Goal: Information Seeking & Learning: Learn about a topic

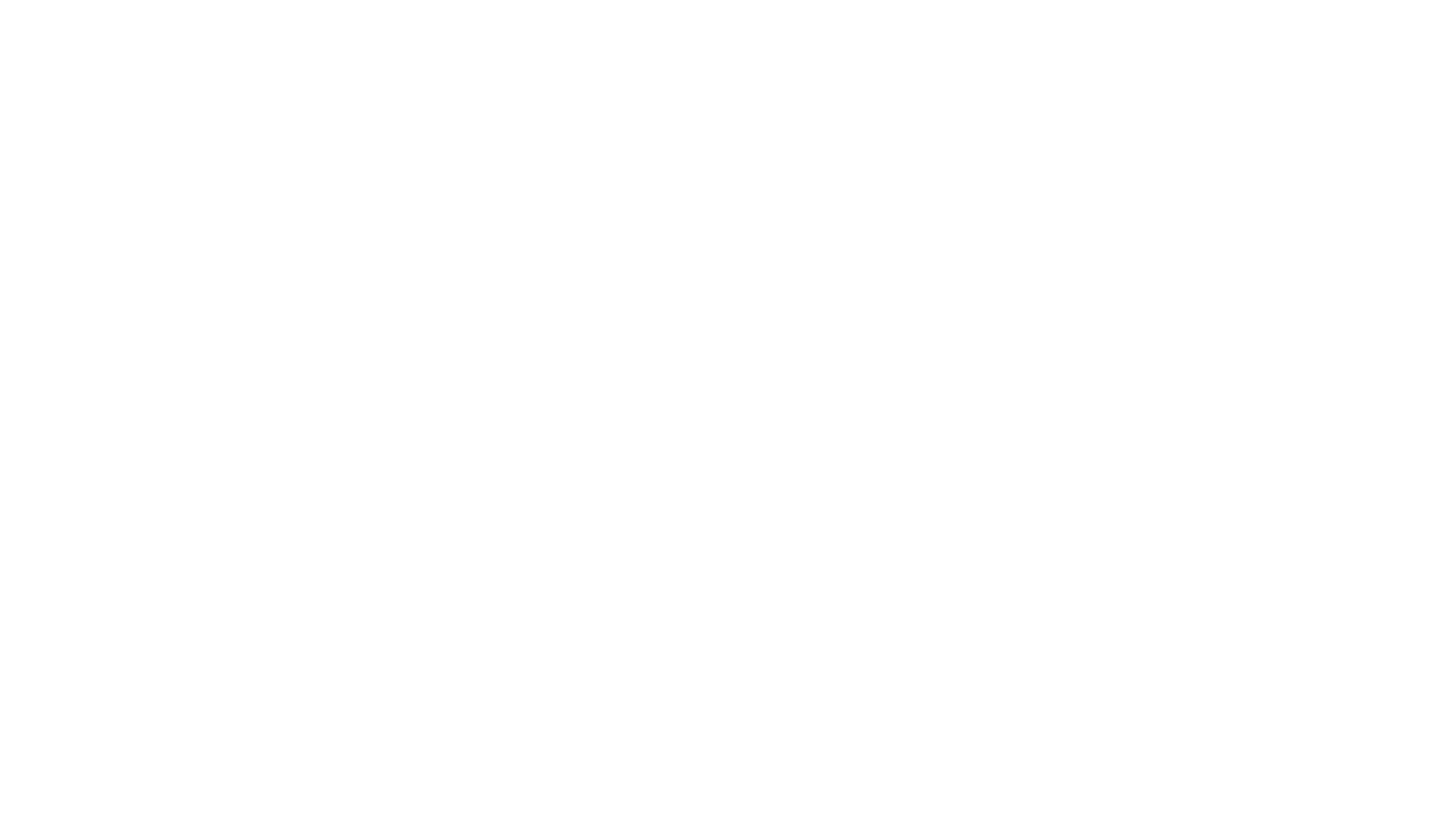
select select "Song"
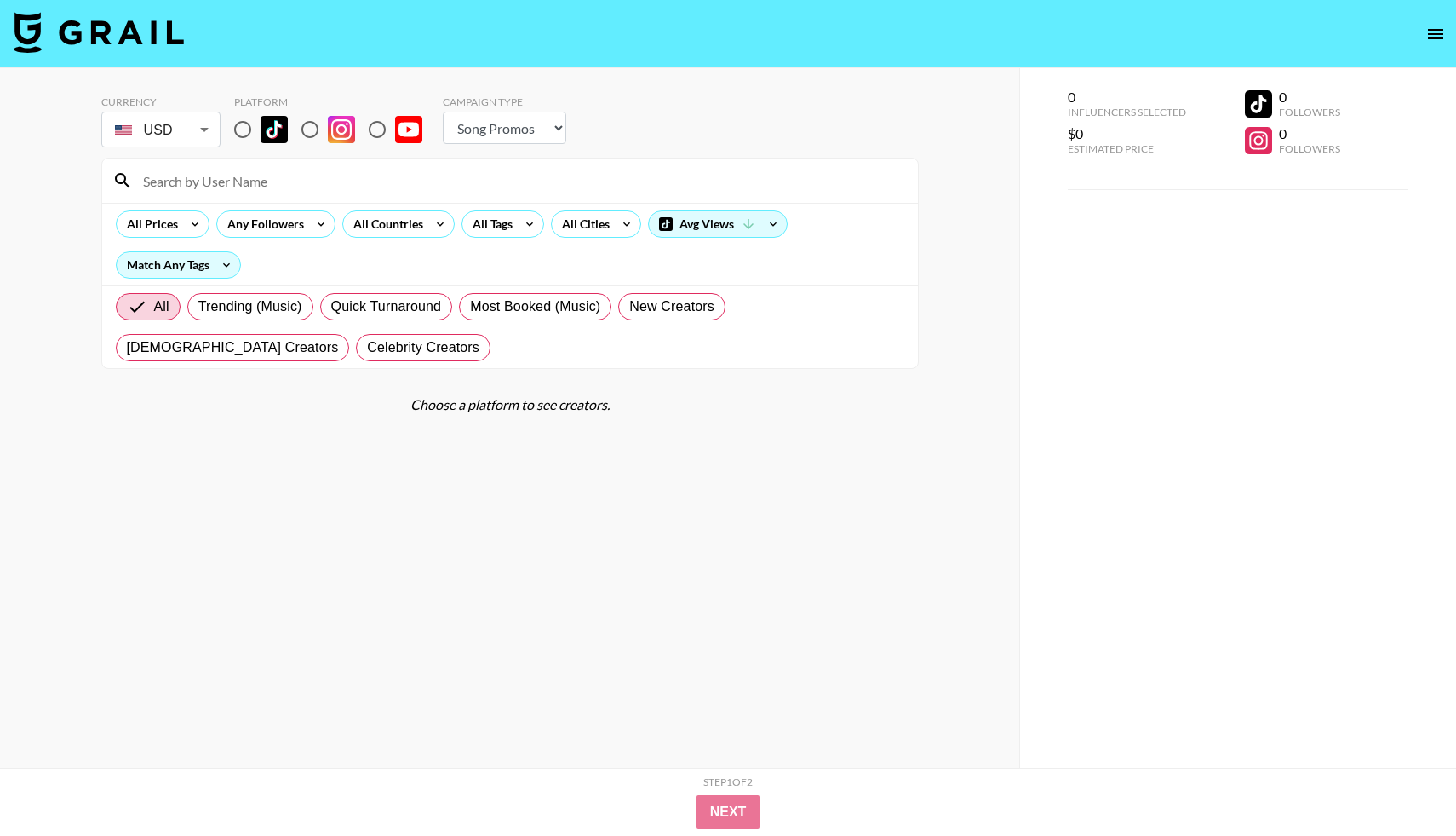
click at [245, 132] on input "radio" at bounding box center [242, 129] width 36 height 36
radio input "true"
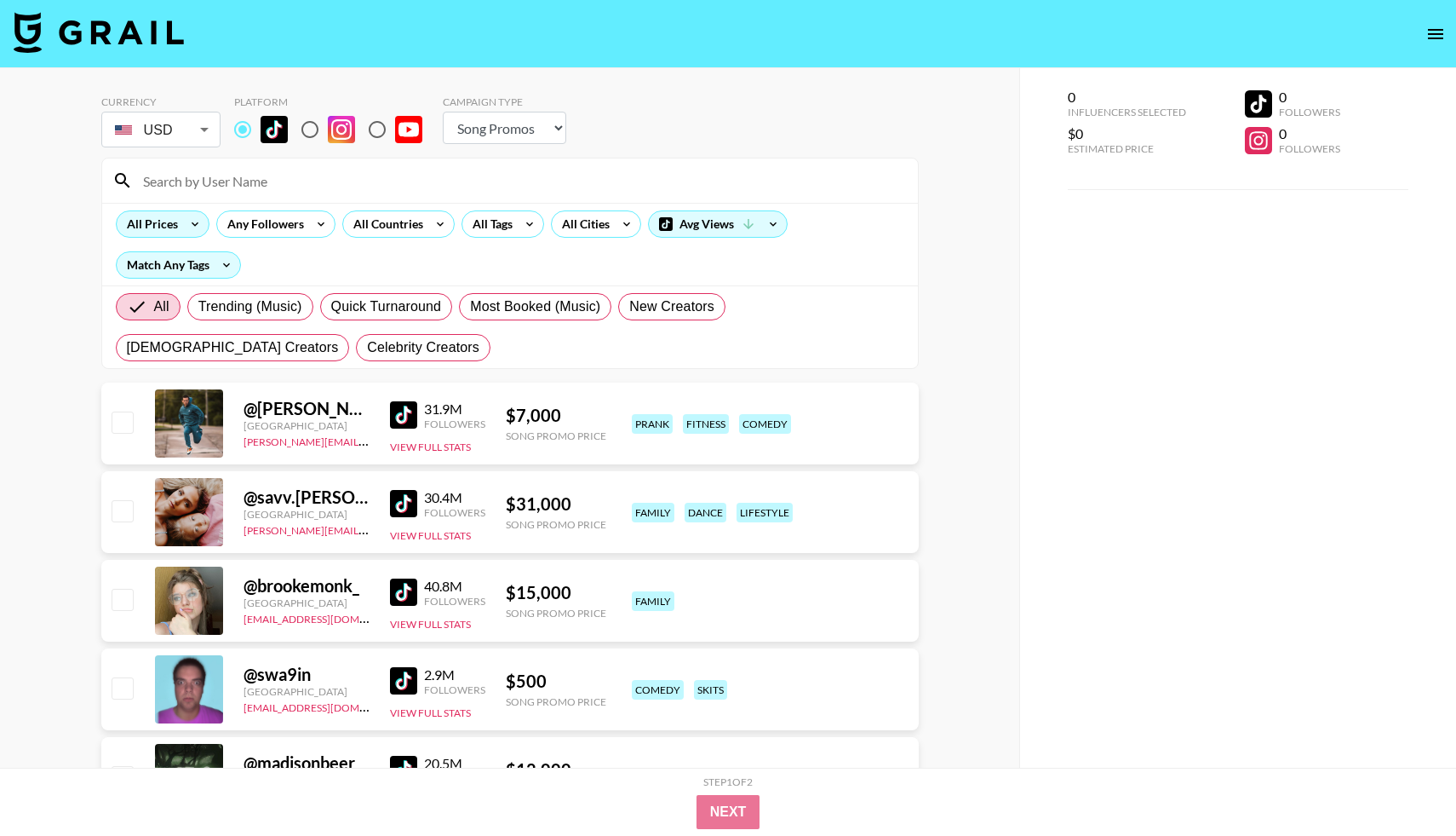
click at [185, 228] on icon at bounding box center [195, 224] width 27 height 25
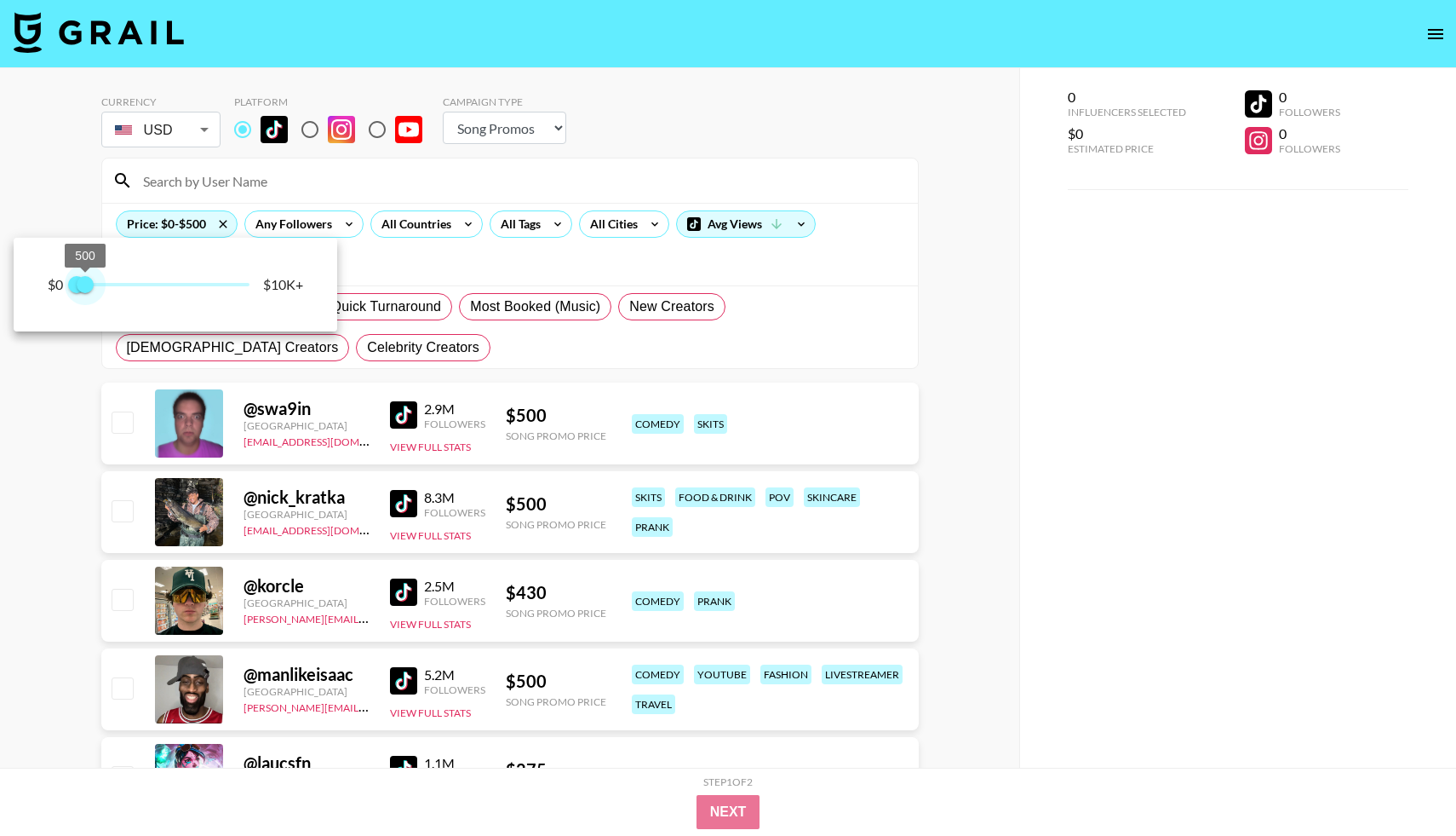
type input "250"
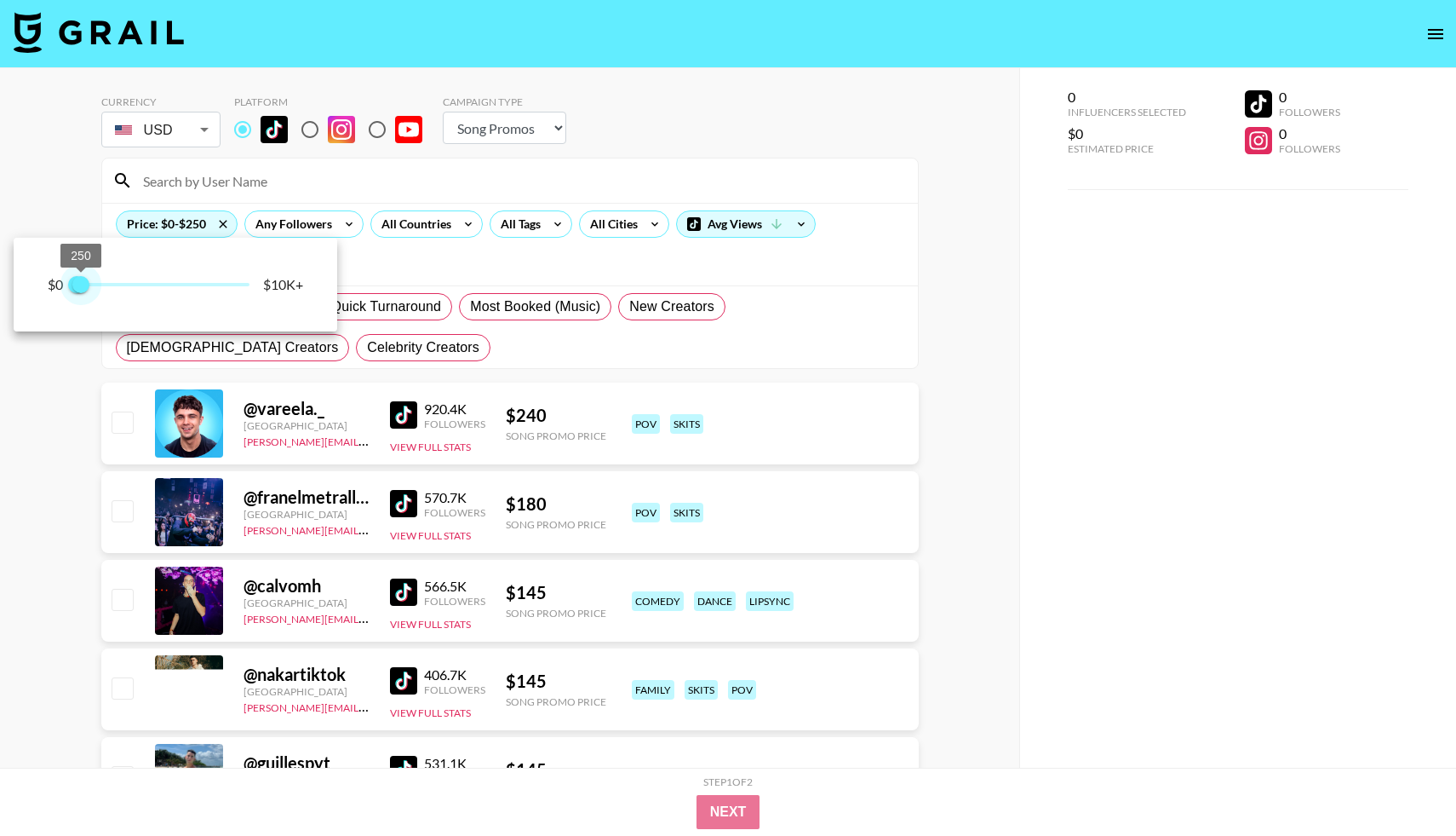
drag, startPoint x: 254, startPoint y: 280, endPoint x: 83, endPoint y: 280, distance: 171.0
click at [83, 280] on span "250" at bounding box center [81, 285] width 17 height 17
click at [429, 260] on div at bounding box center [728, 418] width 1456 height 836
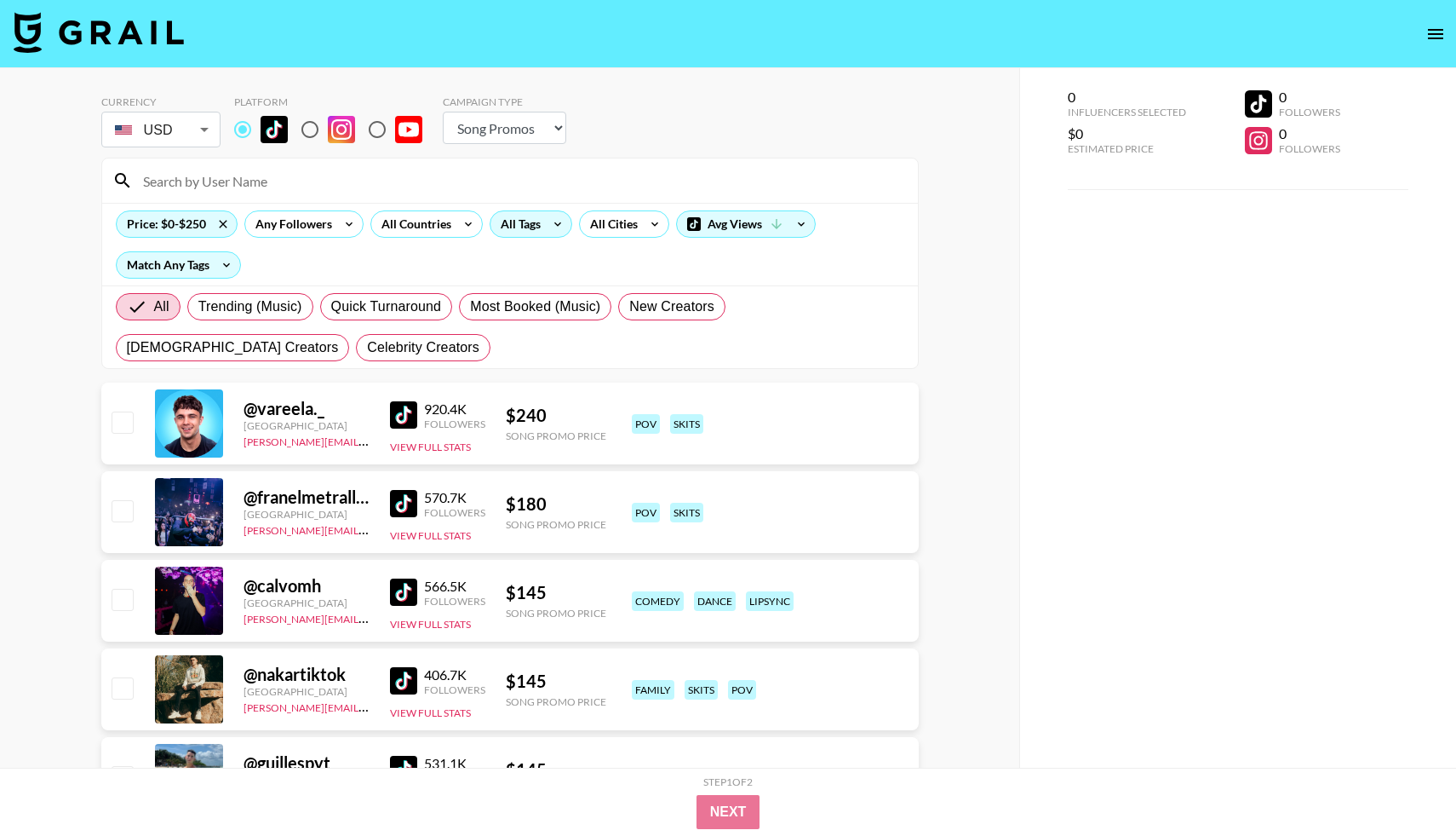
click at [559, 223] on icon at bounding box center [557, 224] width 27 height 25
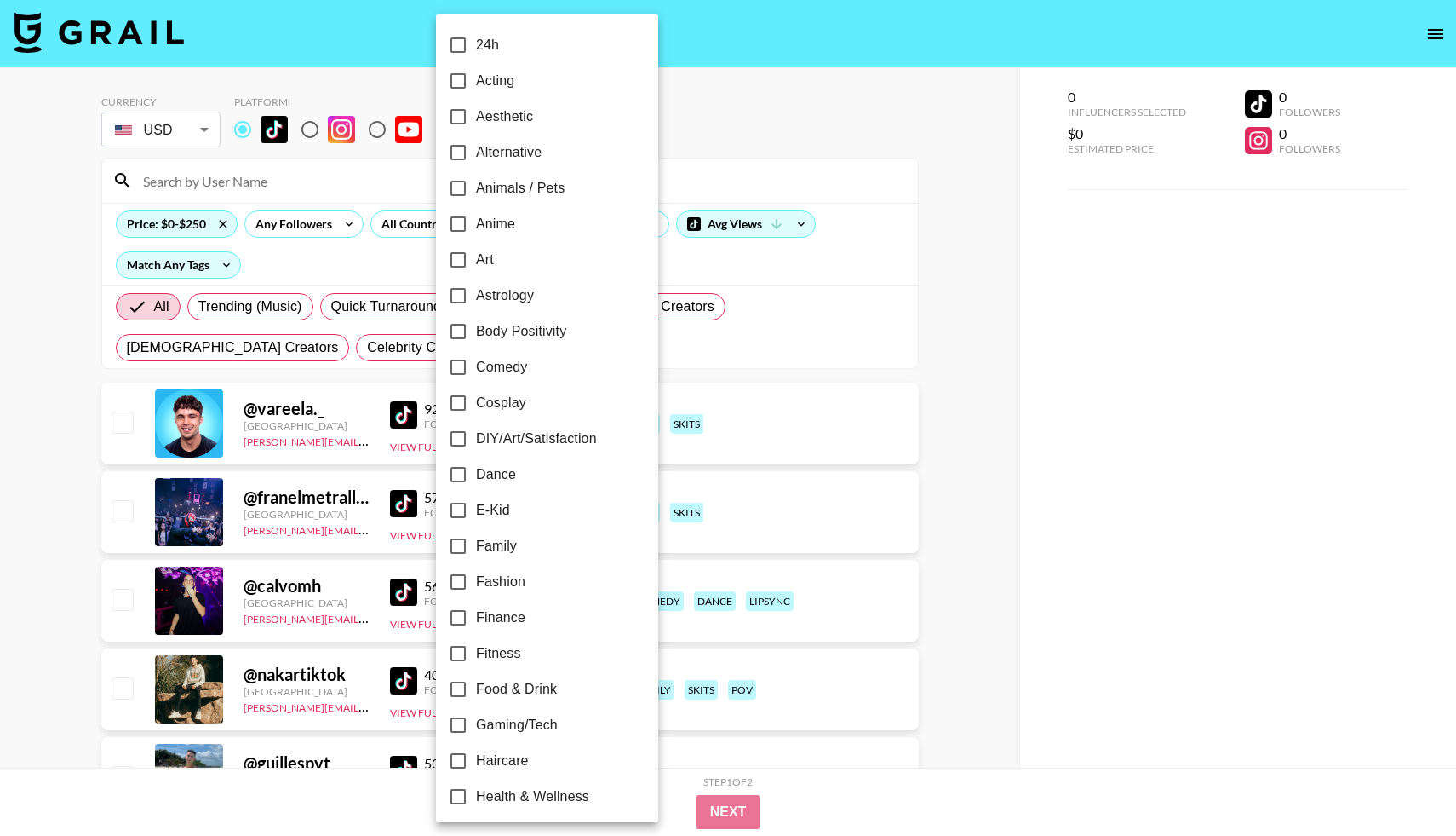
click at [680, 169] on div at bounding box center [728, 418] width 1456 height 836
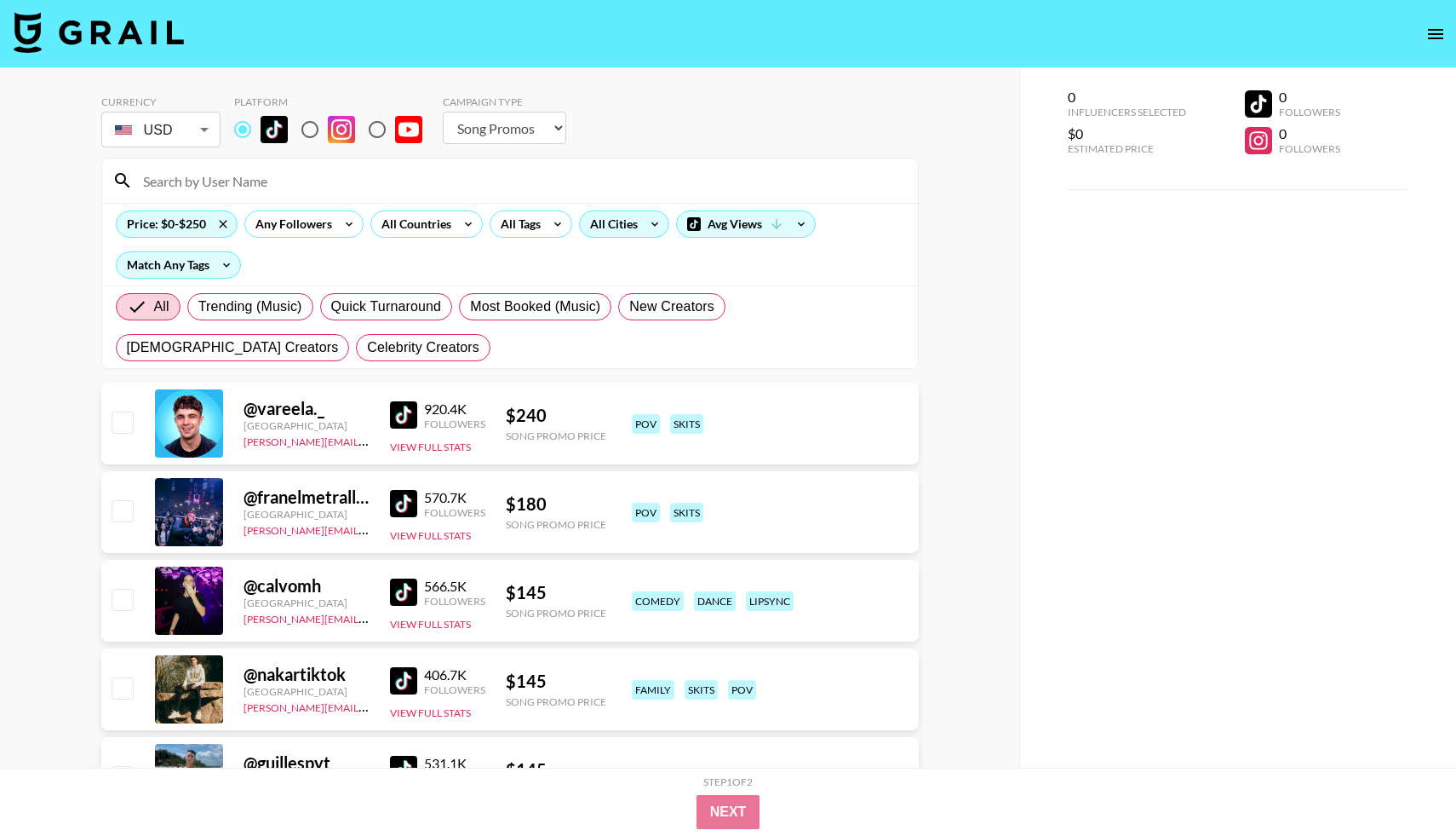
click at [633, 234] on div "All Cities" at bounding box center [611, 224] width 61 height 25
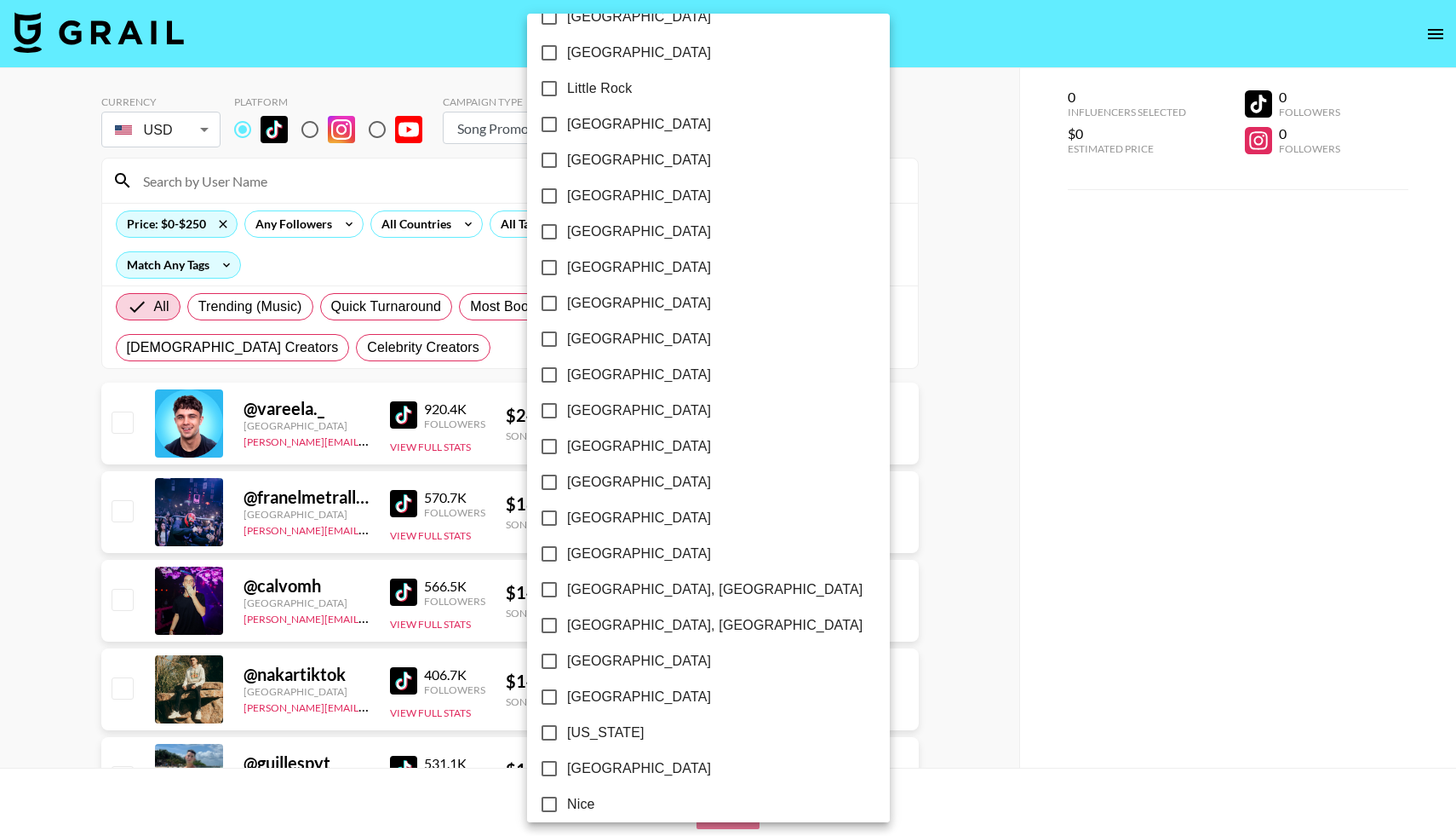
scroll to position [872, 0]
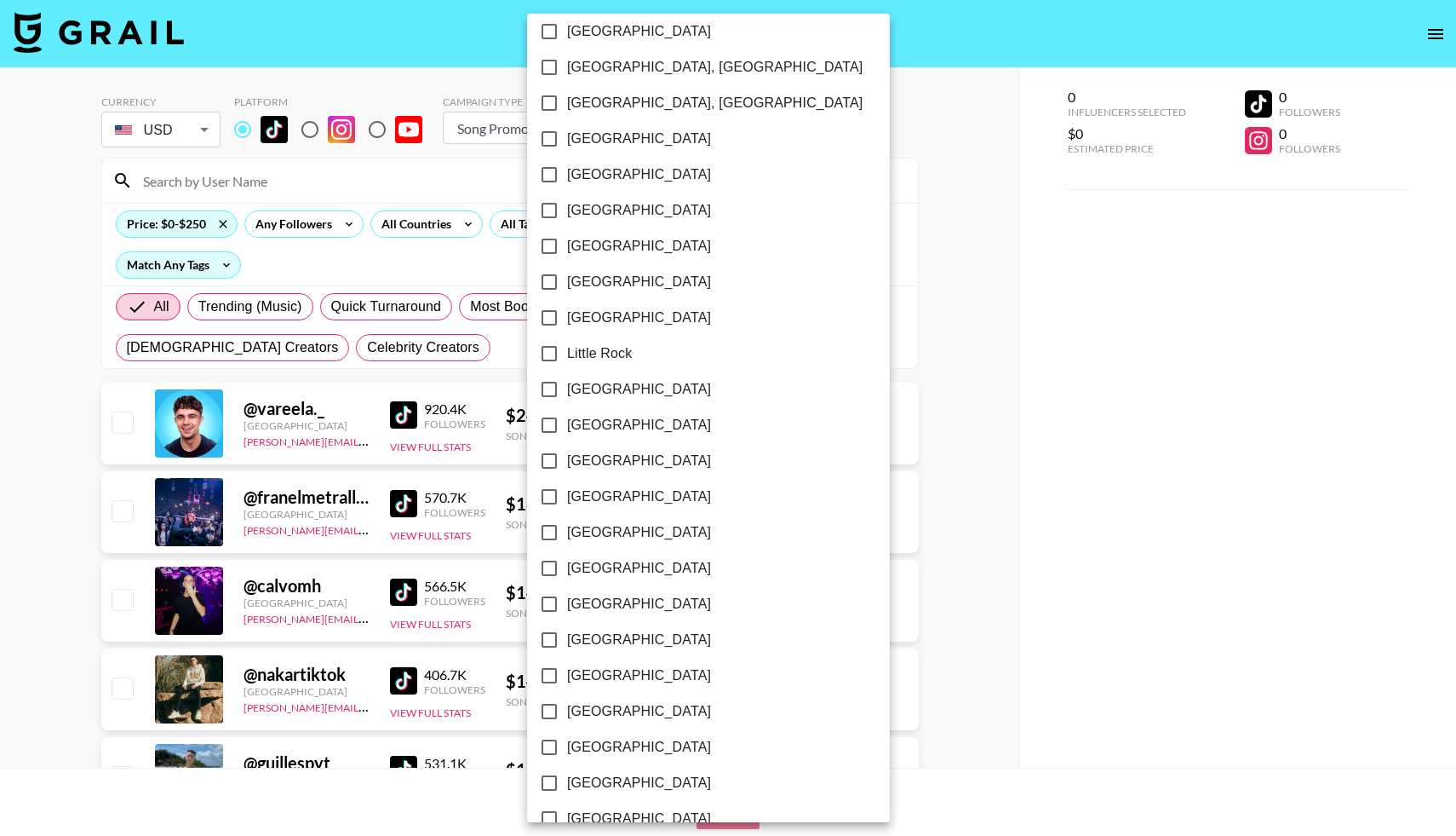
click at [419, 277] on div at bounding box center [728, 418] width 1456 height 836
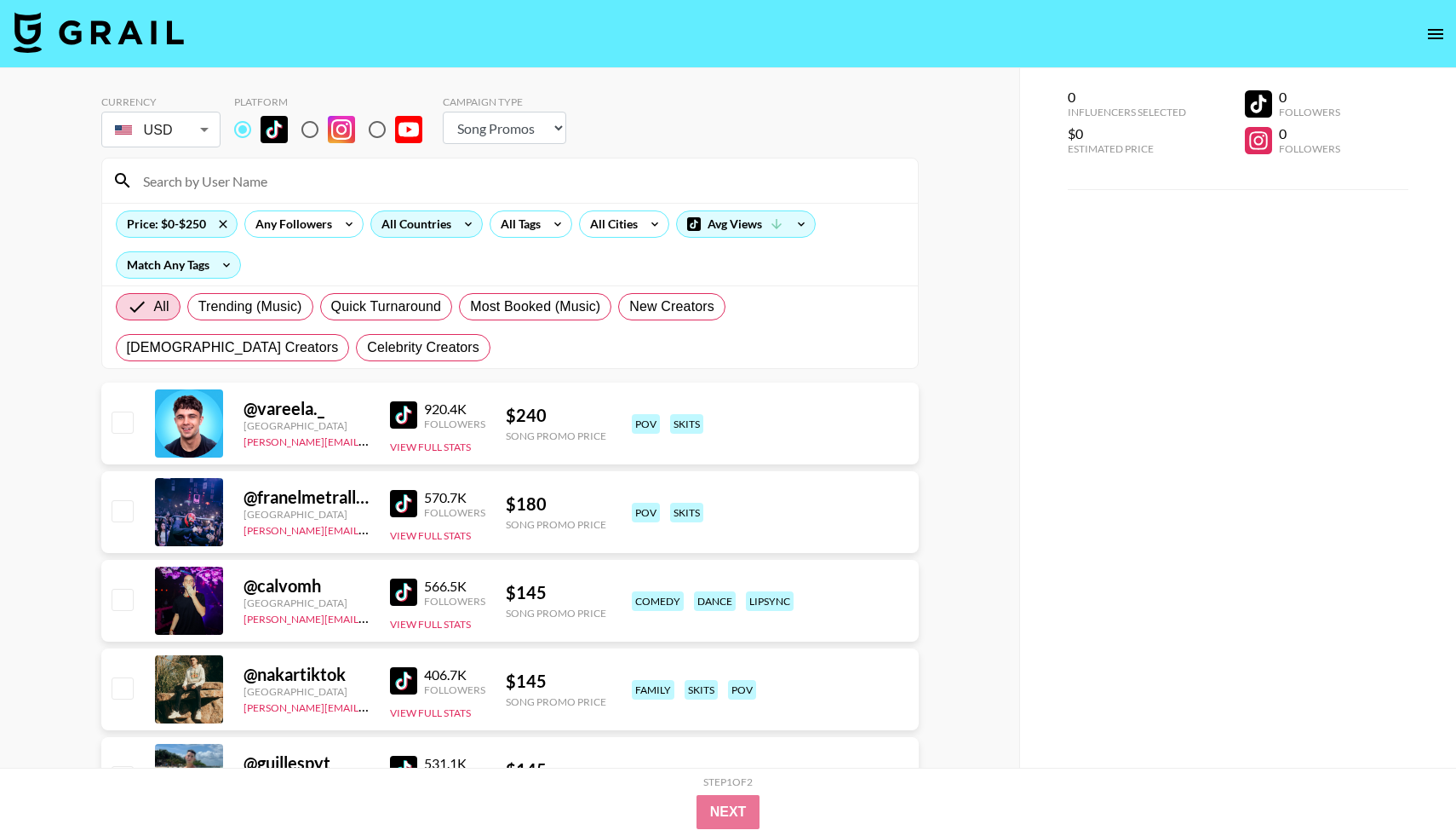
click at [441, 227] on div "All Countries" at bounding box center [413, 224] width 84 height 25
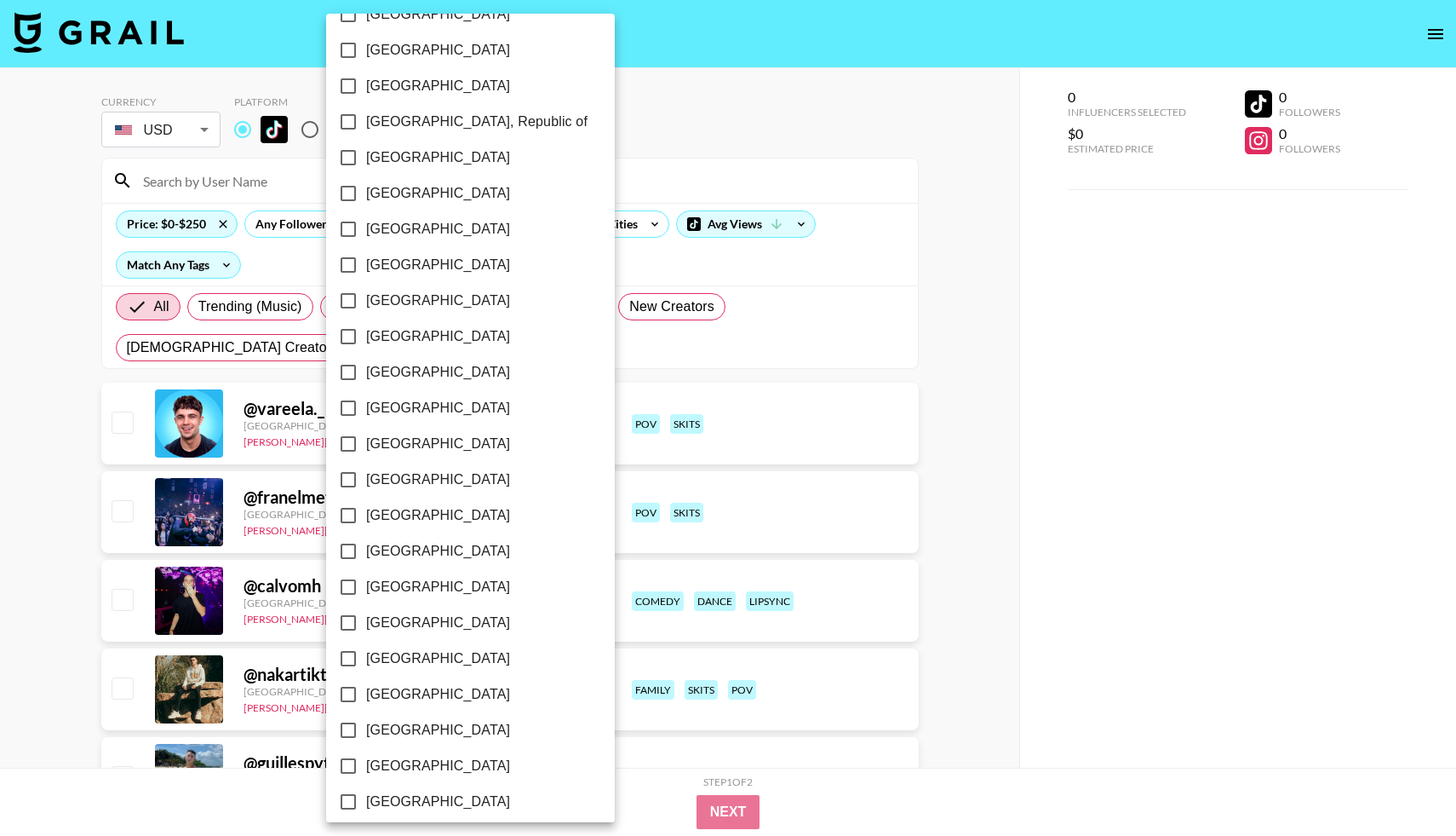
scroll to position [1150, 0]
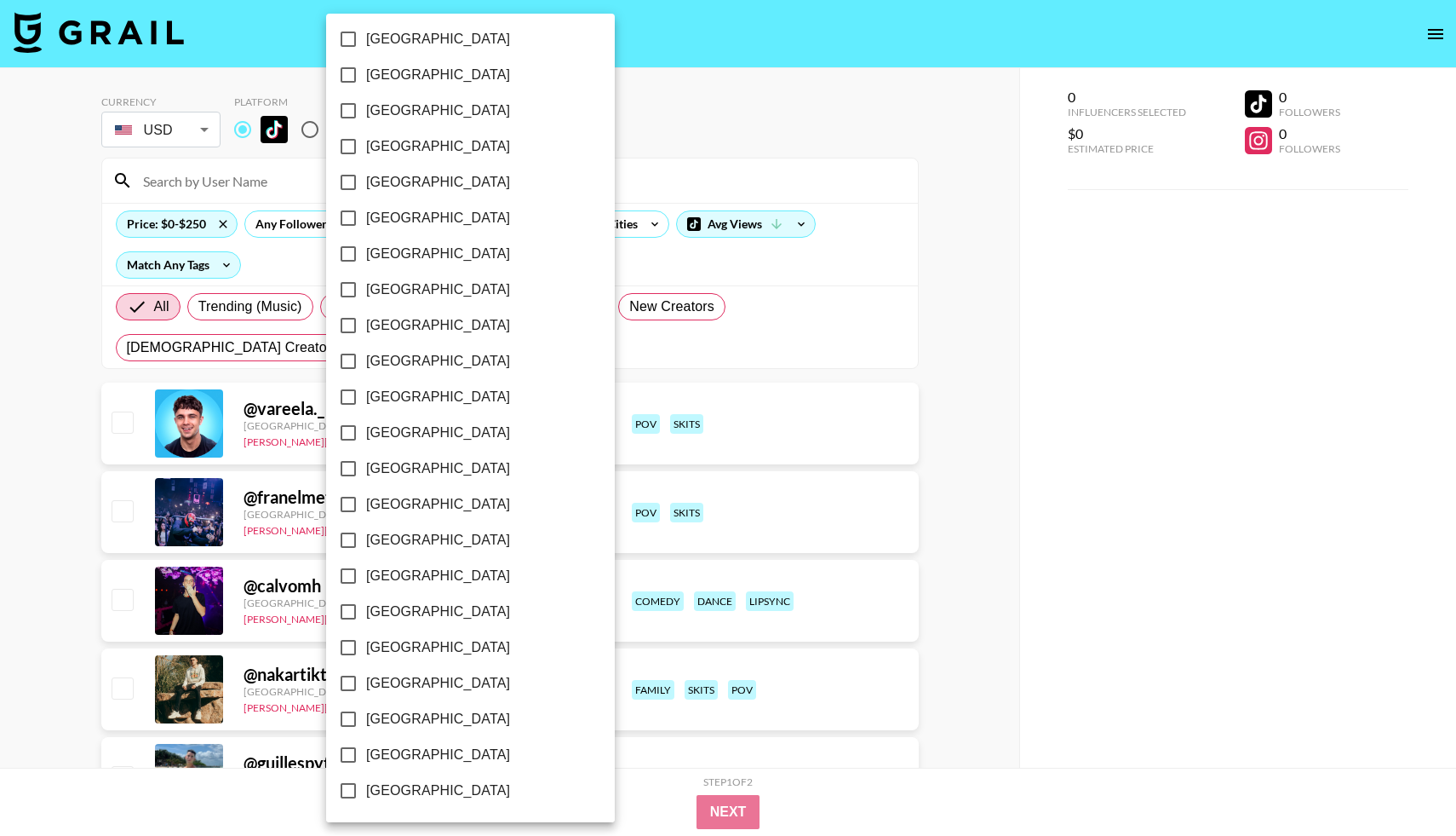
click at [347, 752] on input "[GEOGRAPHIC_DATA]" at bounding box center [348, 754] width 36 height 36
checkbox input "true"
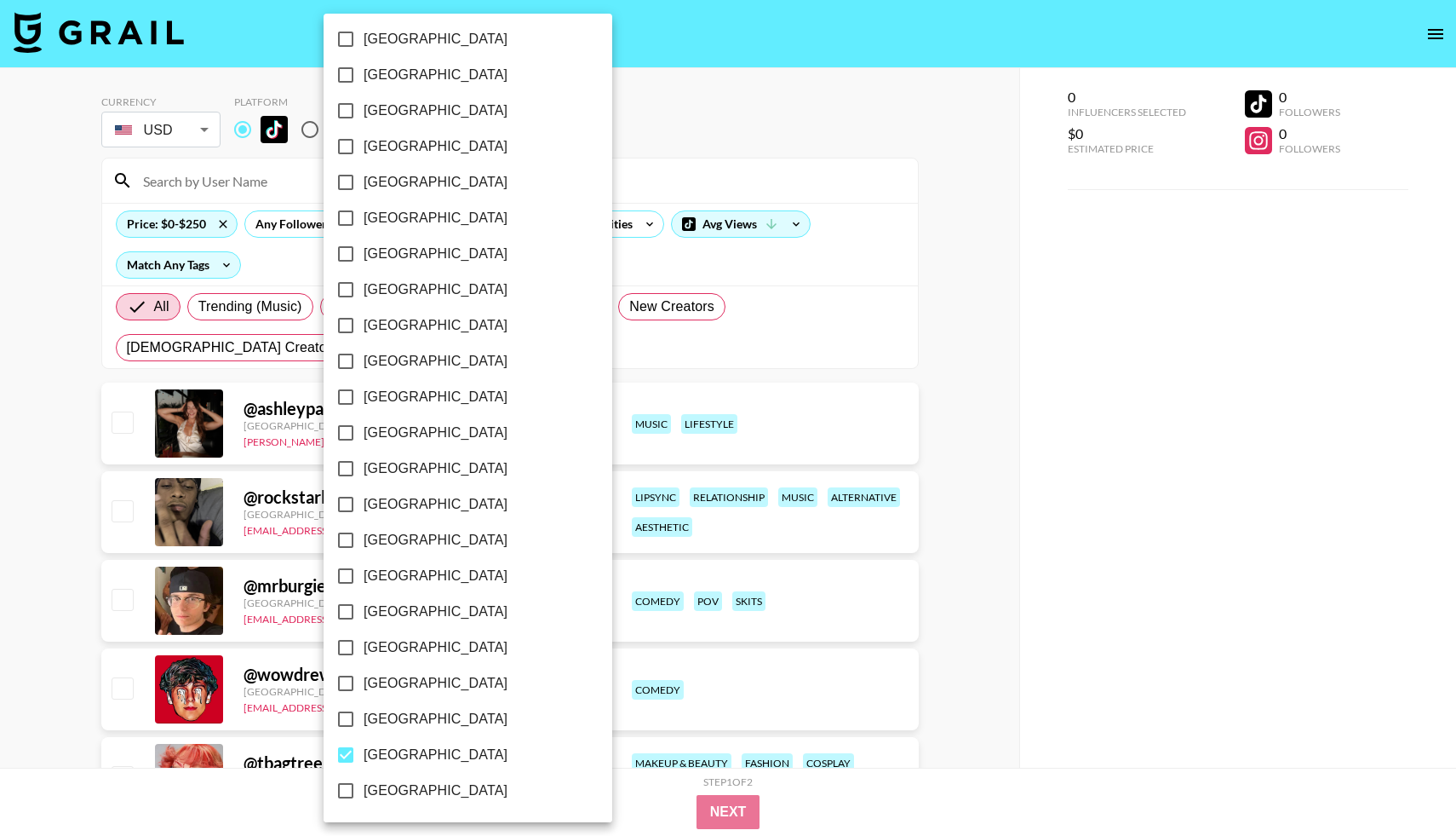
click at [680, 140] on div at bounding box center [728, 418] width 1456 height 836
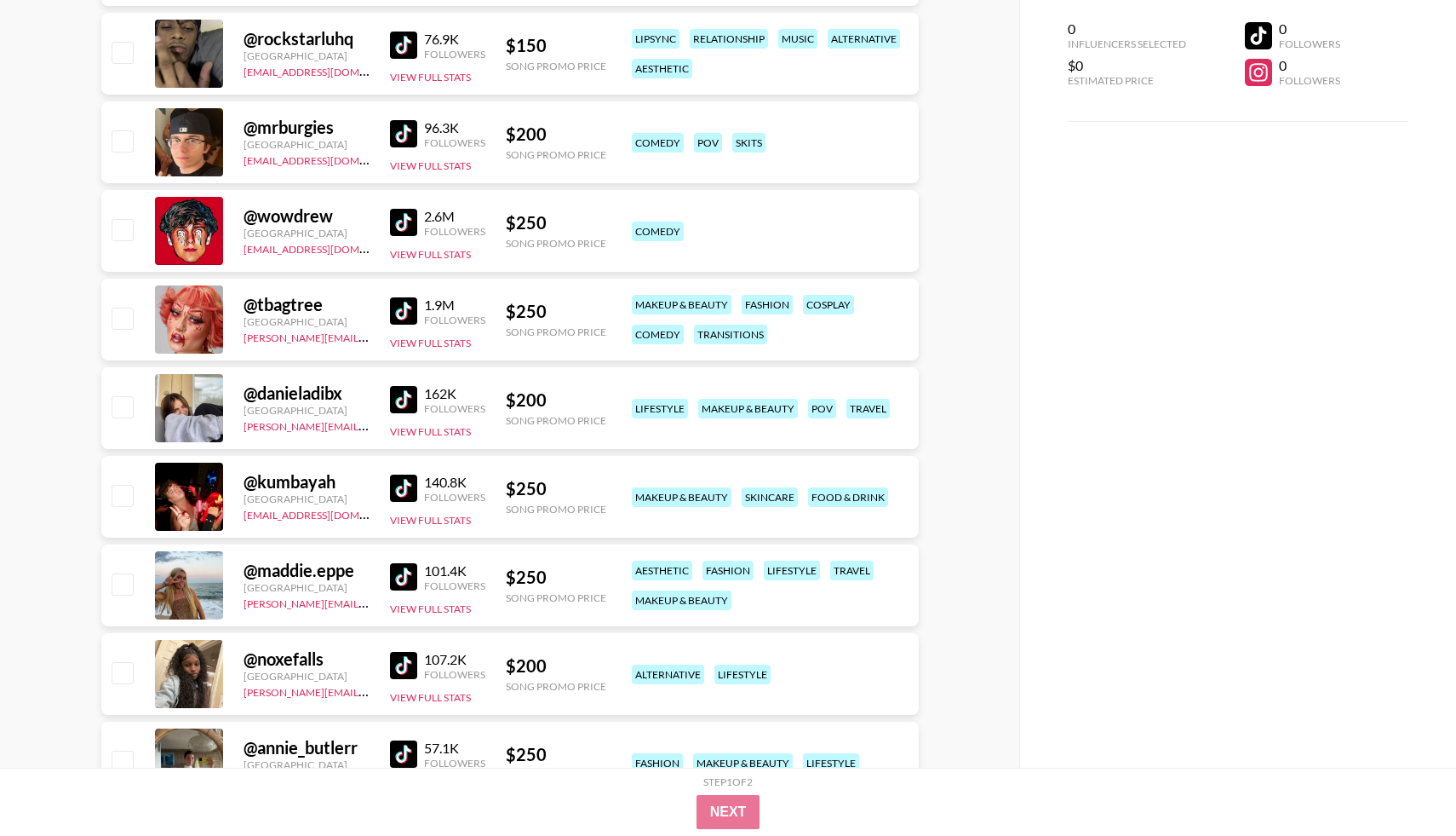
scroll to position [0, 0]
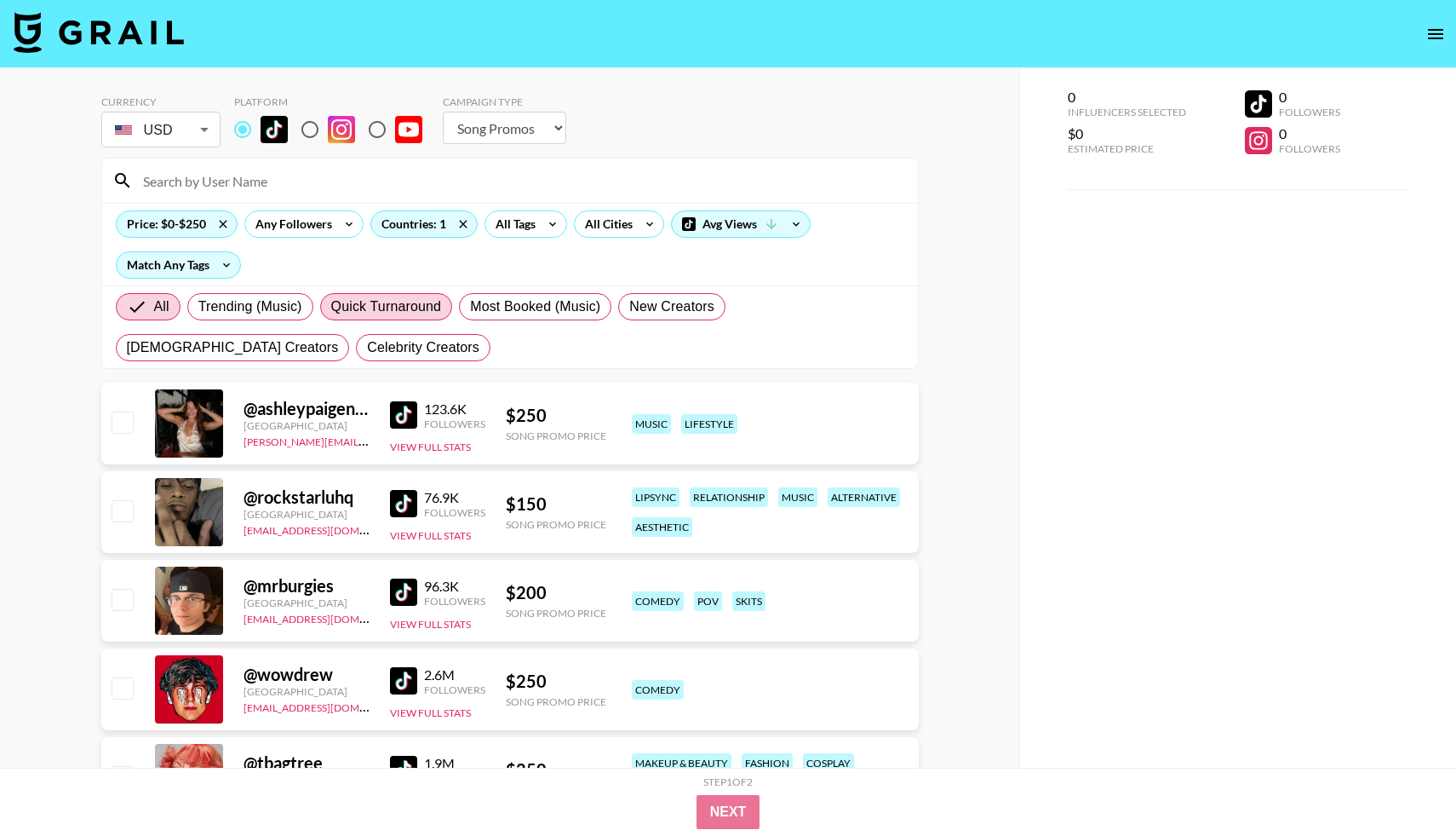
click at [404, 301] on span "Quick Turnaround" at bounding box center [386, 306] width 111 height 20
click at [331, 307] on input "Quick Turnaround" at bounding box center [331, 307] width 0 height 0
radio input "true"
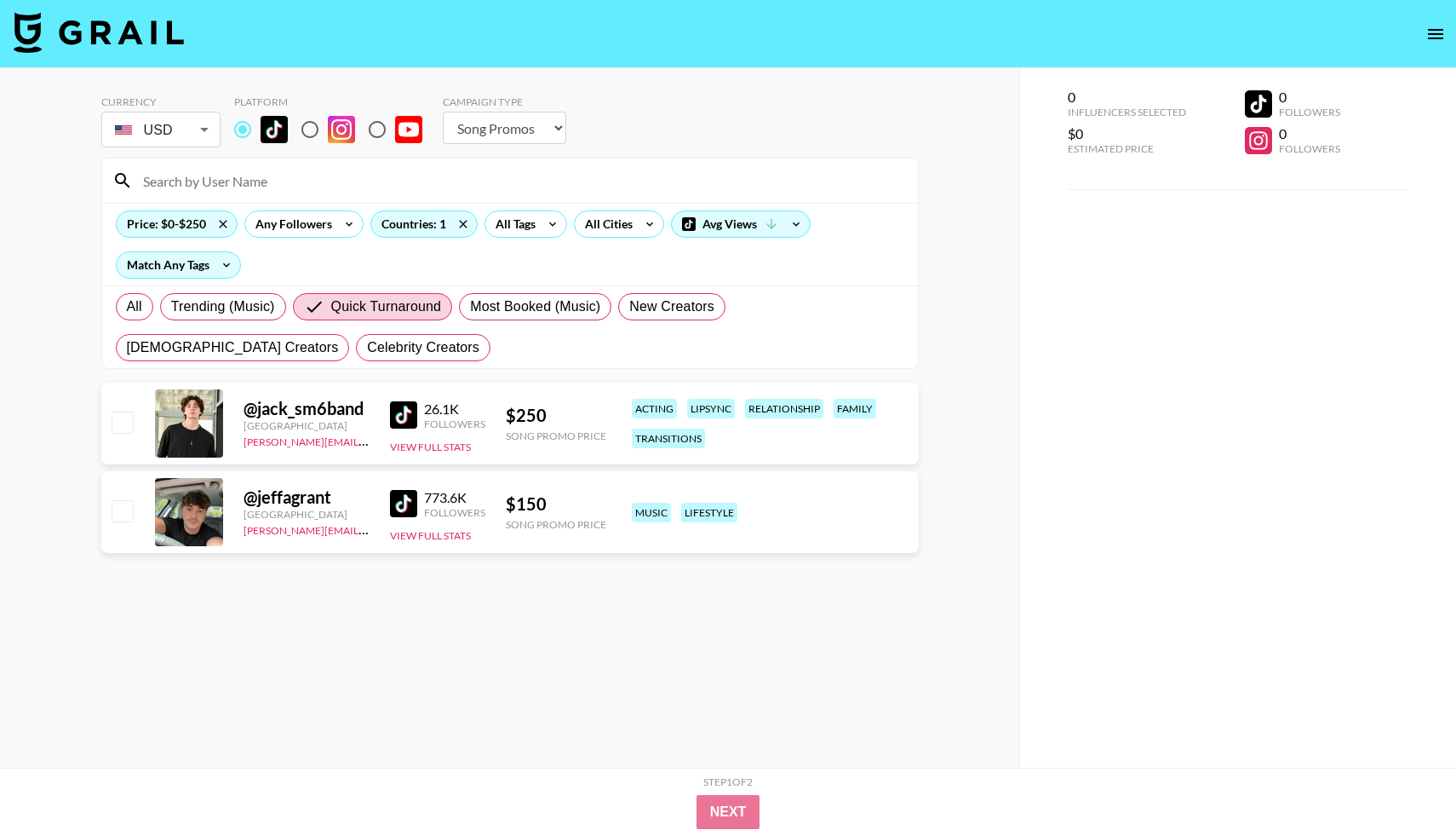
click at [417, 405] on link at bounding box center [407, 414] width 34 height 27
click at [413, 507] on img at bounding box center [404, 503] width 27 height 27
click at [437, 412] on div "26.1K" at bounding box center [455, 409] width 61 height 17
click at [398, 426] on img at bounding box center [404, 414] width 27 height 27
click at [311, 313] on input "Quick Turnaround" at bounding box center [317, 306] width 27 height 20
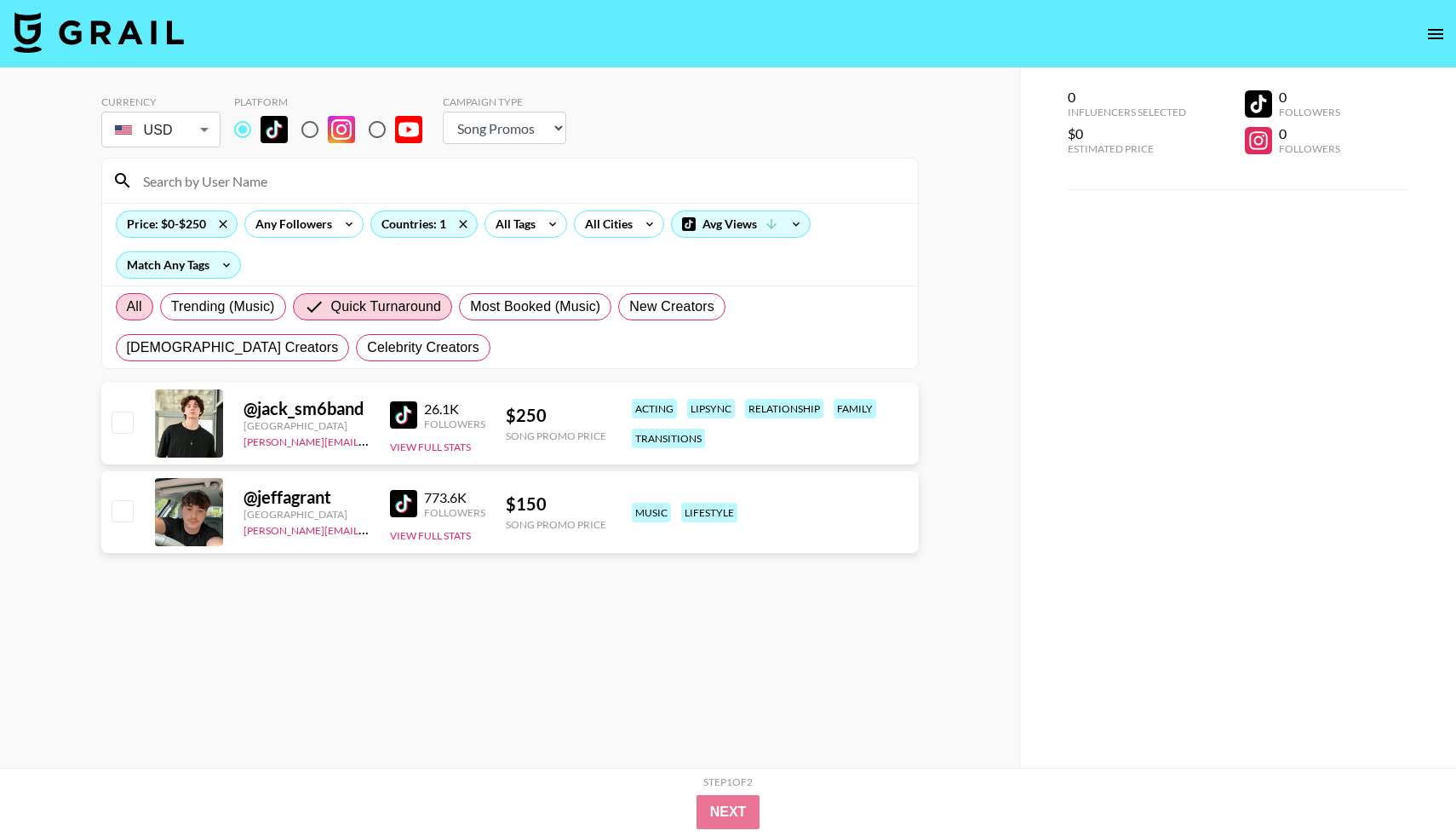
click at [138, 309] on span "All" at bounding box center [135, 306] width 16 height 20
click at [127, 307] on input "All" at bounding box center [127, 307] width 0 height 0
radio input "true"
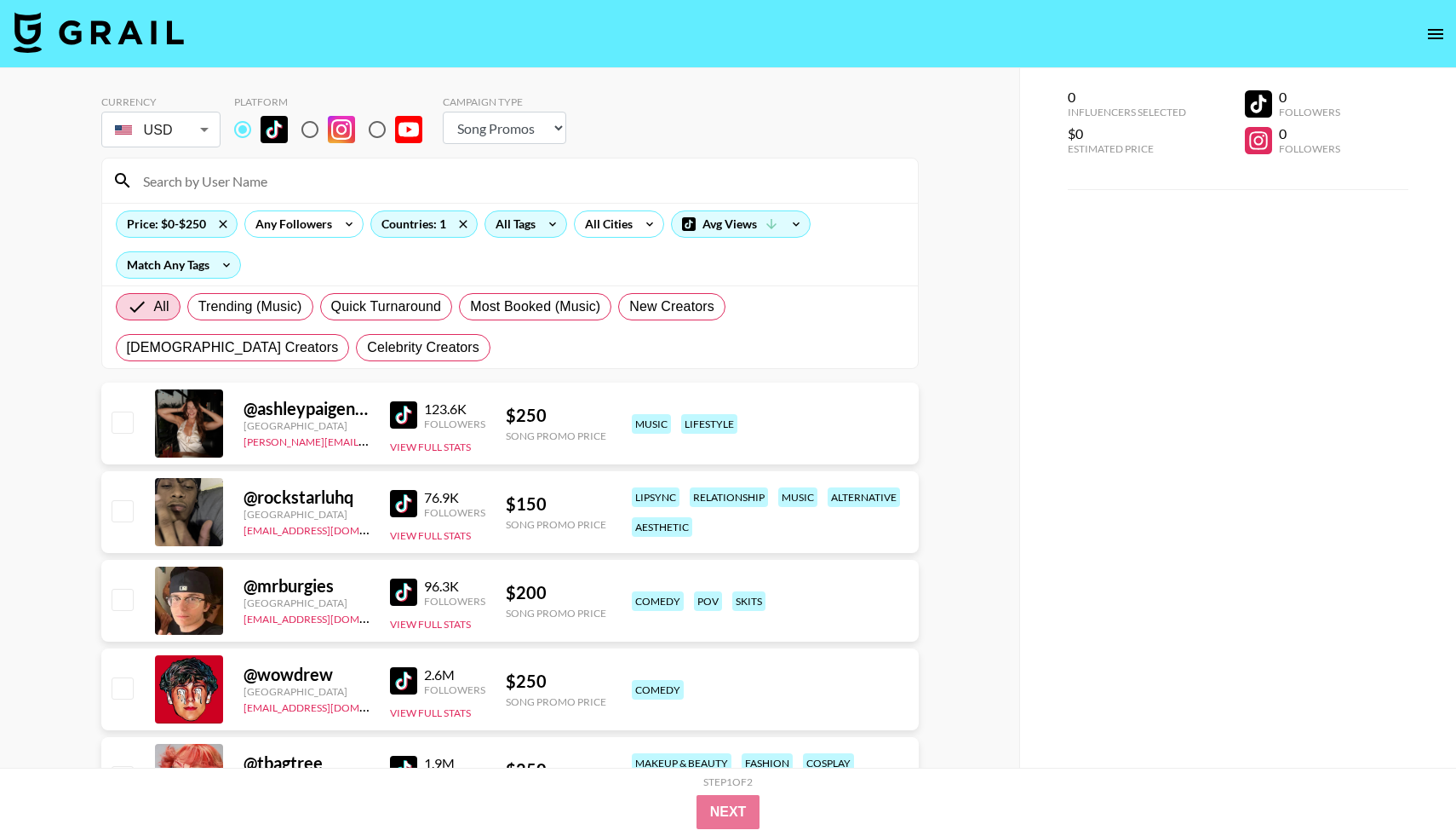
click at [528, 227] on div "All Tags" at bounding box center [512, 224] width 53 height 25
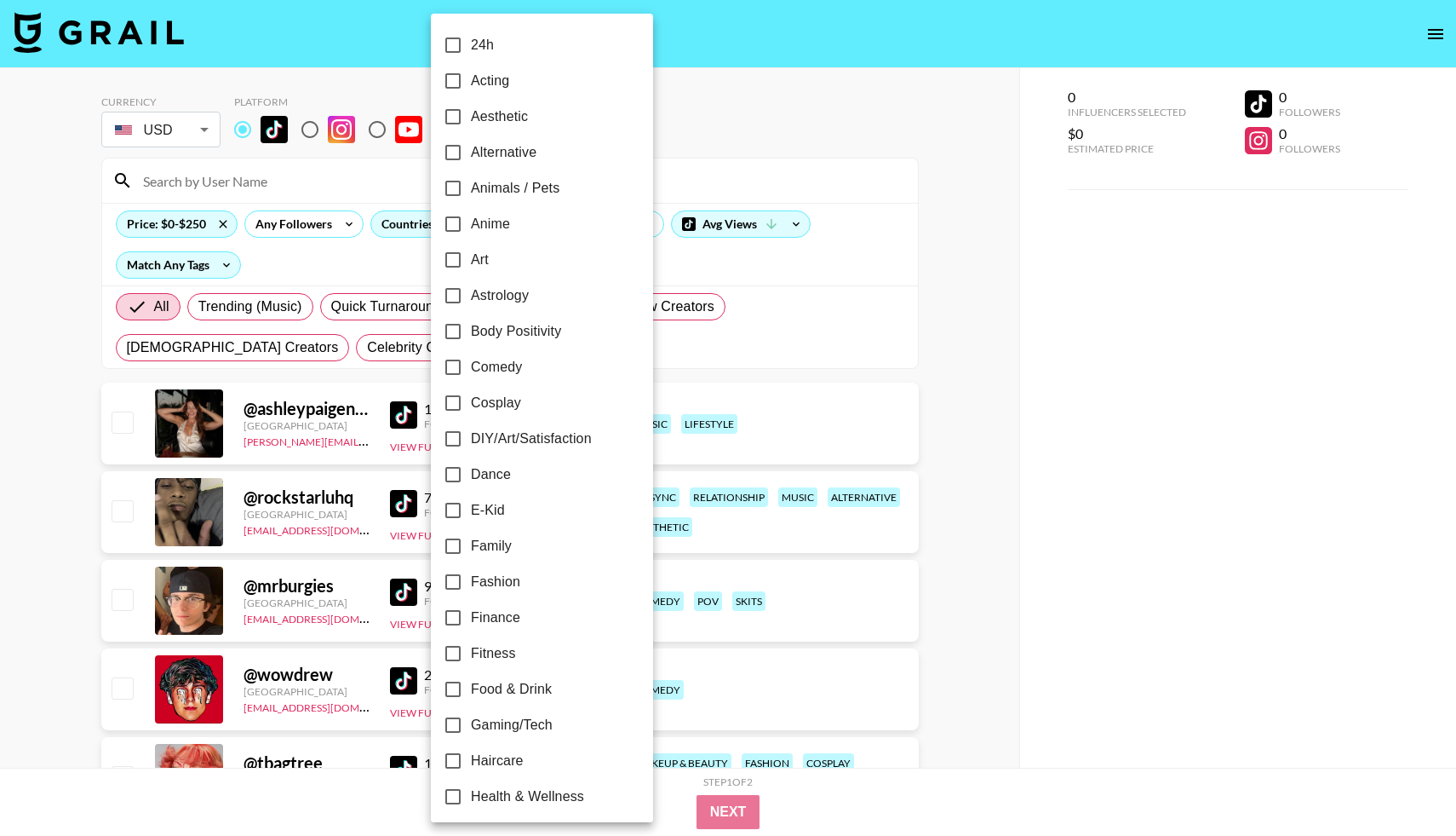
click at [455, 52] on input "24h" at bounding box center [452, 45] width 36 height 36
checkbox input "true"
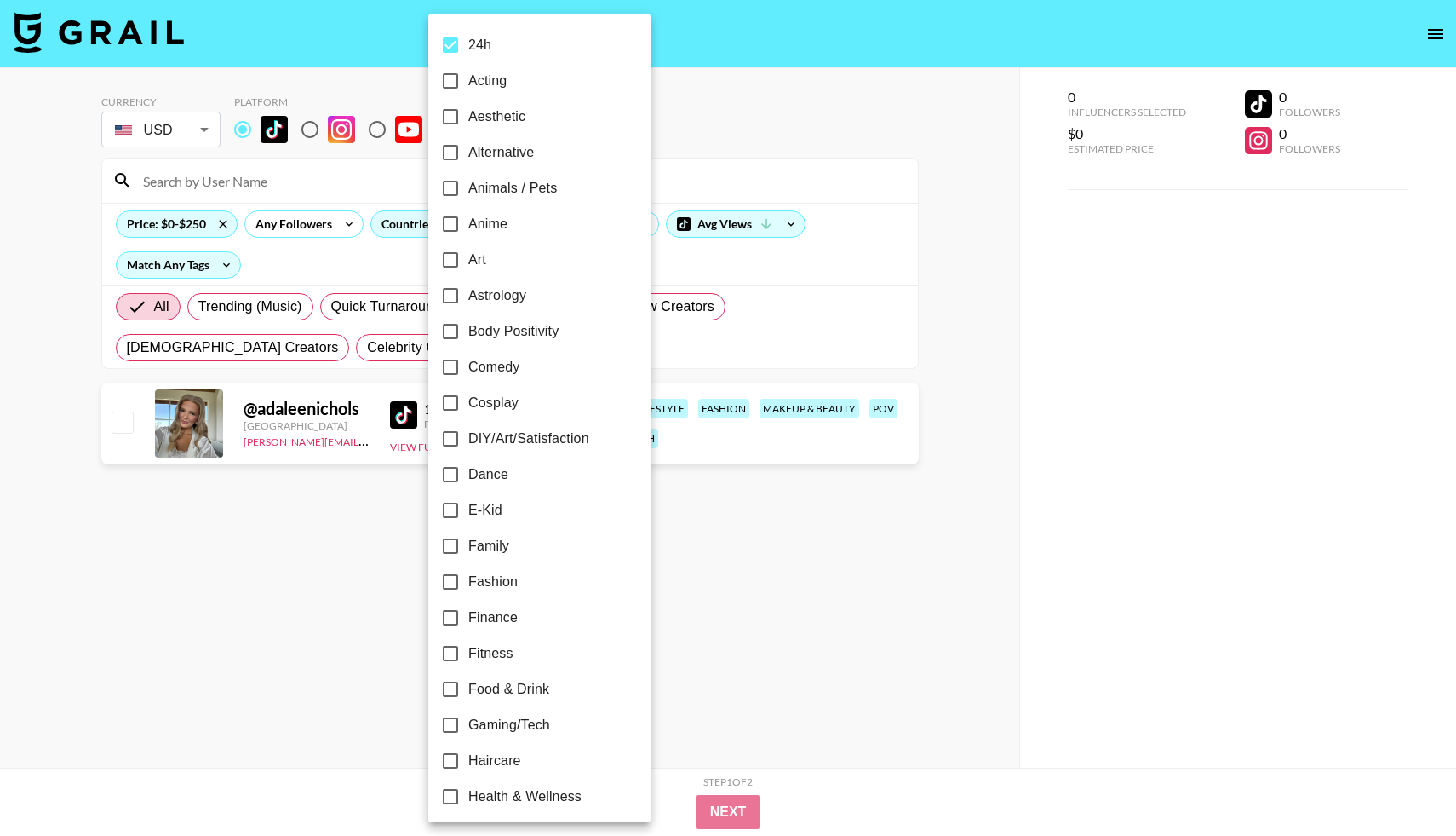
click at [371, 418] on div at bounding box center [728, 418] width 1456 height 836
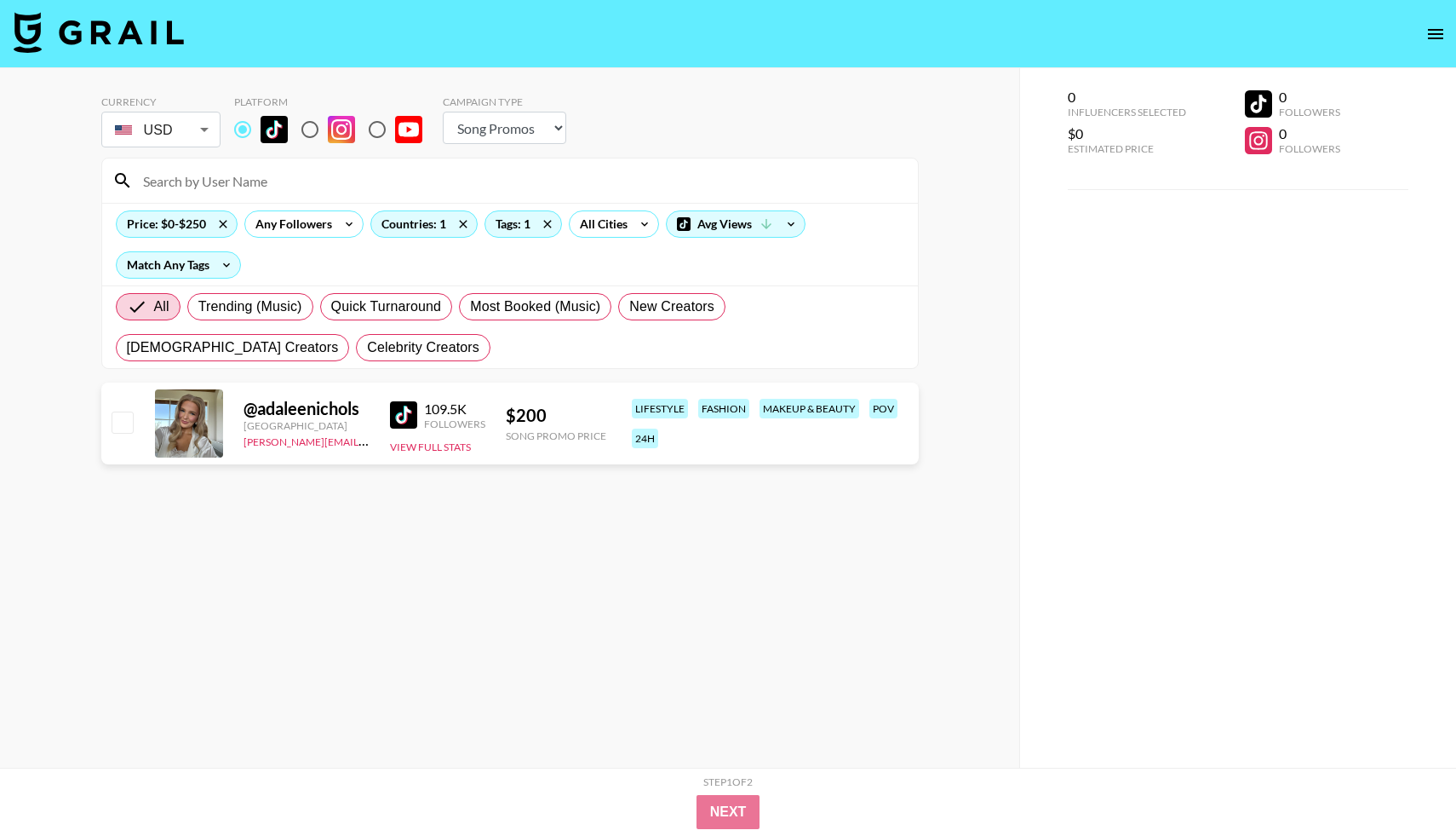
click at [411, 418] on div "24h Acting Aesthetic Alternative Animals / Pets Anime Art Astrology Body Positi…" at bounding box center [728, 418] width 1456 height 836
click at [441, 413] on div "109.5K" at bounding box center [455, 409] width 61 height 17
click at [402, 416] on img at bounding box center [404, 414] width 27 height 27
click at [547, 223] on icon at bounding box center [547, 224] width 8 height 8
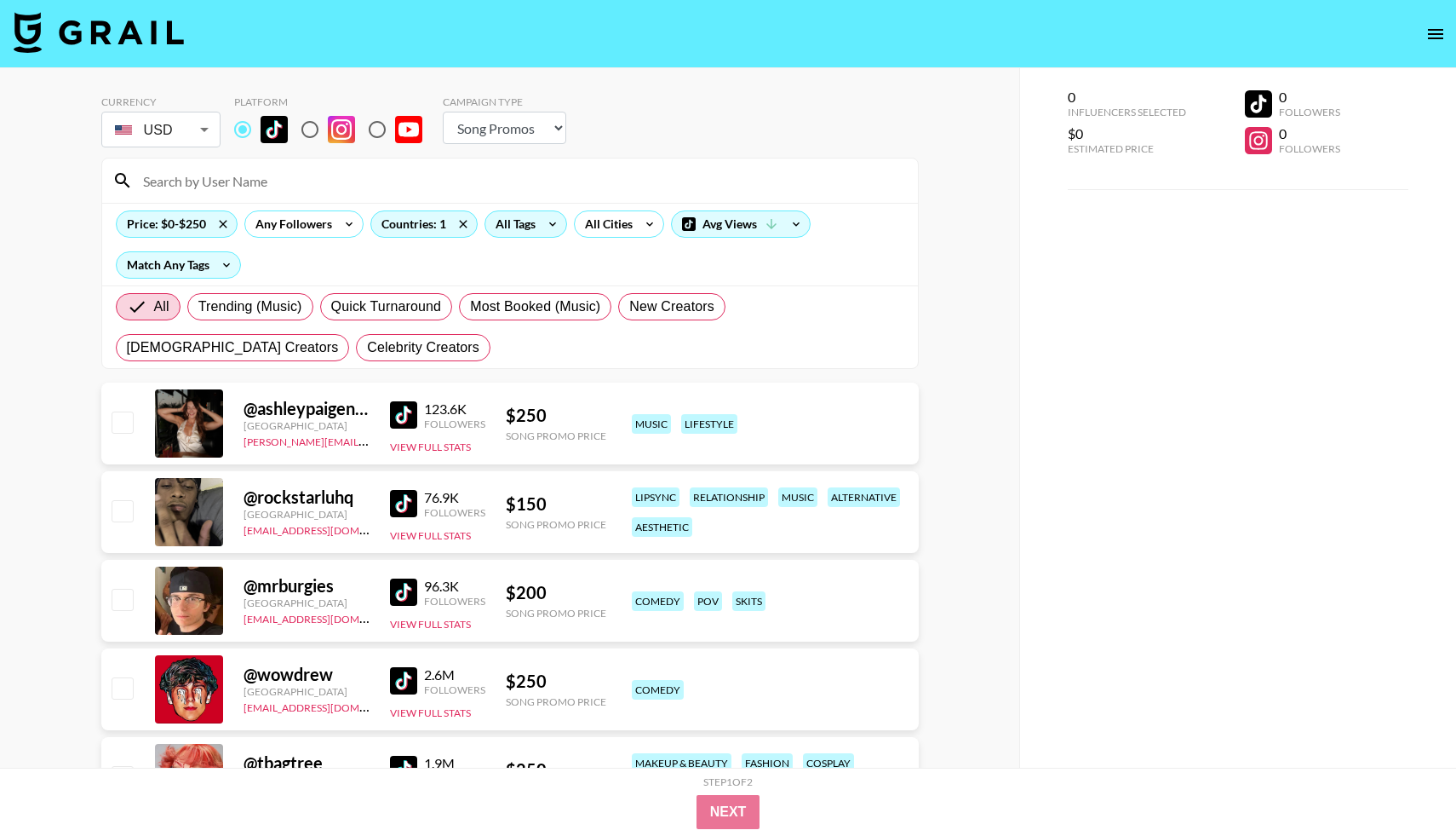
click at [535, 218] on div "All Tags" at bounding box center [512, 224] width 53 height 25
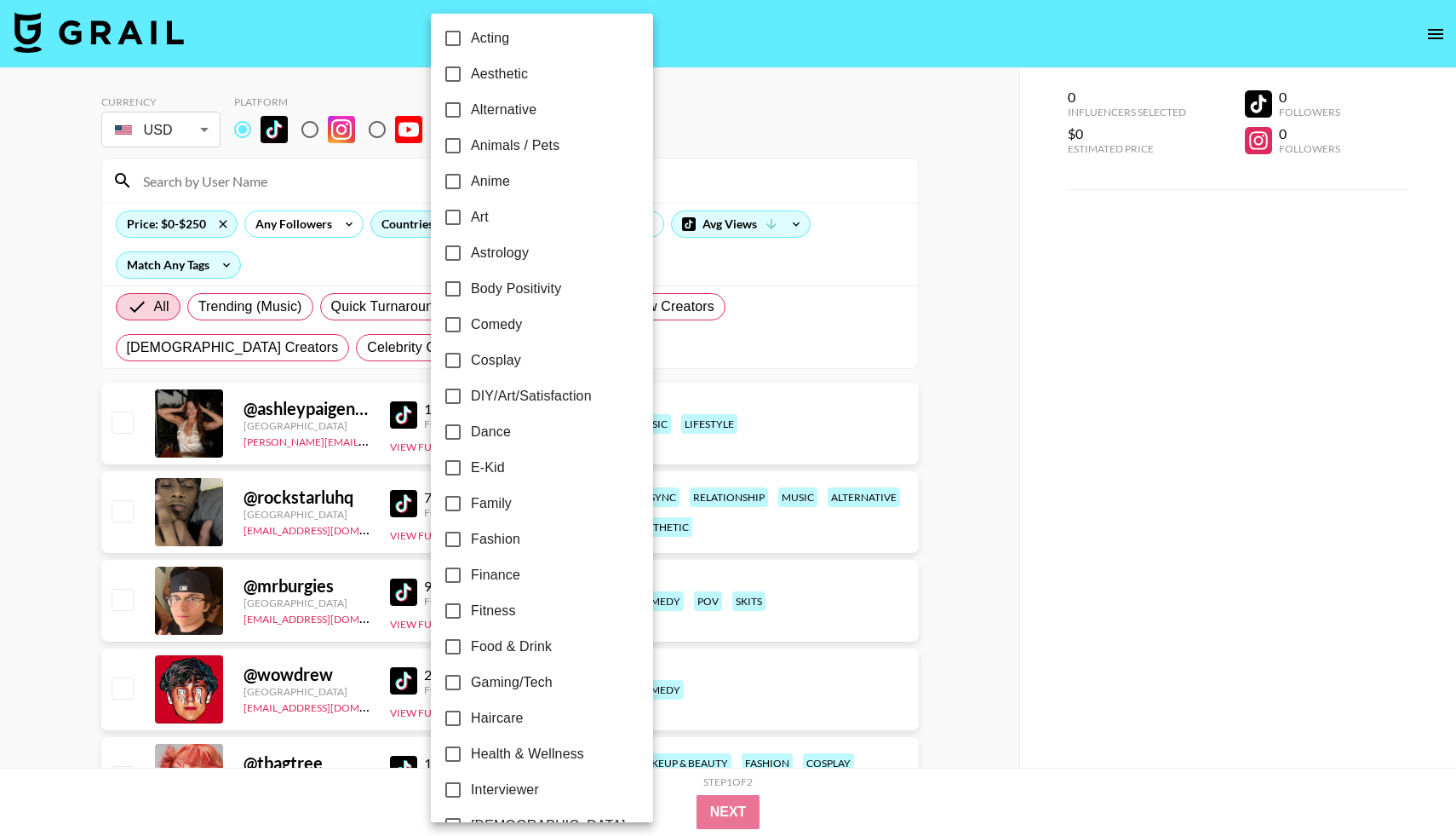
scroll to position [598, 0]
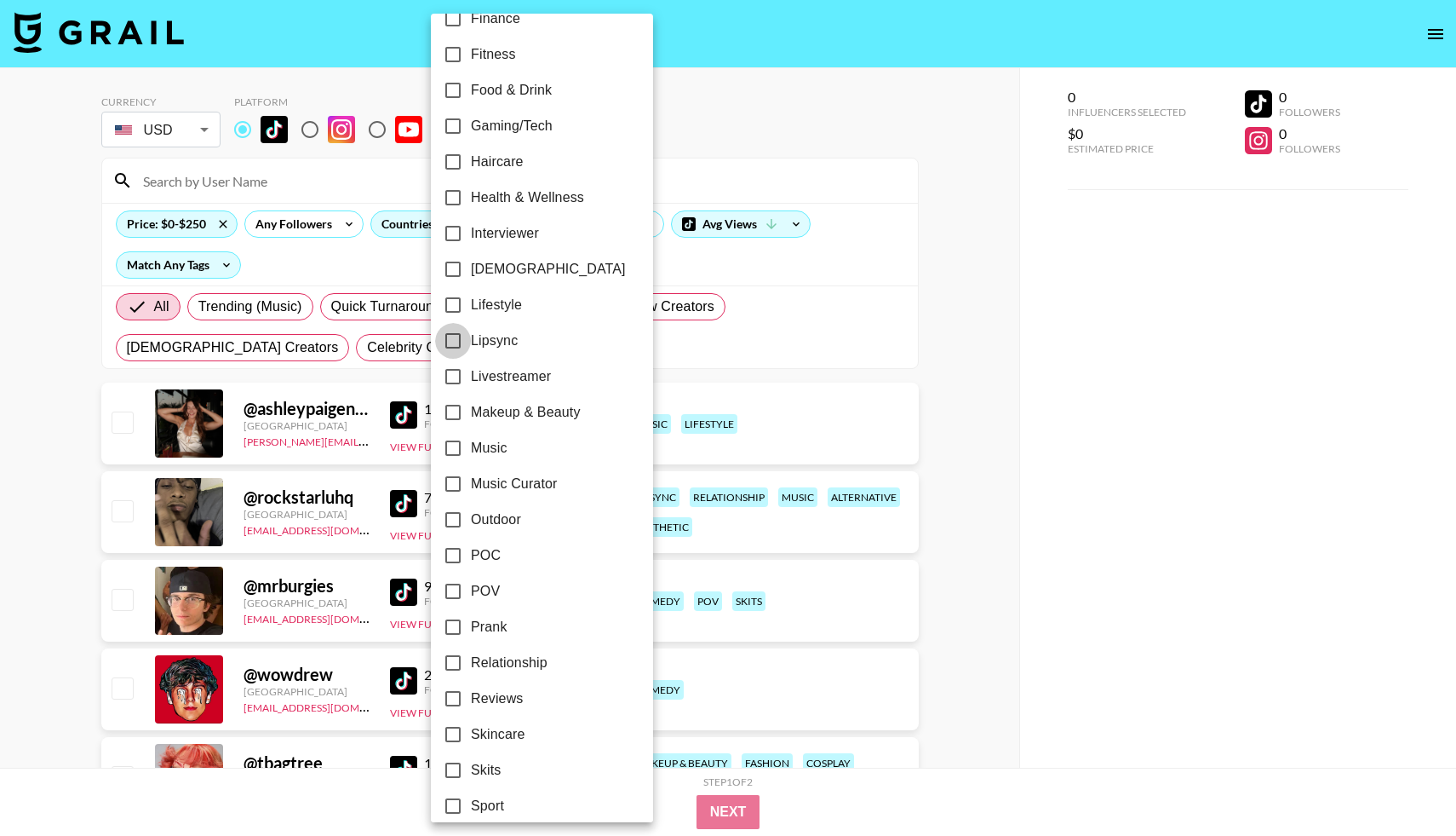
click at [459, 338] on input "Lipsync" at bounding box center [452, 341] width 36 height 36
checkbox input "true"
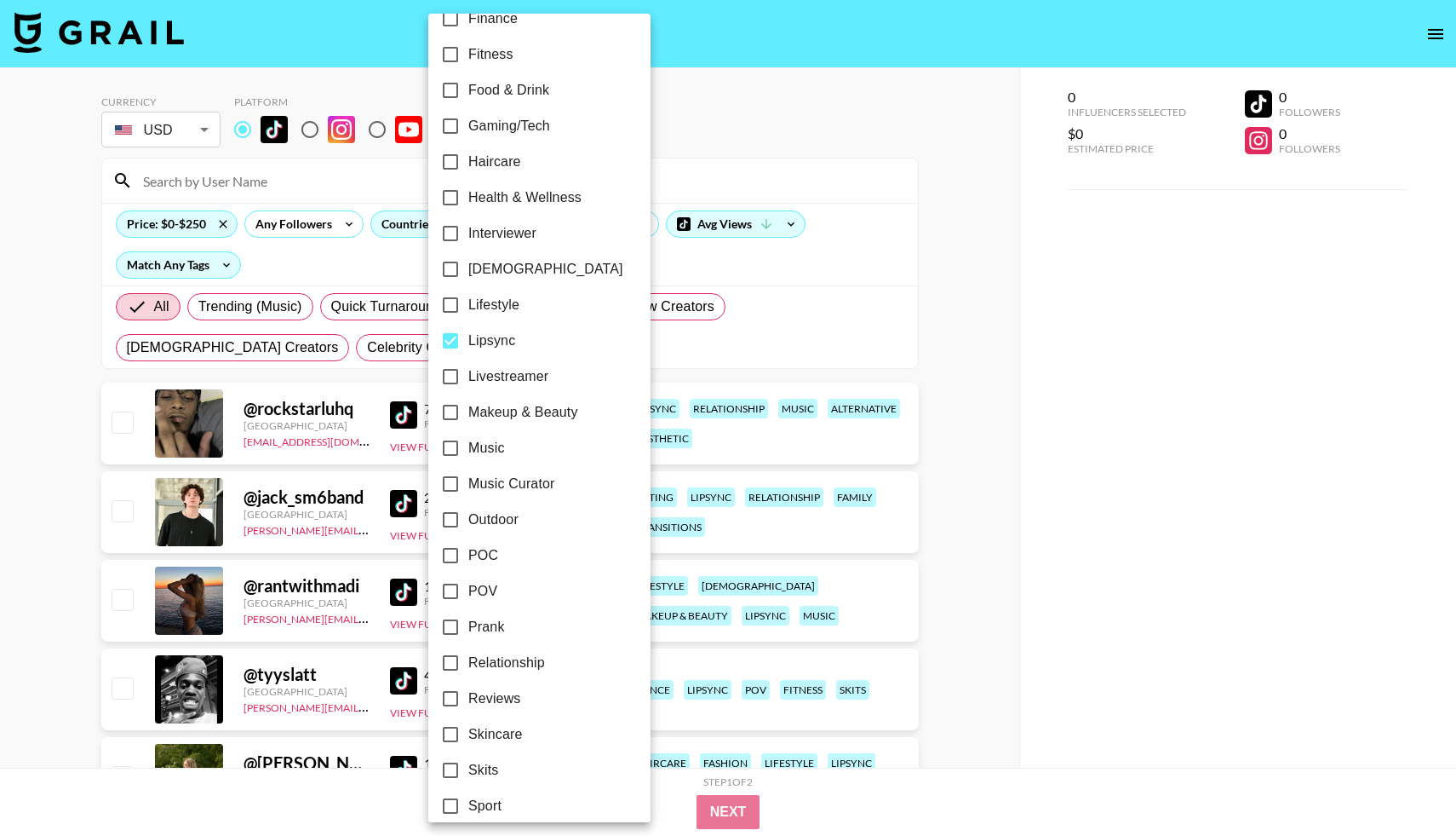
click at [41, 598] on div at bounding box center [728, 418] width 1456 height 836
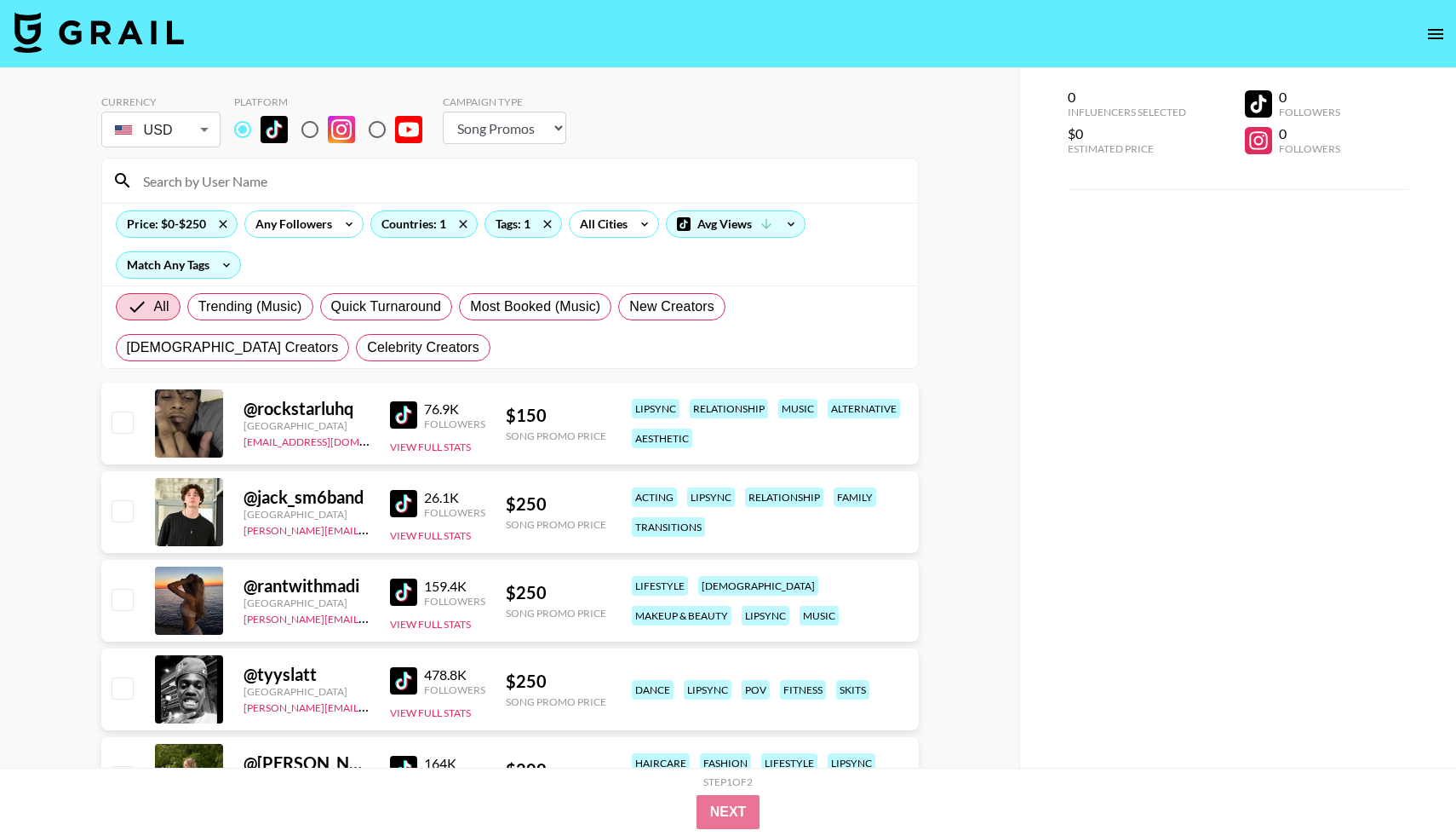
click at [404, 593] on img at bounding box center [404, 591] width 27 height 27
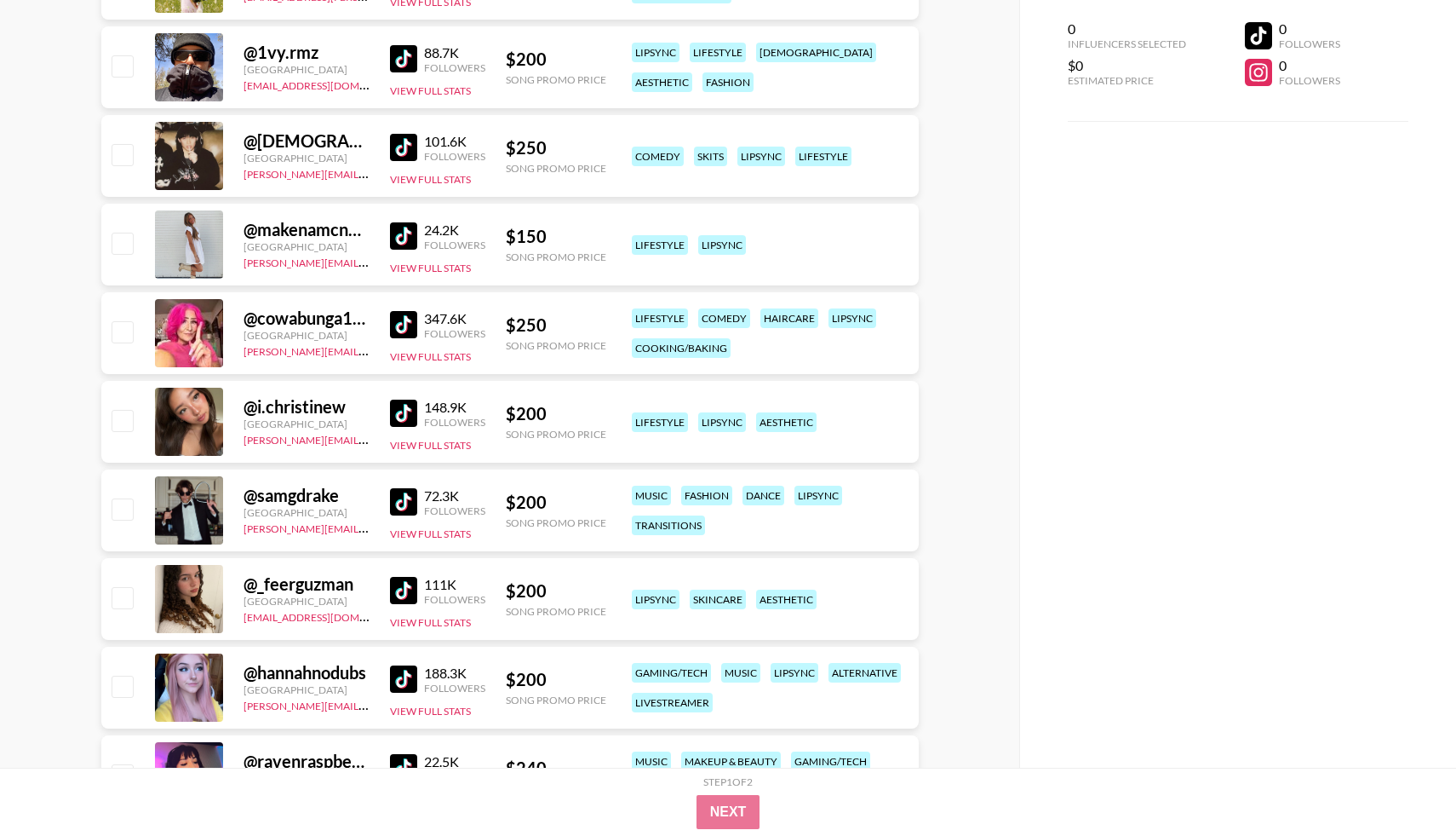
scroll to position [818, 0]
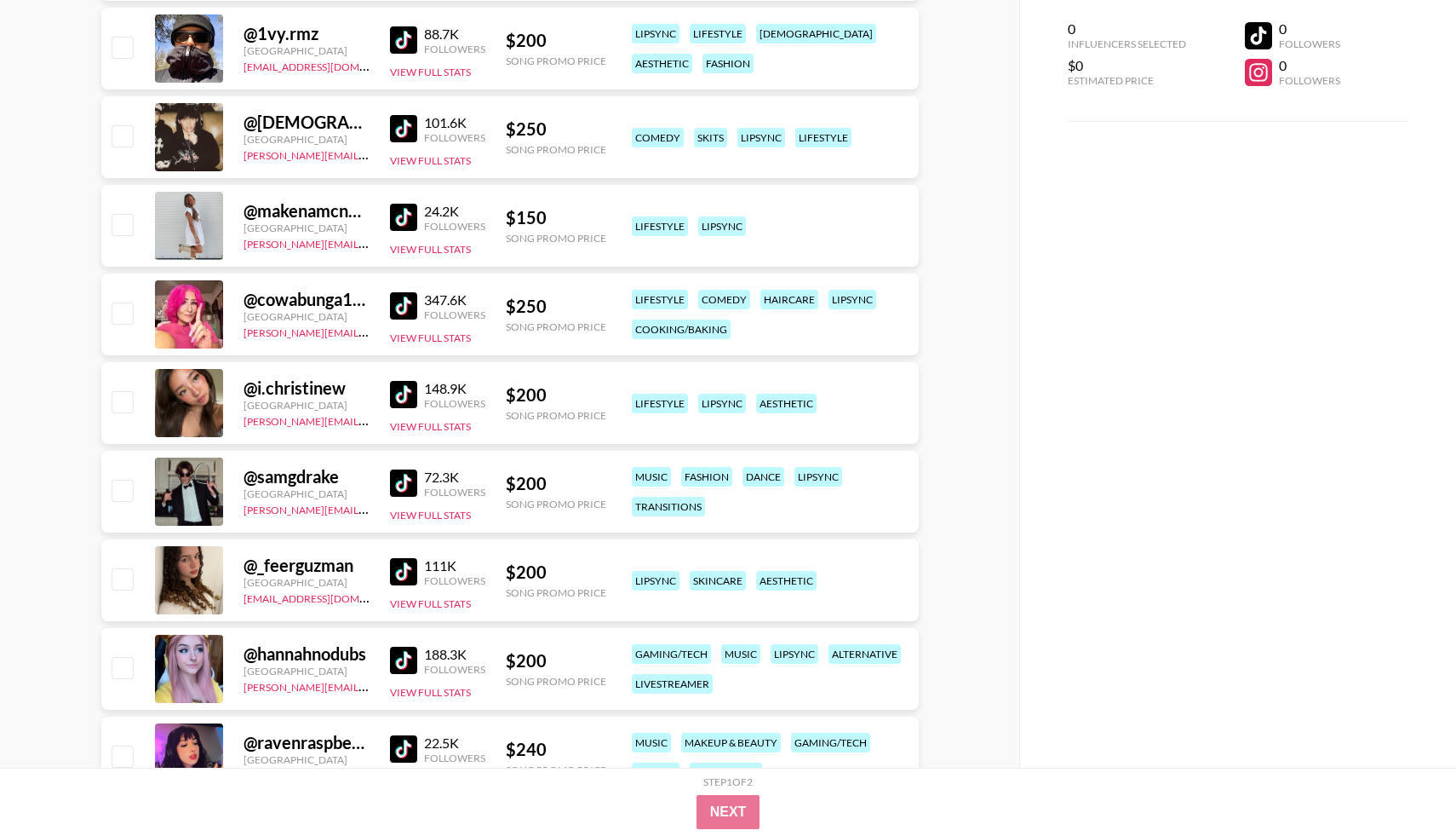
click at [399, 225] on img at bounding box center [404, 217] width 27 height 27
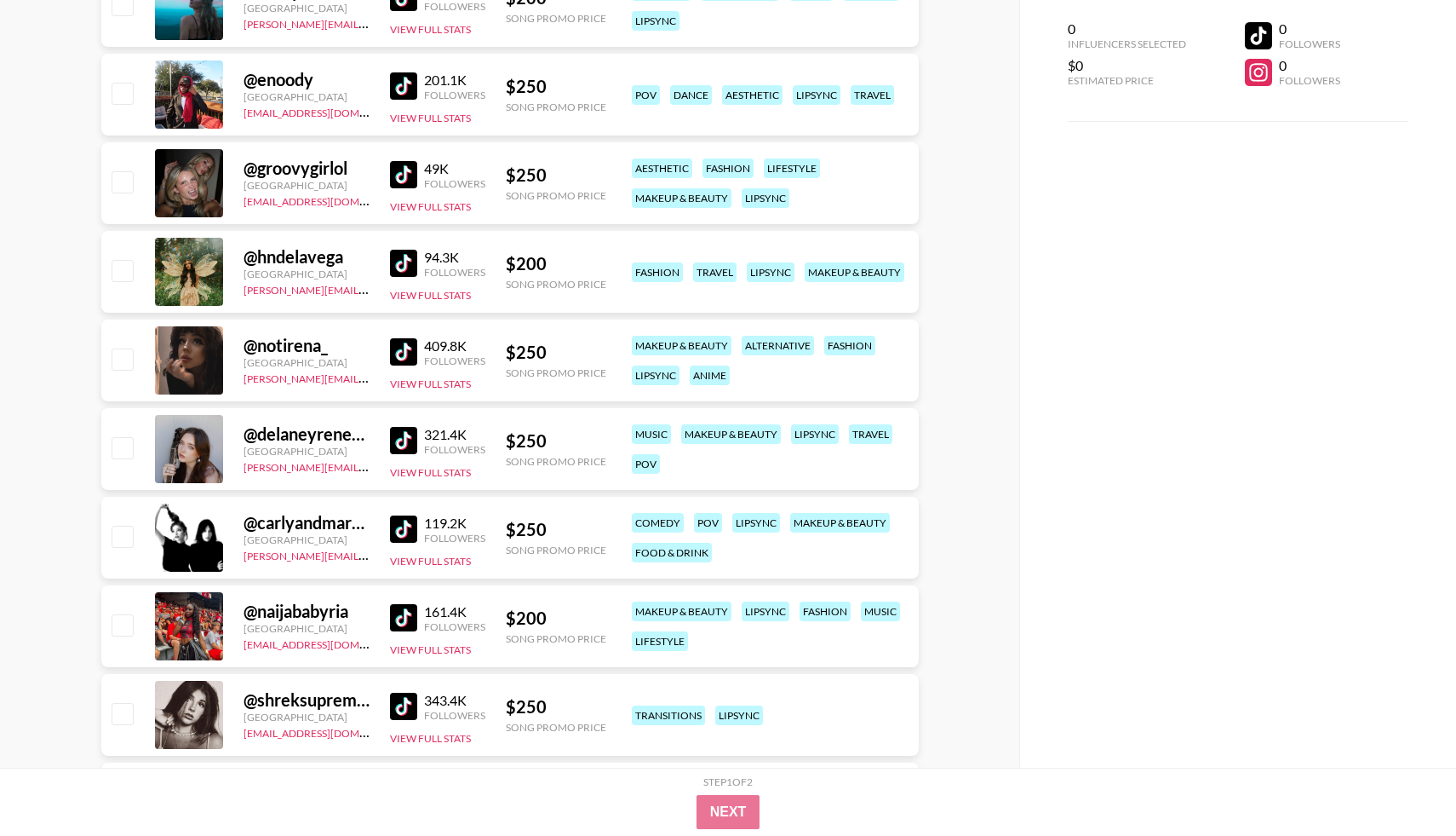
scroll to position [1656, 0]
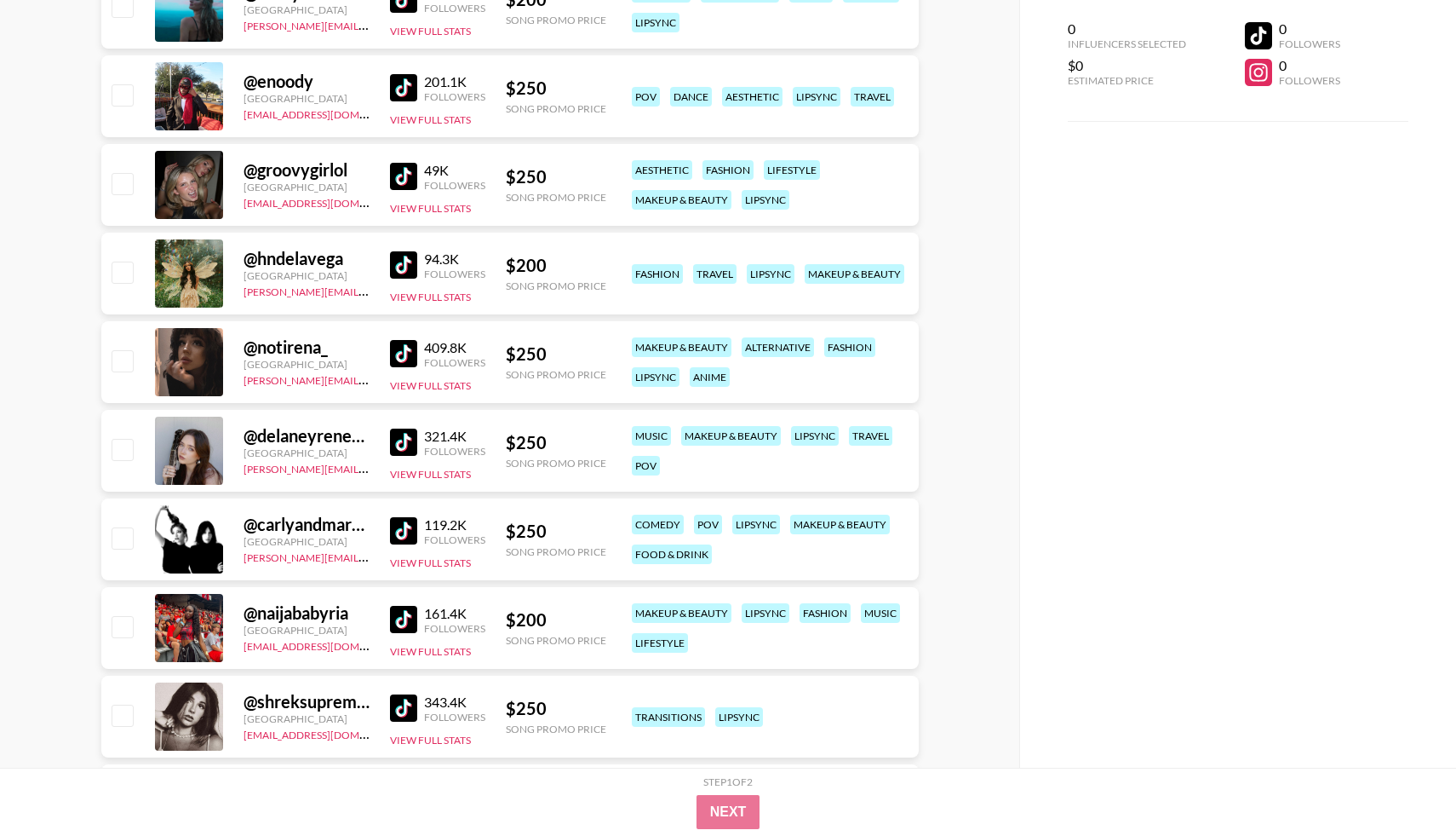
click at [405, 190] on div "49K Followers" at bounding box center [438, 176] width 95 height 30
click at [399, 181] on img at bounding box center [404, 176] width 27 height 27
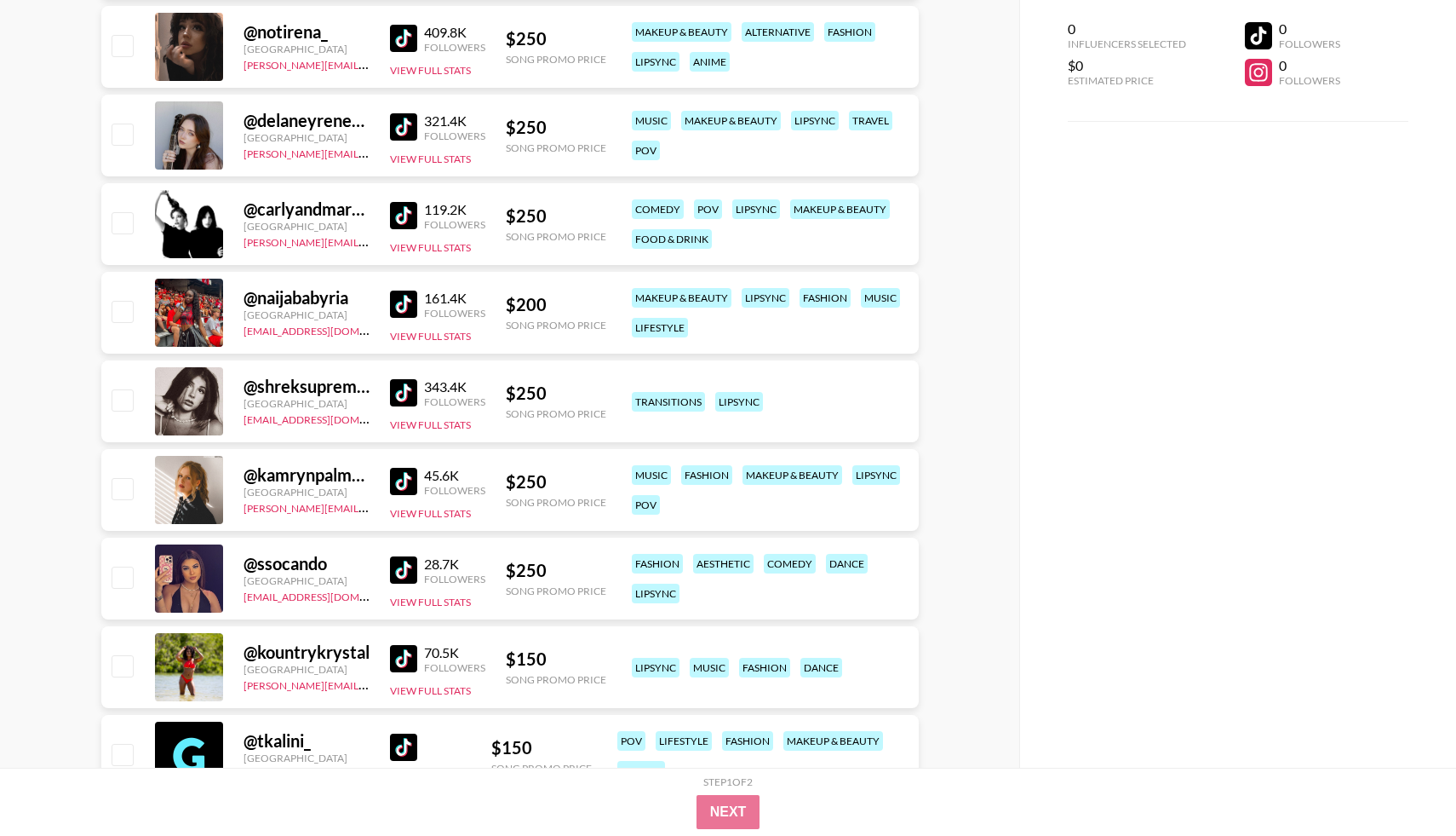
scroll to position [1982, 0]
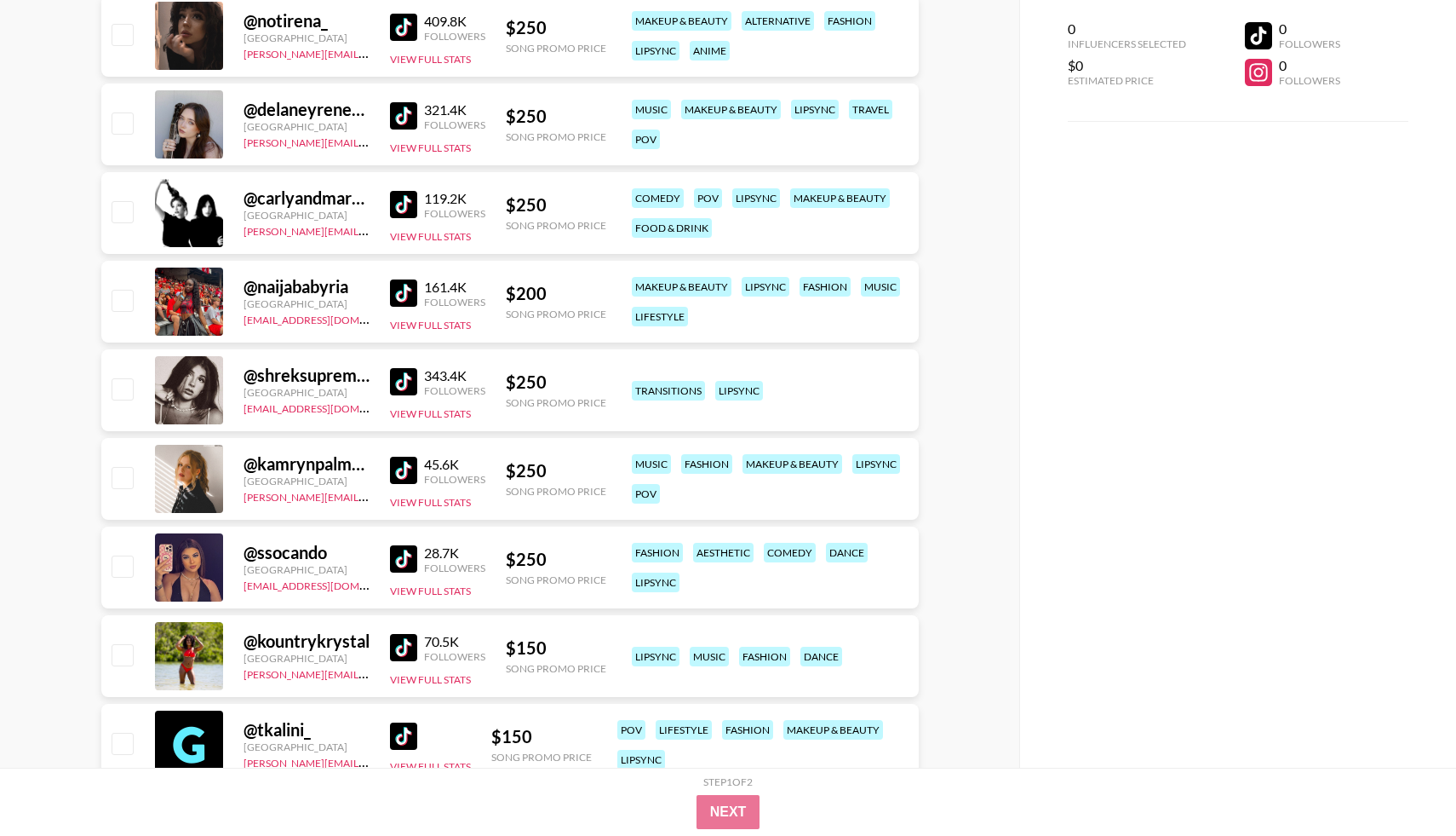
click at [405, 380] on img at bounding box center [404, 381] width 27 height 27
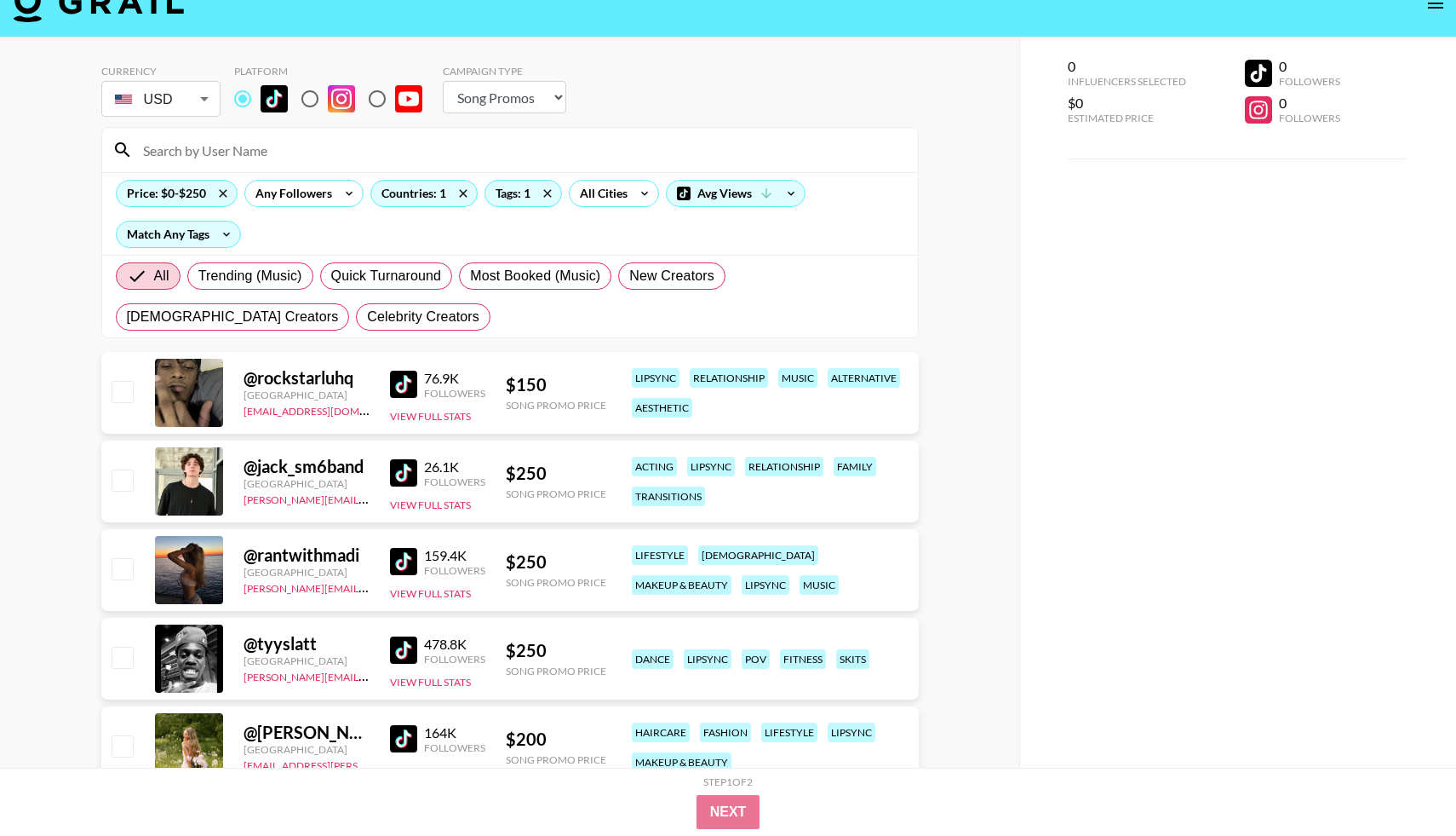
scroll to position [0, 0]
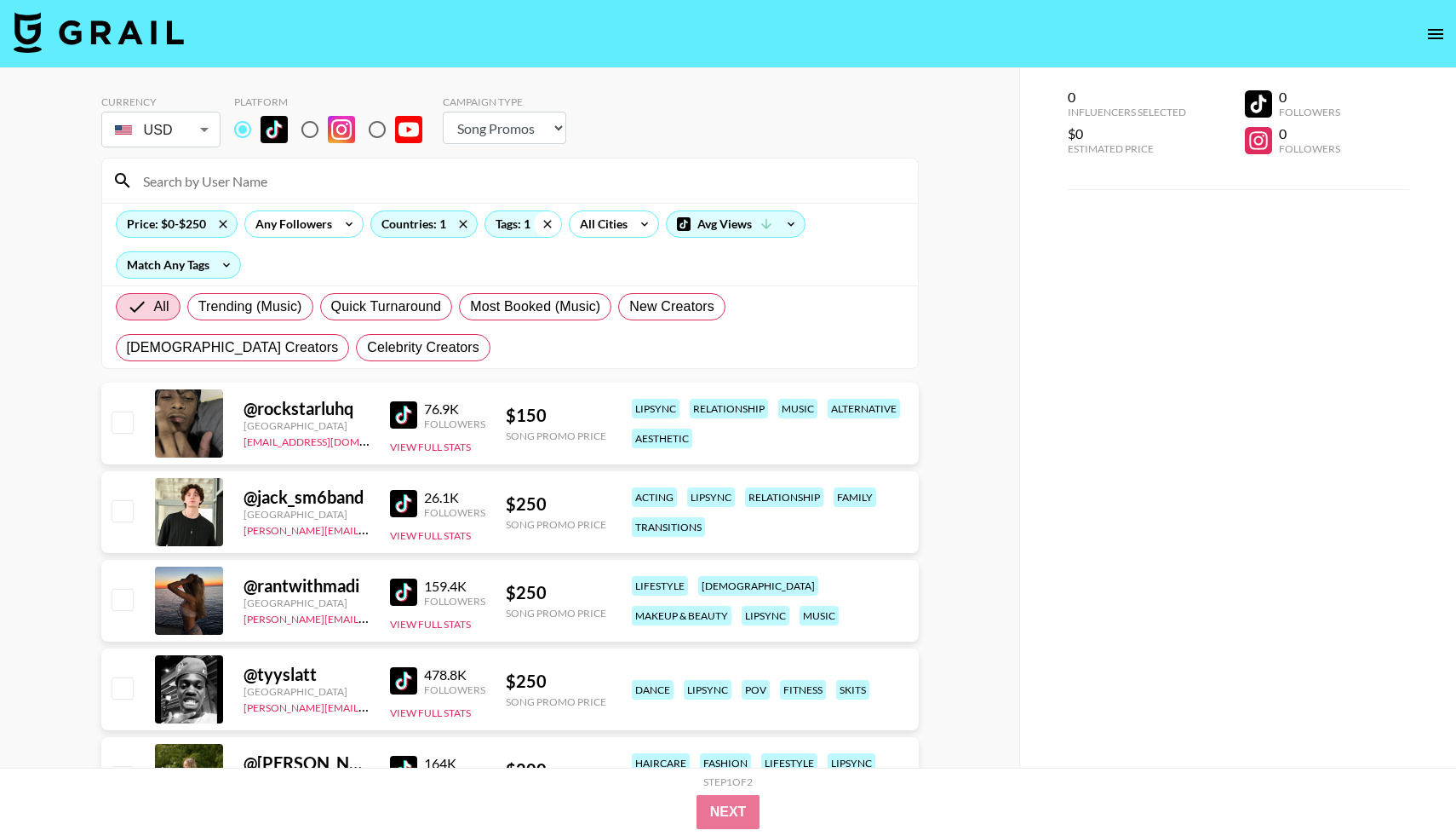
click at [546, 225] on icon at bounding box center [547, 224] width 8 height 8
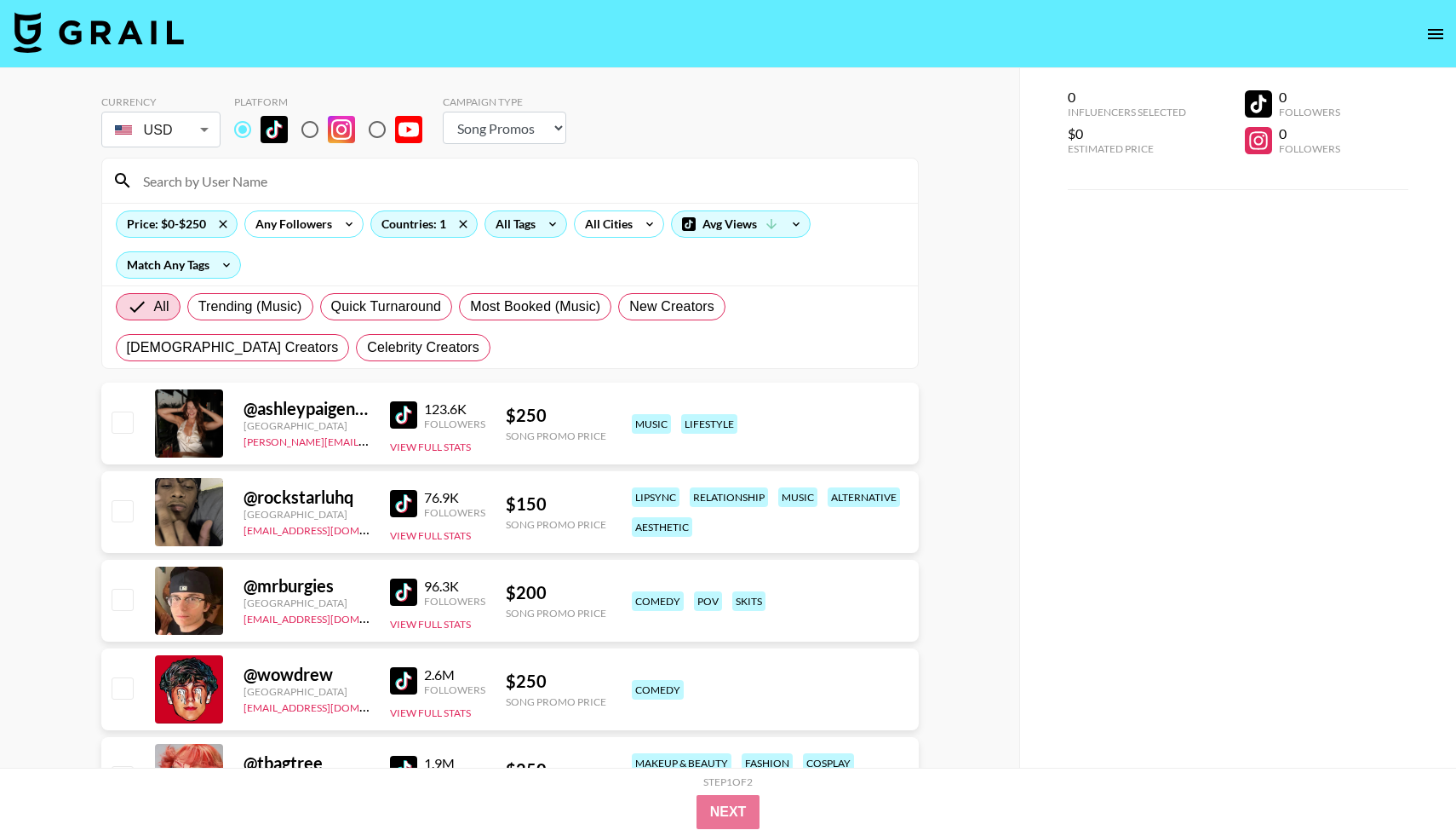
click at [535, 228] on div "All Tags" at bounding box center [512, 224] width 53 height 25
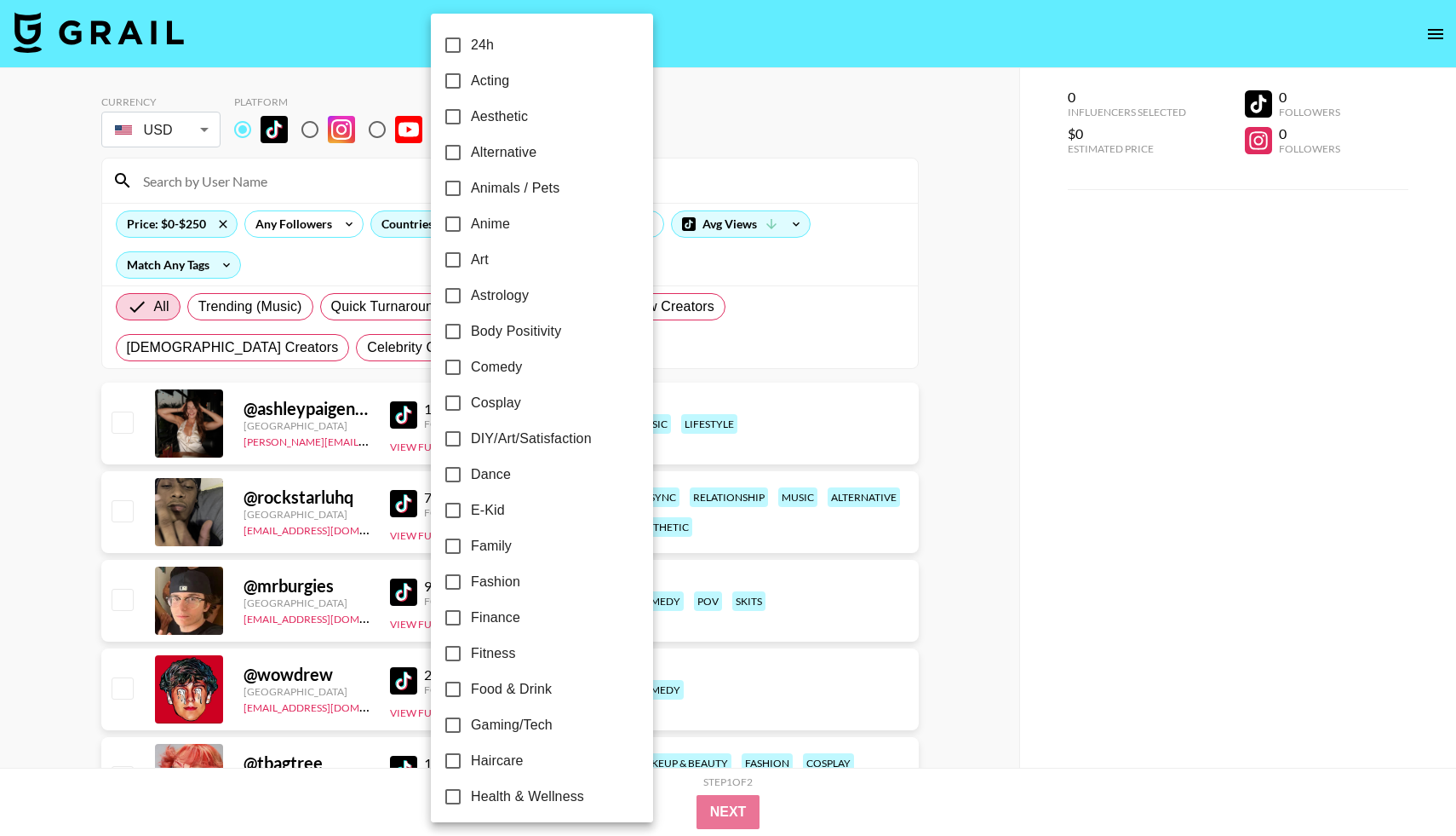
click at [805, 157] on div at bounding box center [728, 418] width 1456 height 836
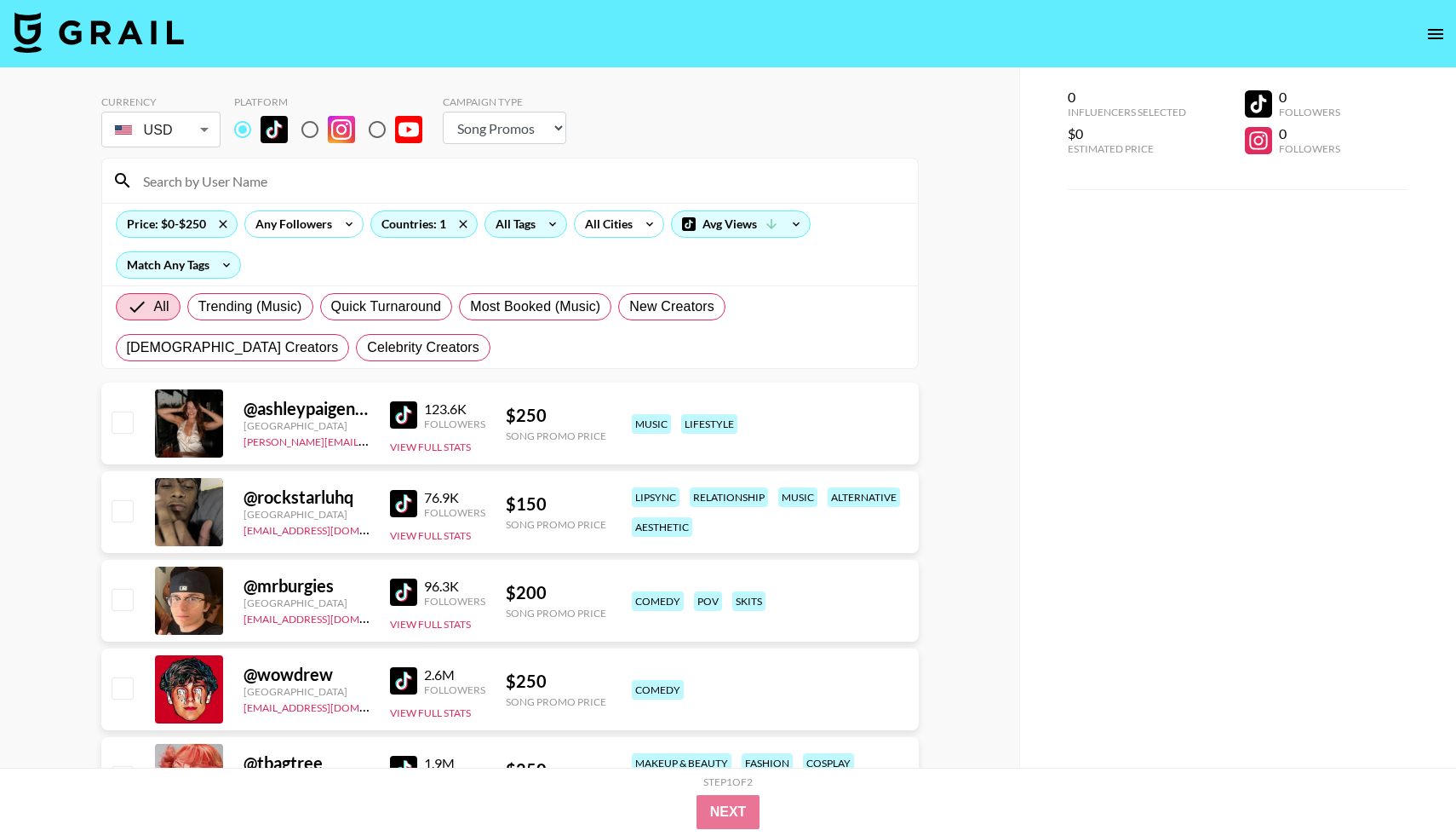
click at [526, 231] on div "All Tags" at bounding box center [512, 224] width 53 height 25
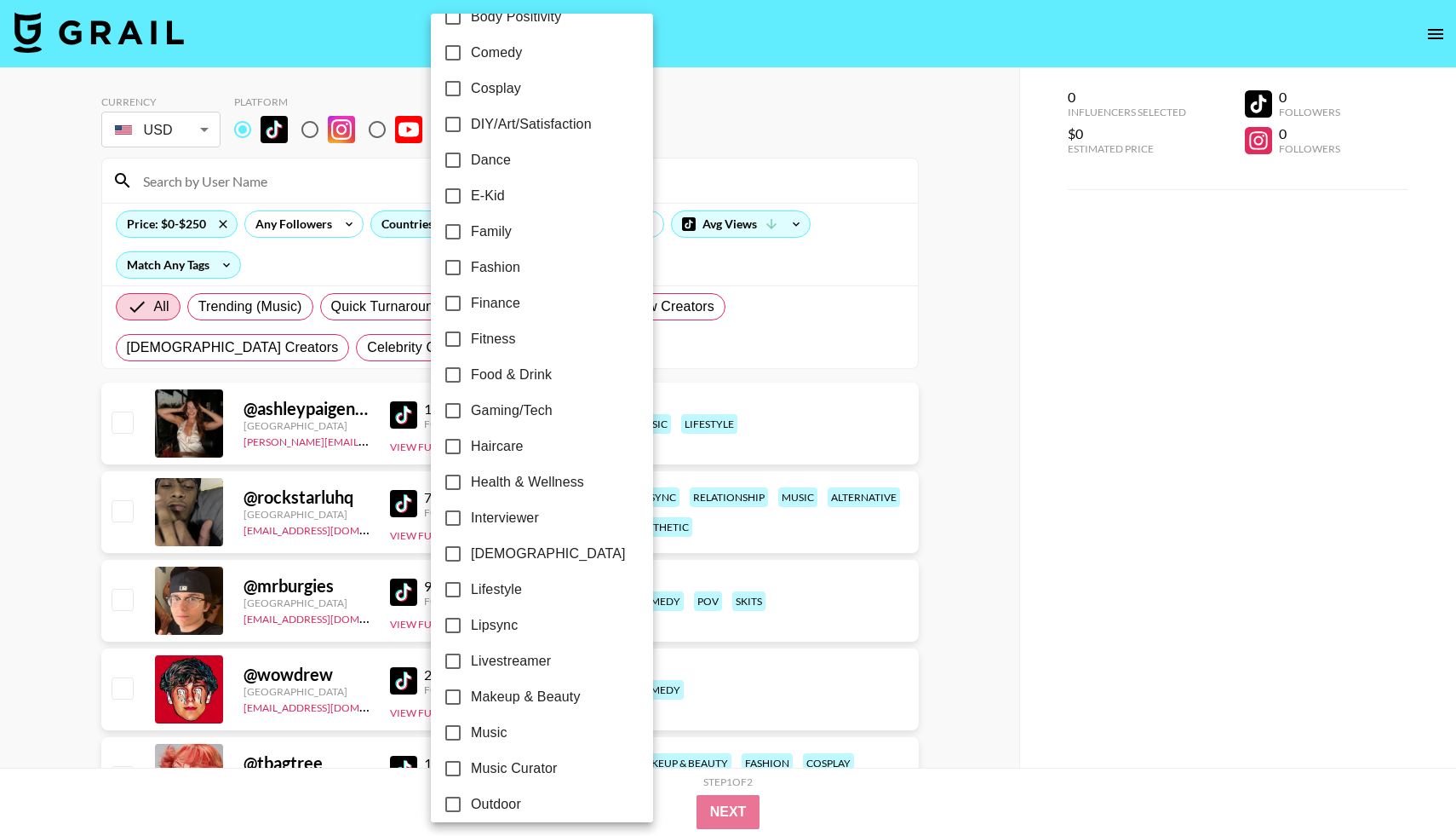
scroll to position [338, 0]
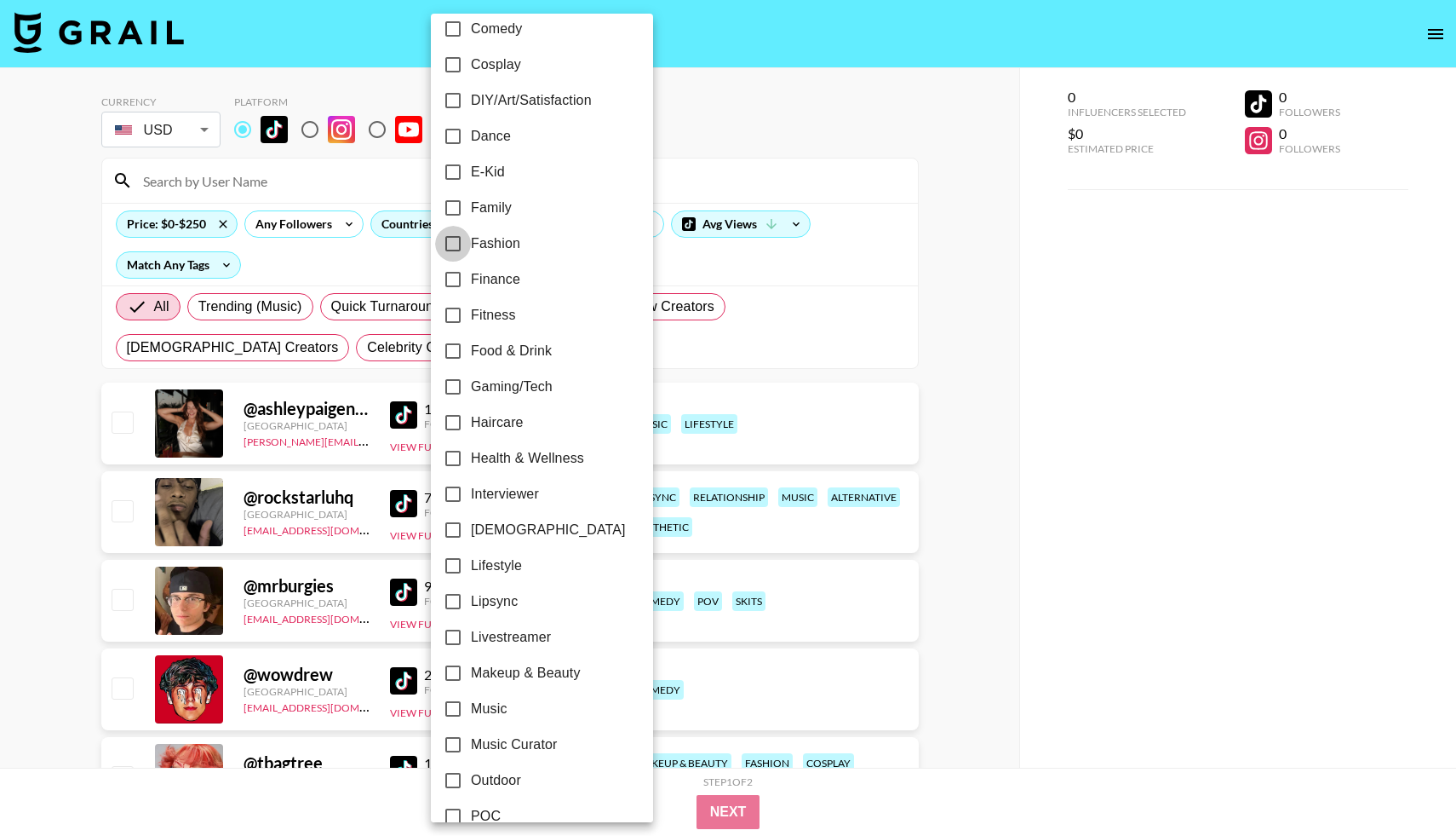
click at [456, 245] on input "Fashion" at bounding box center [452, 243] width 36 height 36
checkbox input "true"
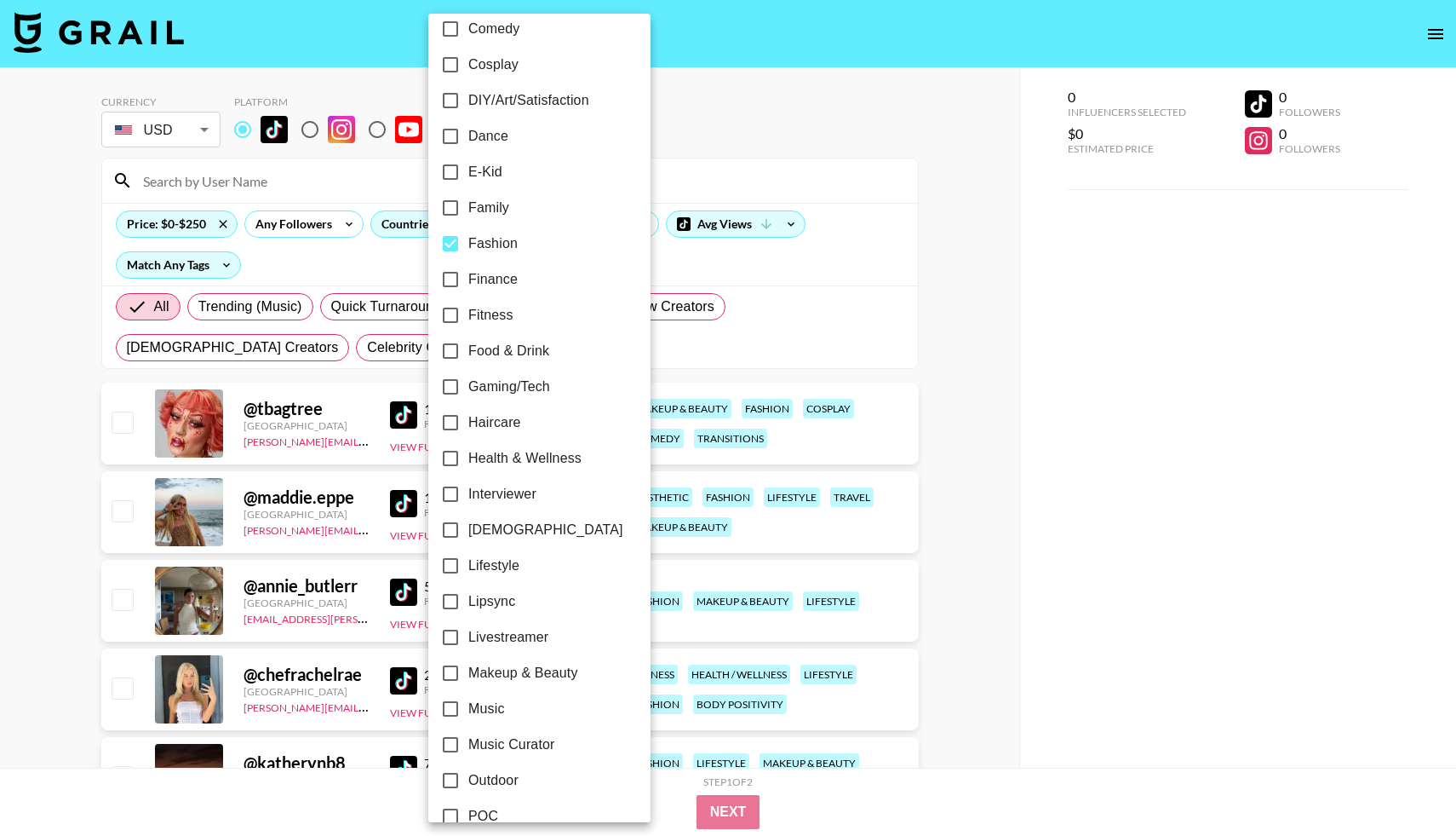
click at [50, 556] on div at bounding box center [728, 418] width 1456 height 836
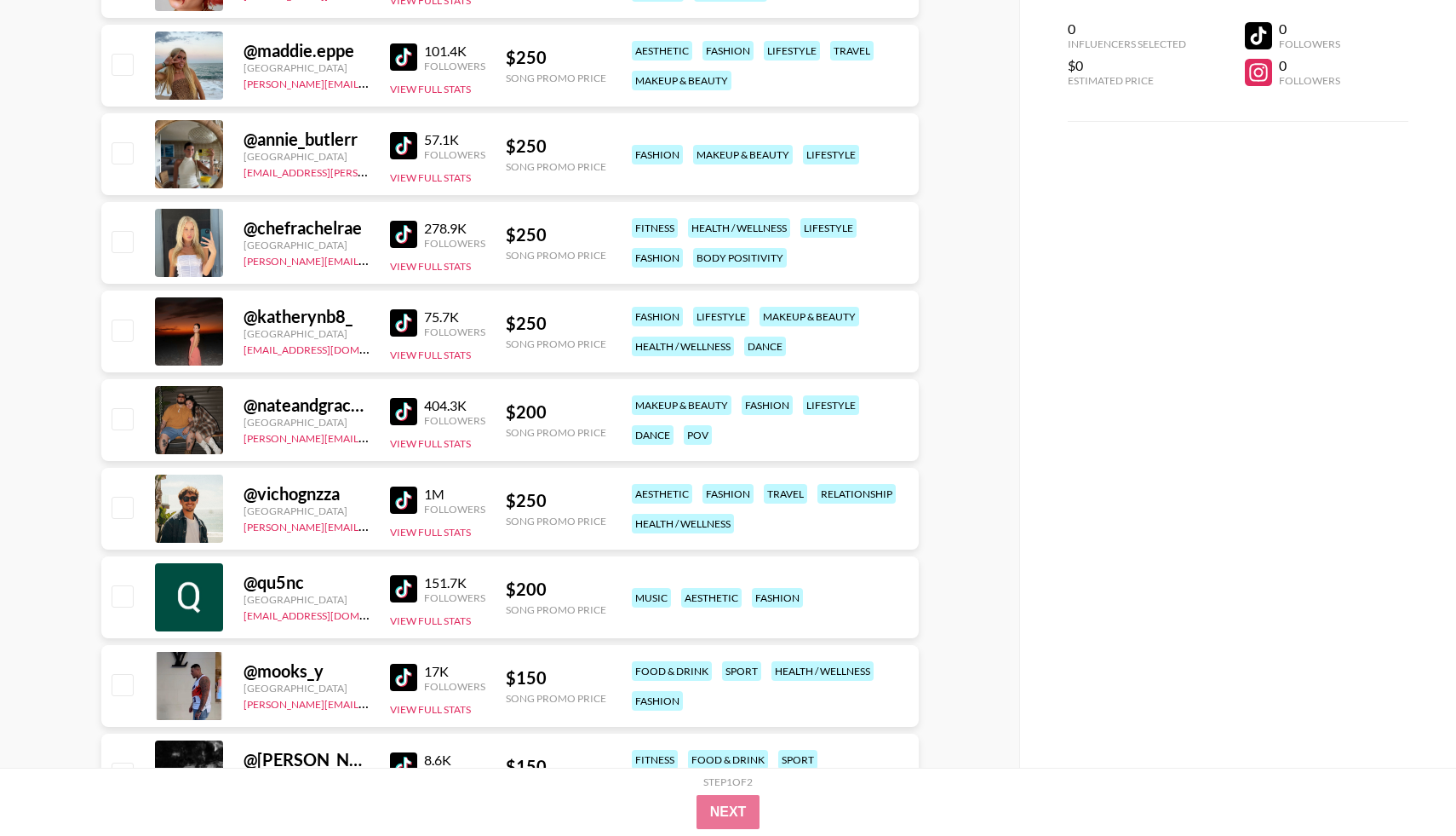
scroll to position [448, 0]
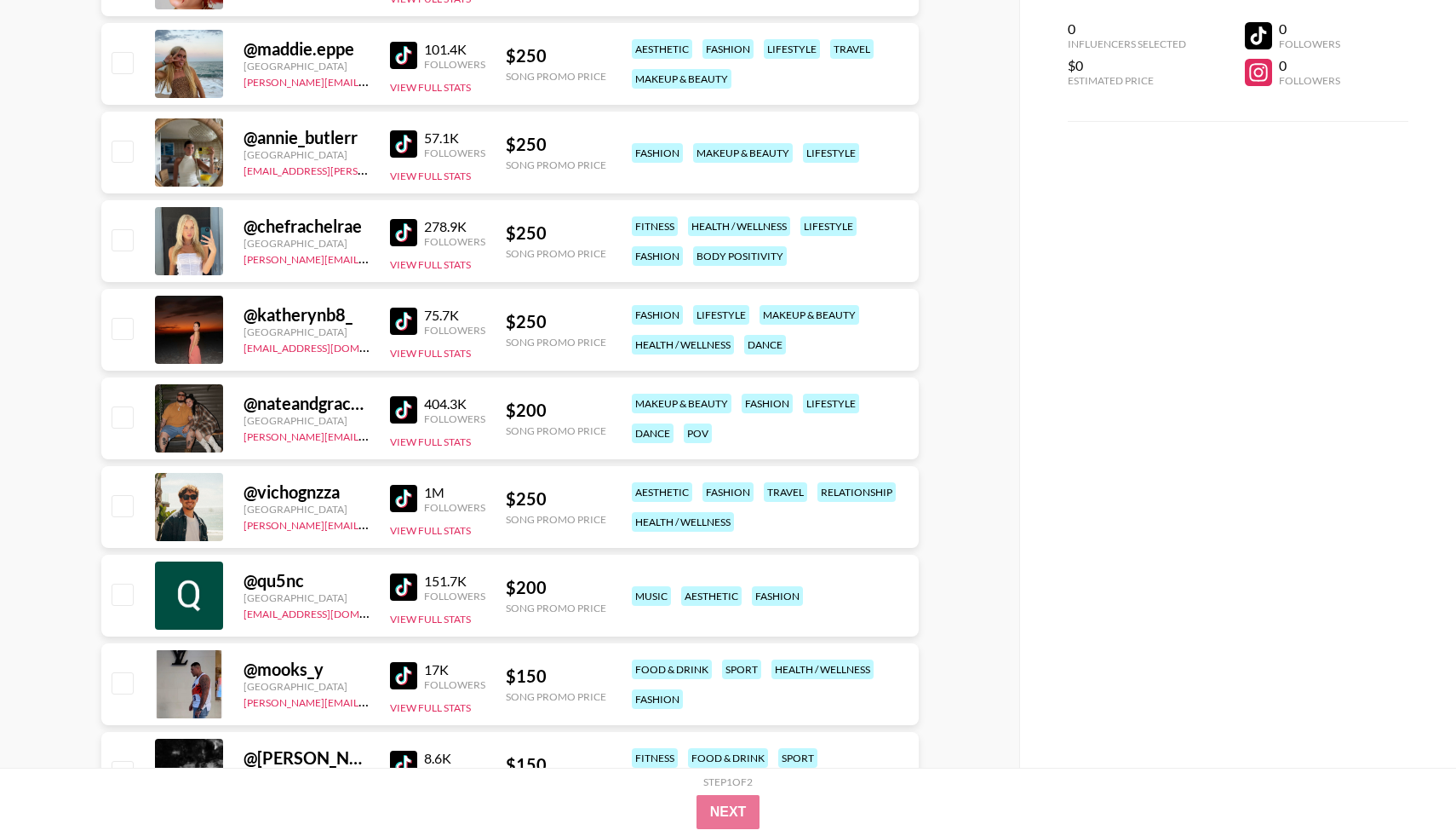
click at [393, 146] on img at bounding box center [404, 143] width 27 height 27
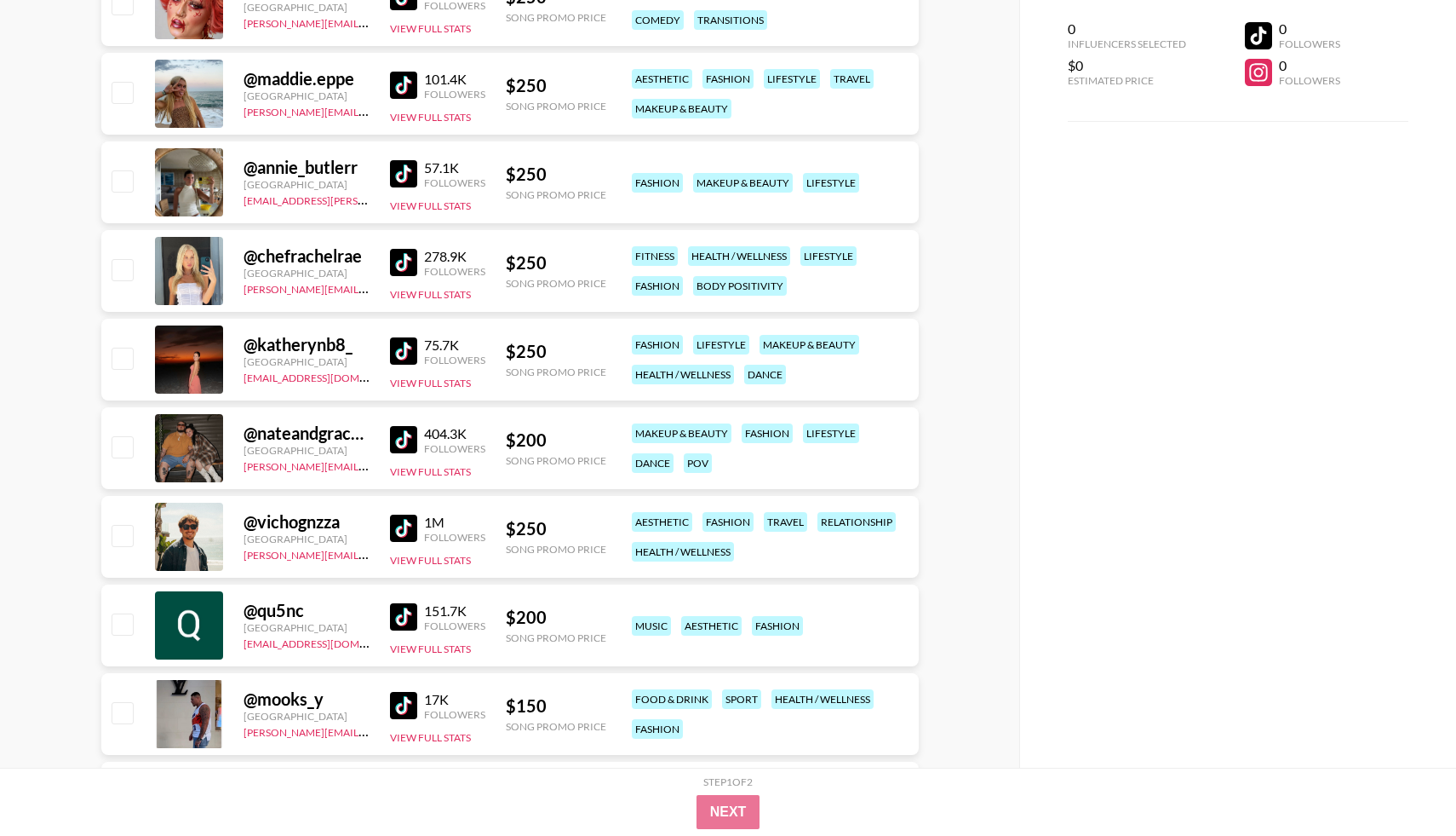
scroll to position [0, 0]
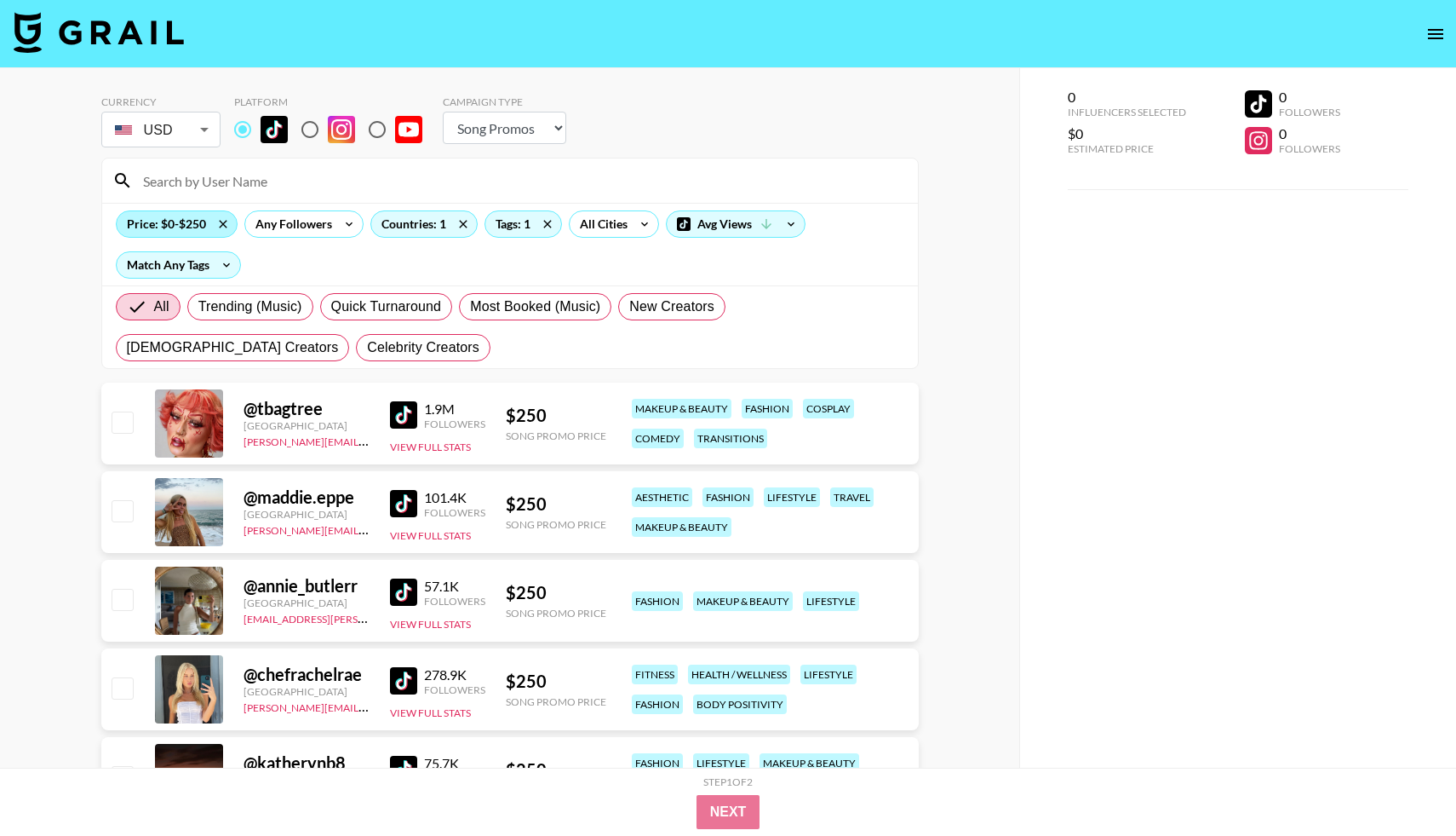
click at [185, 225] on div "Price: $0-$250" at bounding box center [176, 224] width 120 height 25
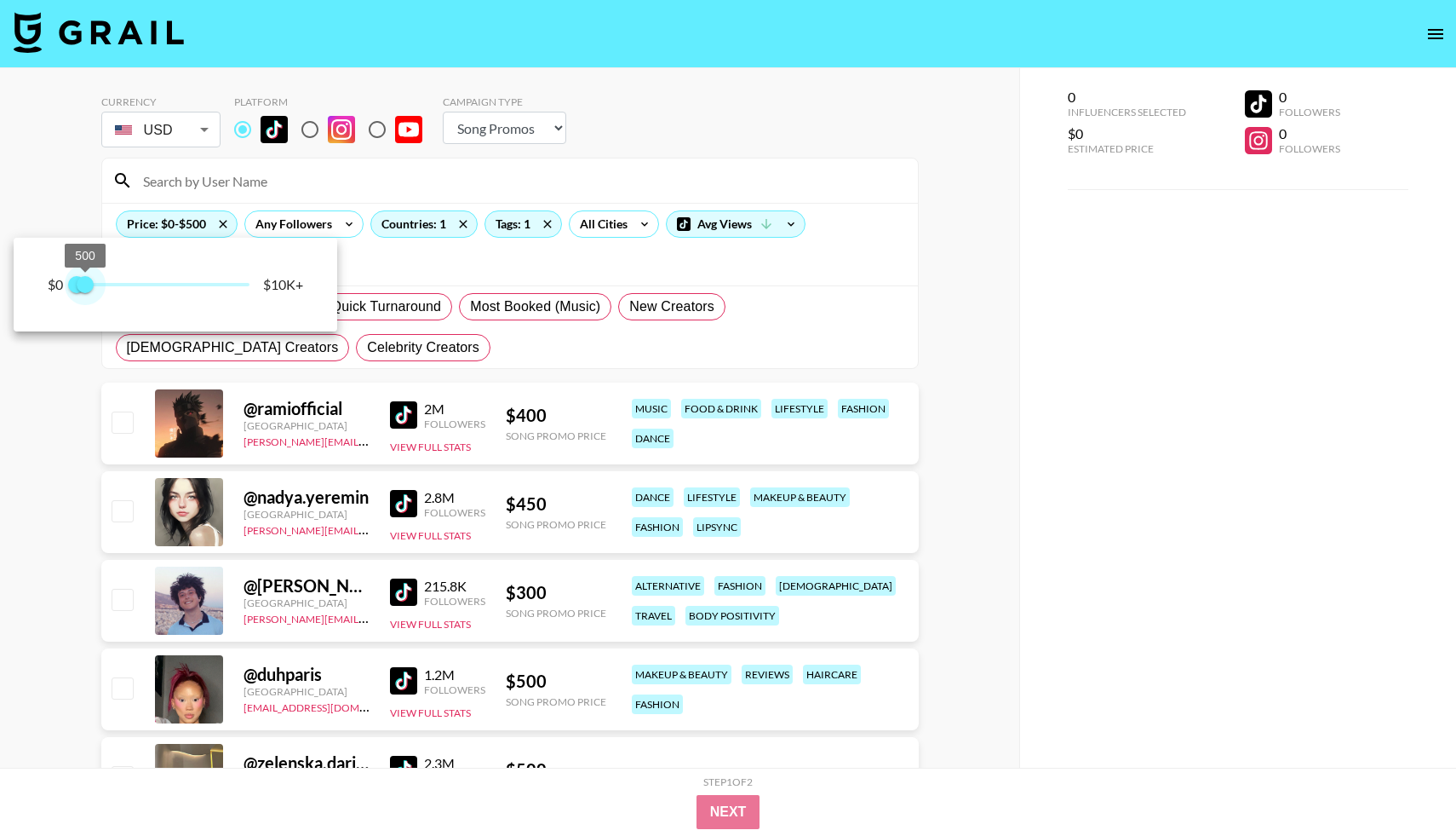
type input "750"
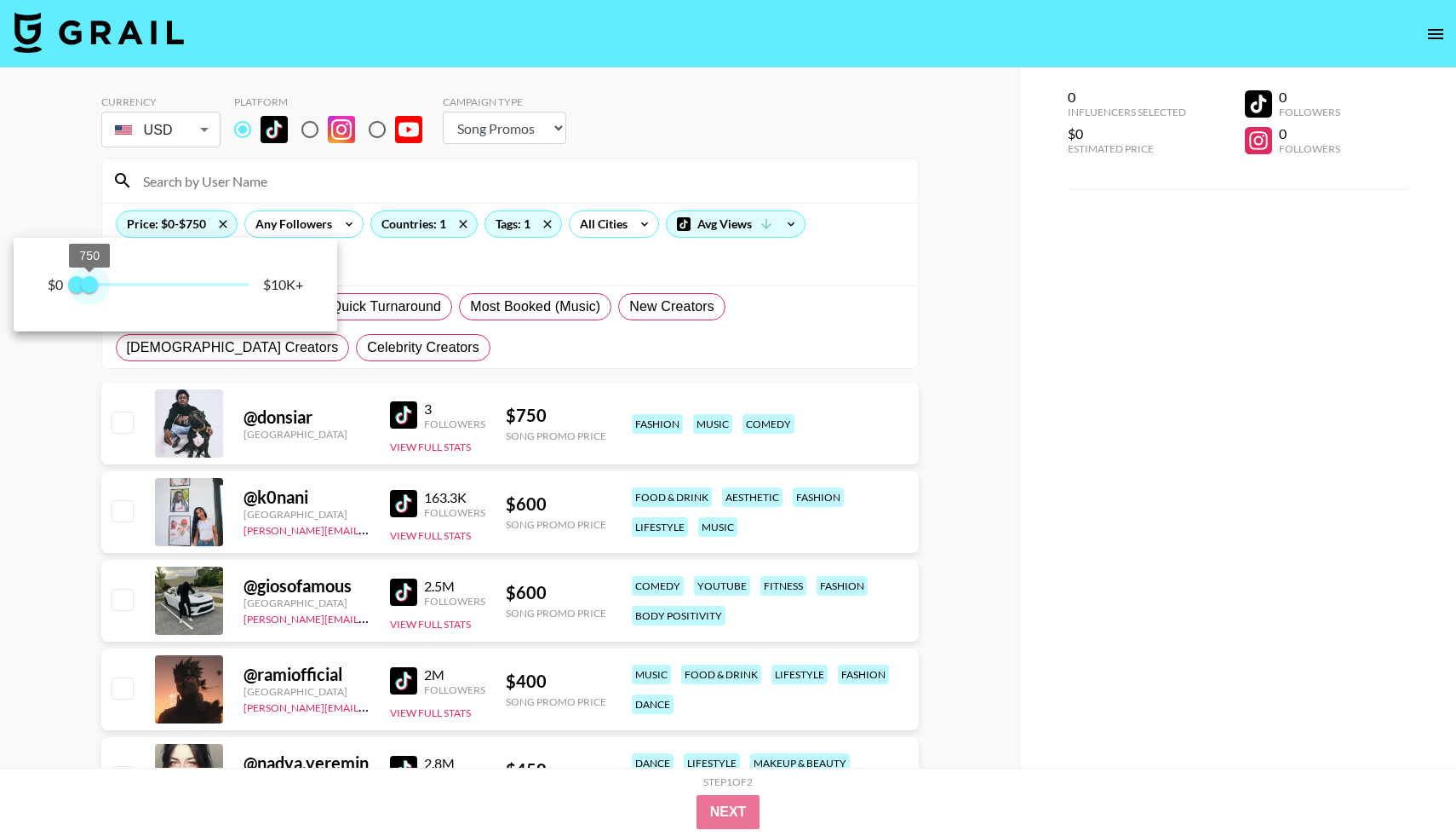
drag, startPoint x: 80, startPoint y: 282, endPoint x: 90, endPoint y: 284, distance: 10.2
click at [90, 284] on span "750" at bounding box center [90, 285] width 17 height 17
click at [960, 95] on div at bounding box center [728, 418] width 1456 height 836
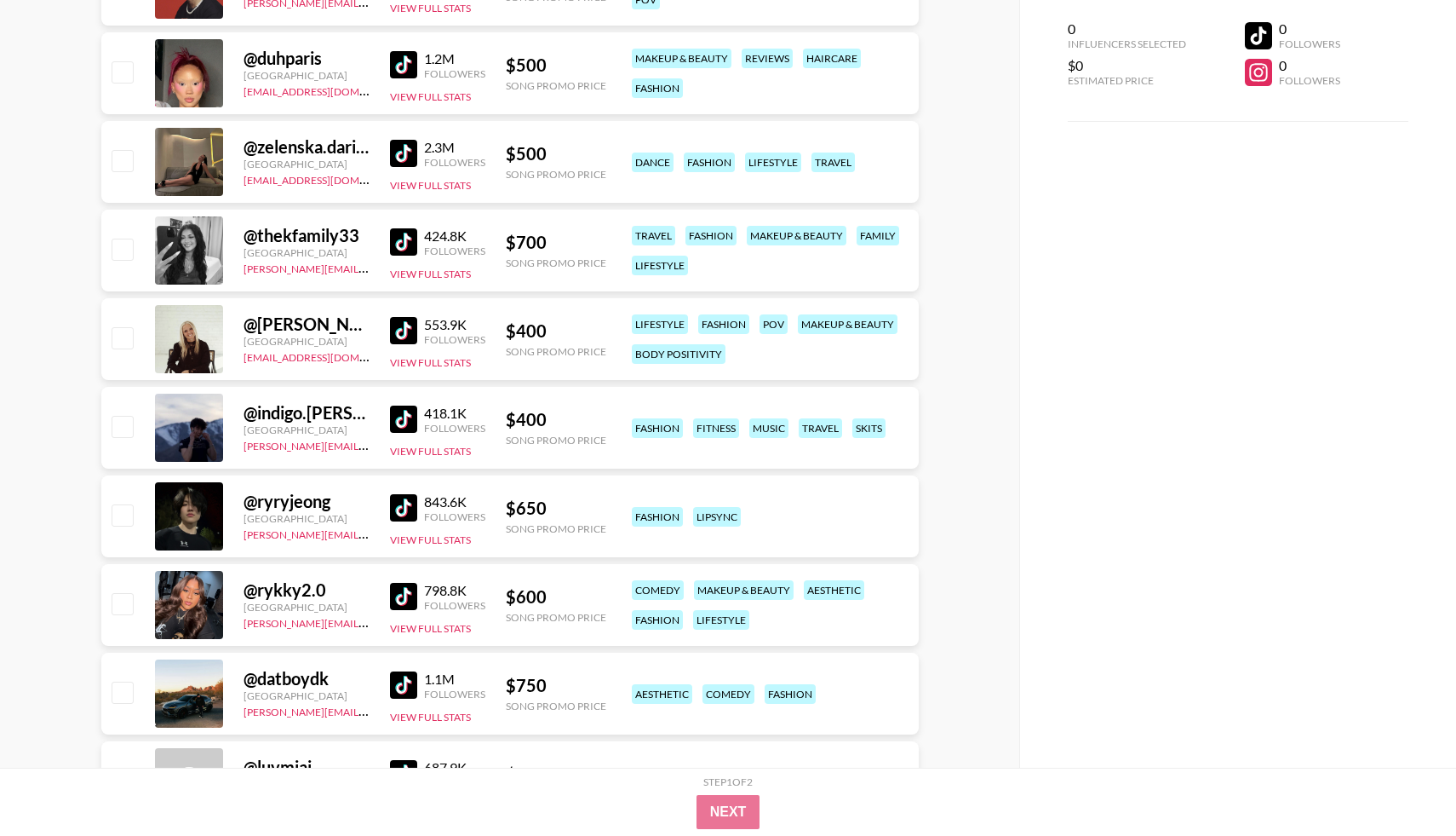
scroll to position [1060, 0]
click at [401, 255] on div "424.8K Followers" at bounding box center [438, 241] width 95 height 30
click at [401, 245] on img at bounding box center [404, 240] width 27 height 27
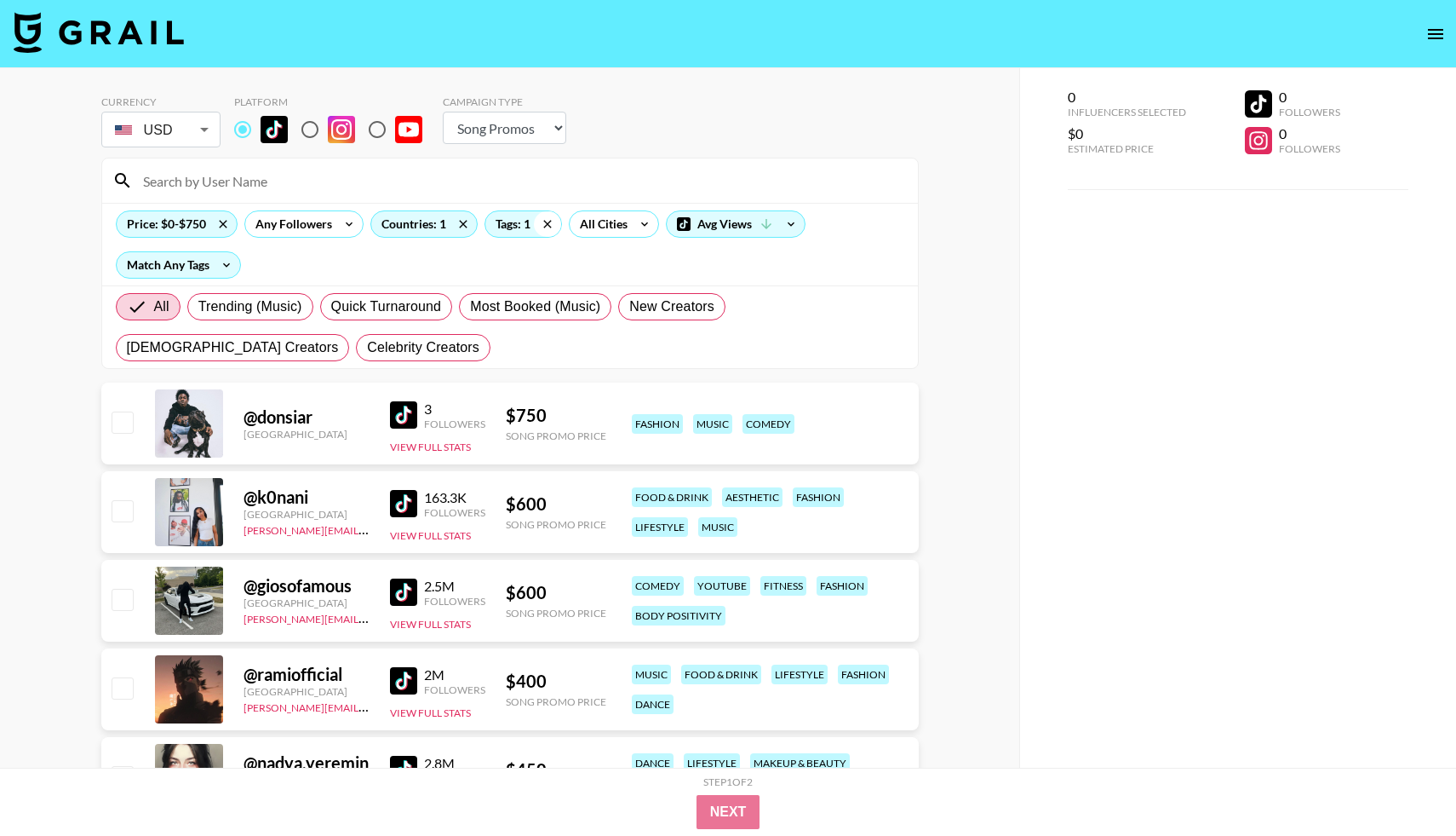
click at [548, 222] on icon at bounding box center [547, 224] width 8 height 8
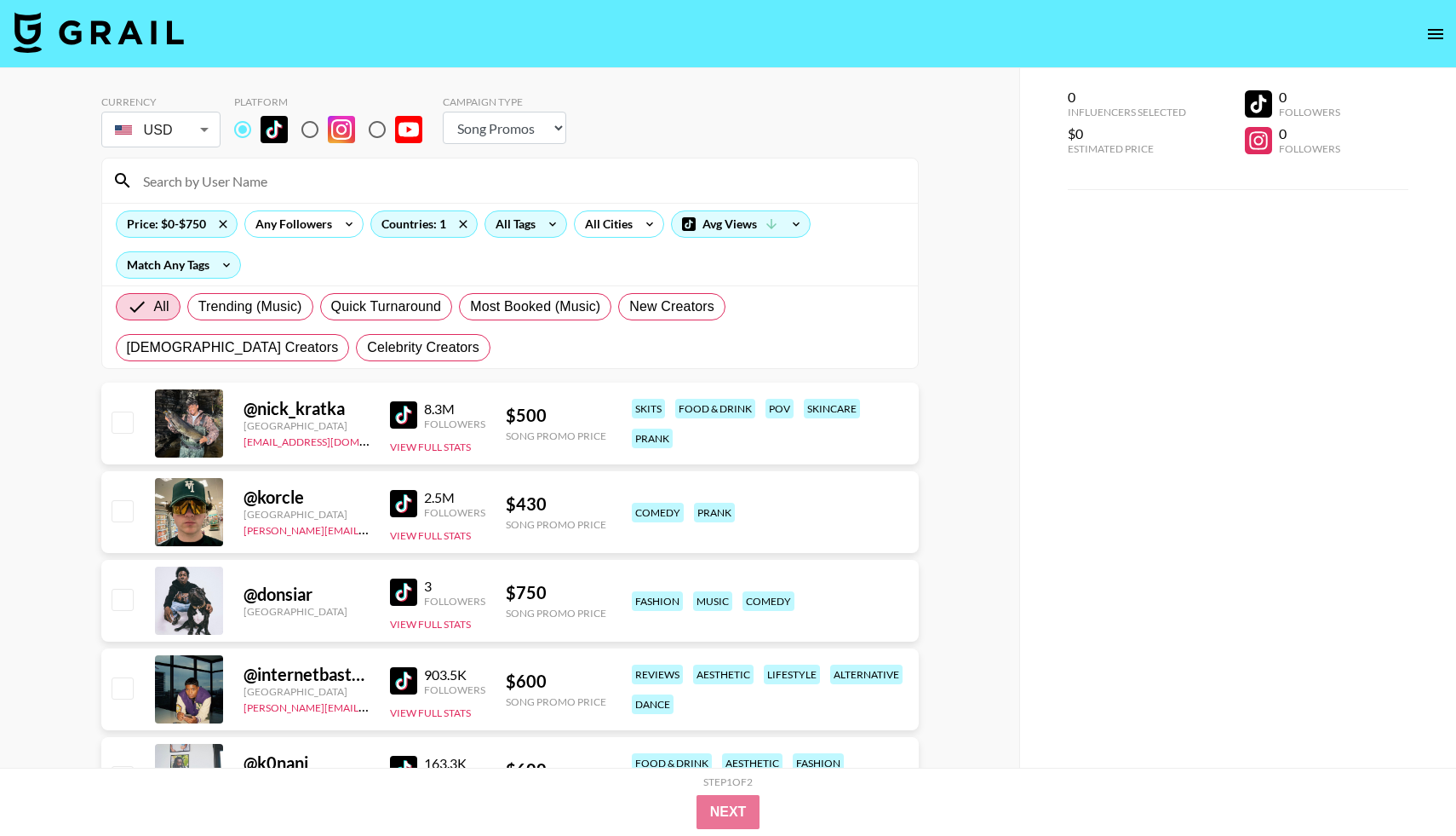
click at [539, 227] on icon at bounding box center [552, 224] width 27 height 25
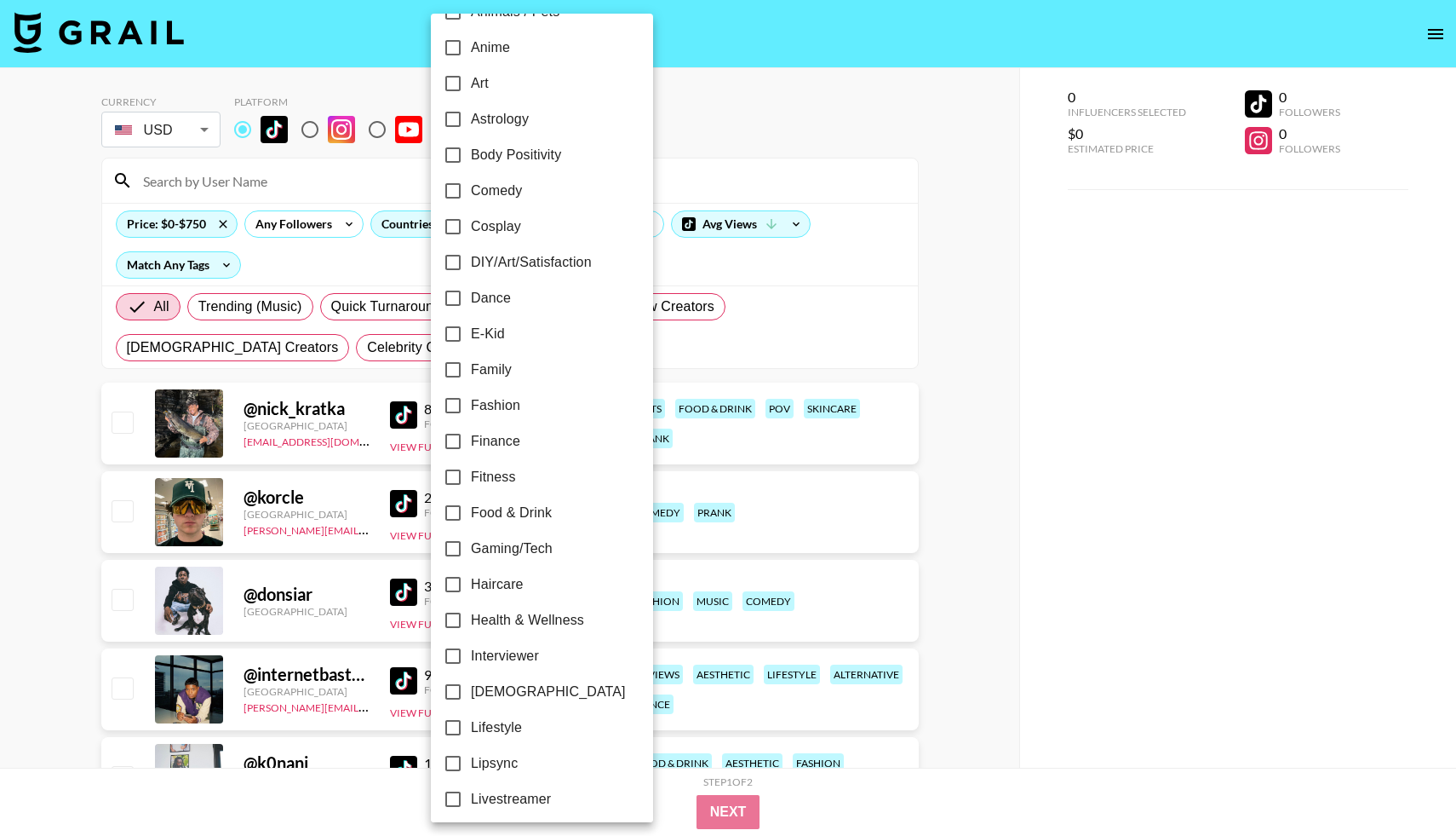
scroll to position [266, 0]
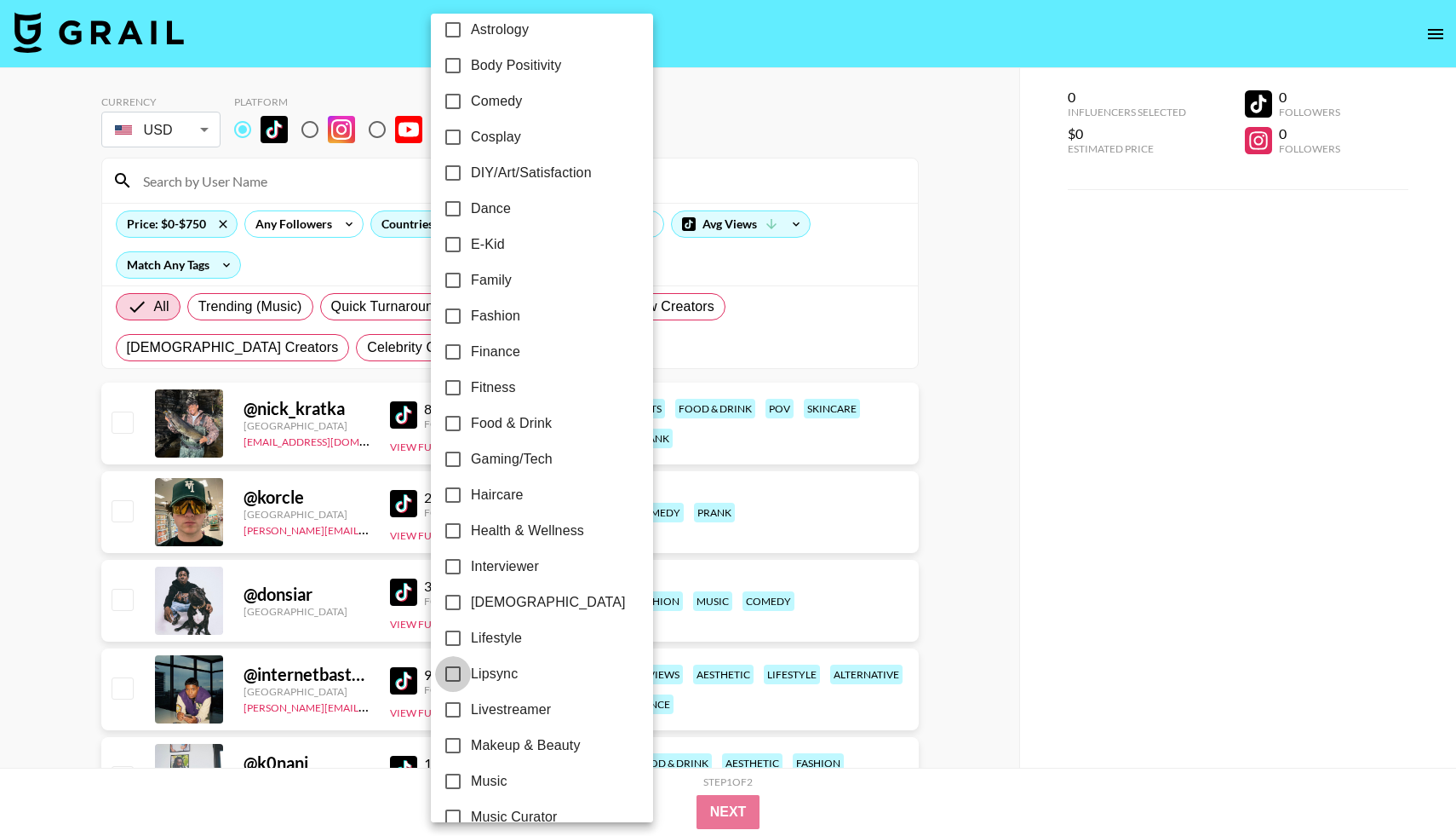
click at [454, 668] on input "Lipsync" at bounding box center [452, 674] width 36 height 36
checkbox input "true"
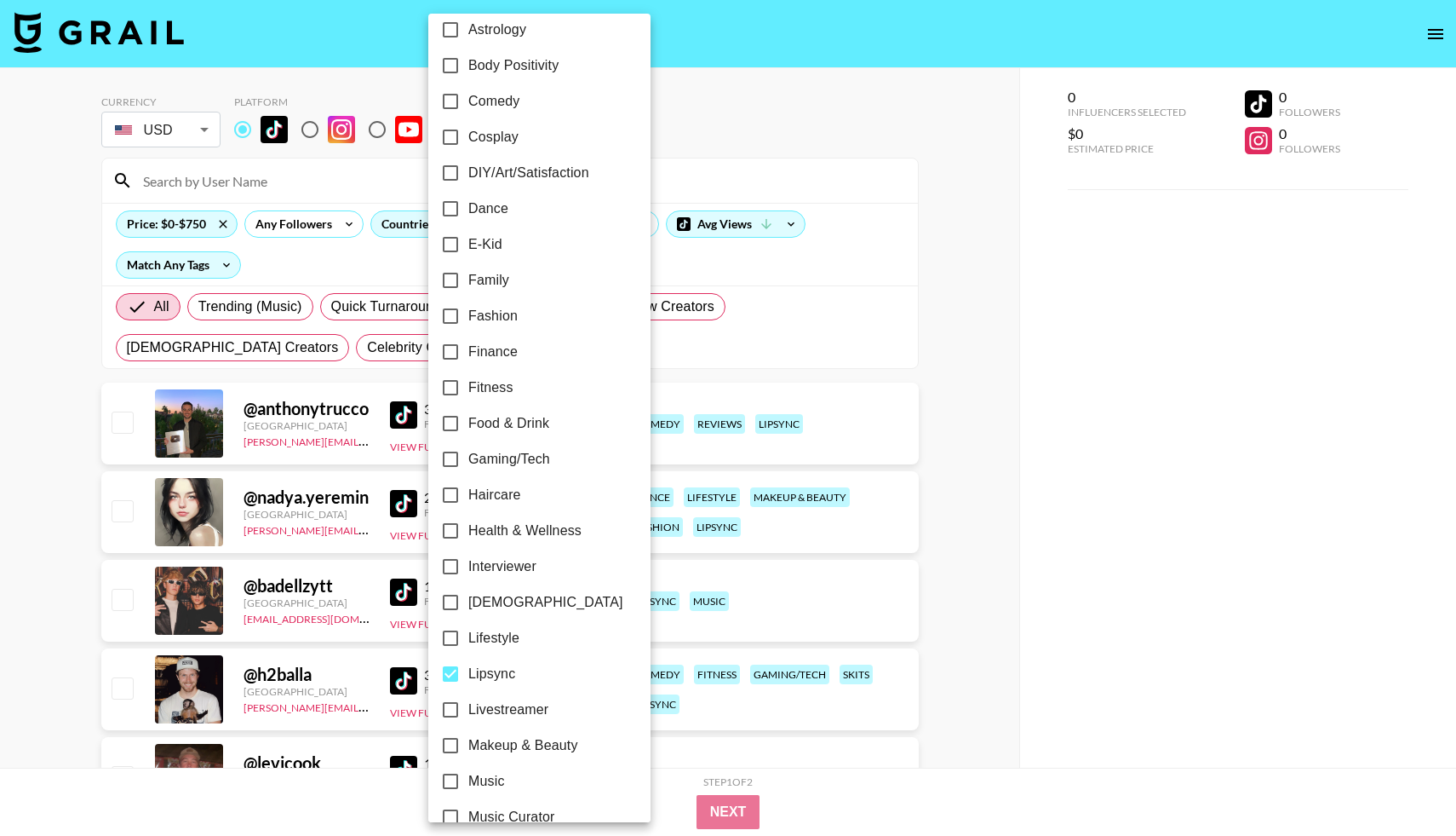
click at [64, 598] on div at bounding box center [728, 418] width 1456 height 836
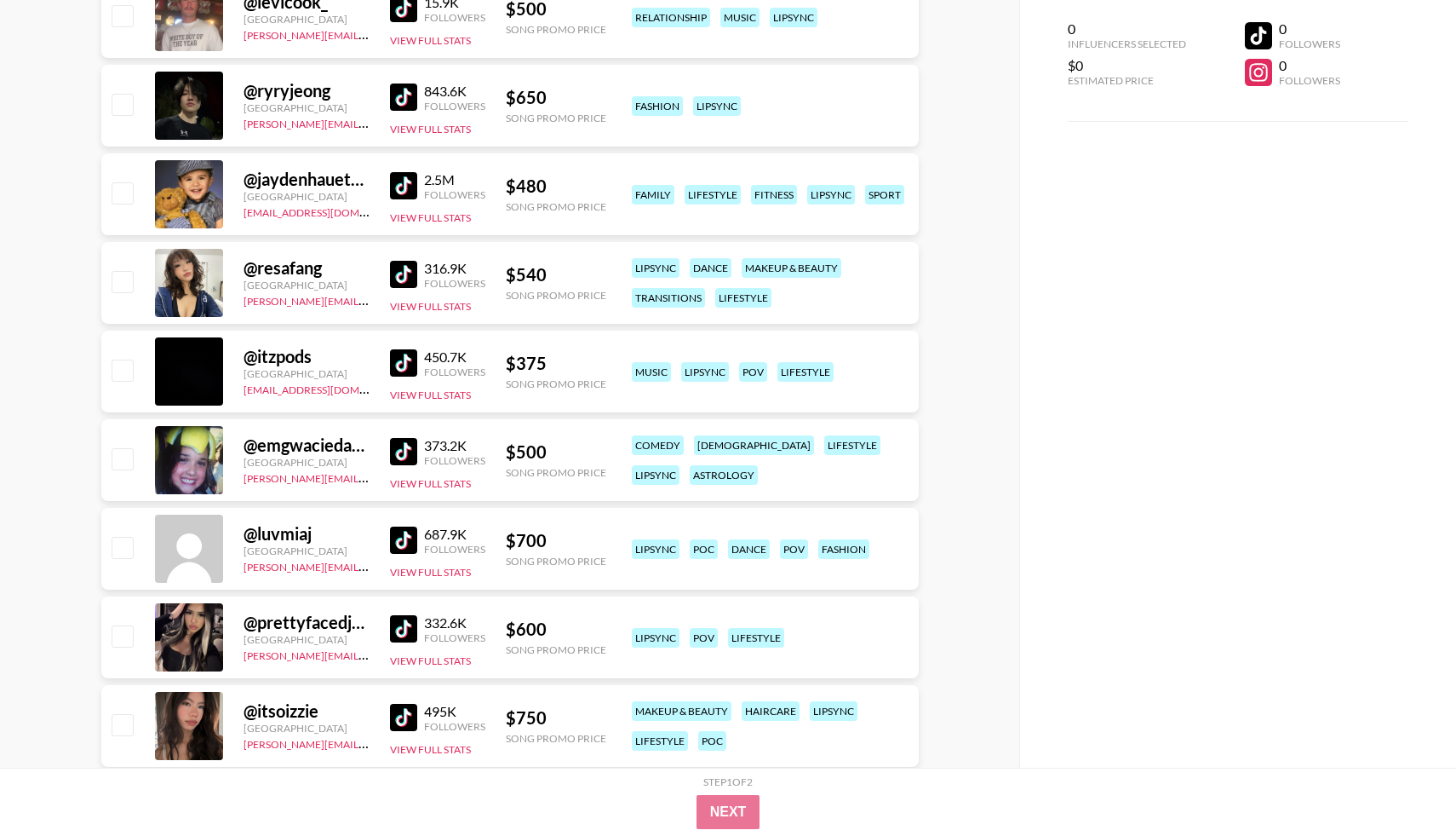
scroll to position [777, 0]
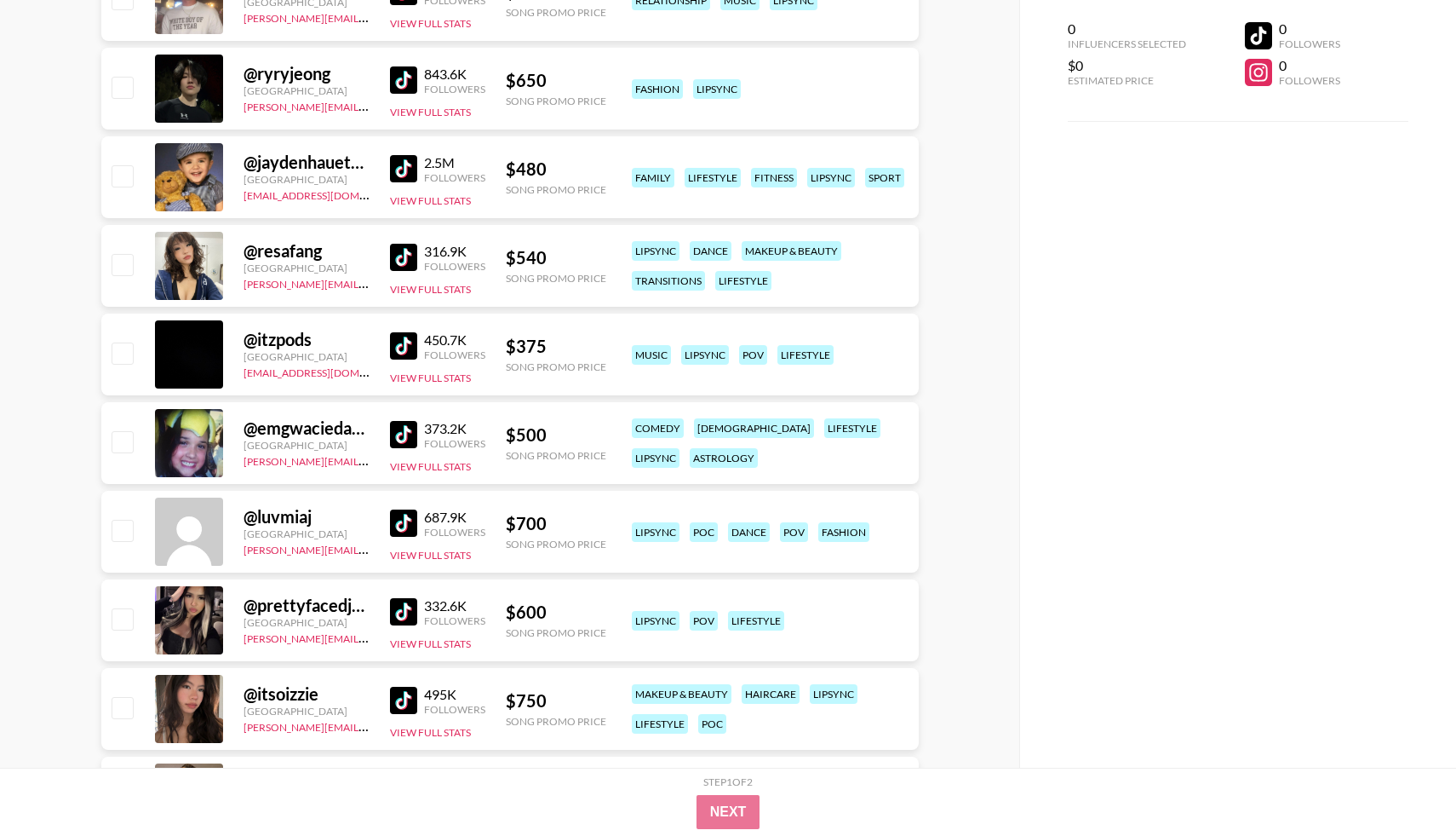
click at [401, 262] on img at bounding box center [404, 257] width 27 height 27
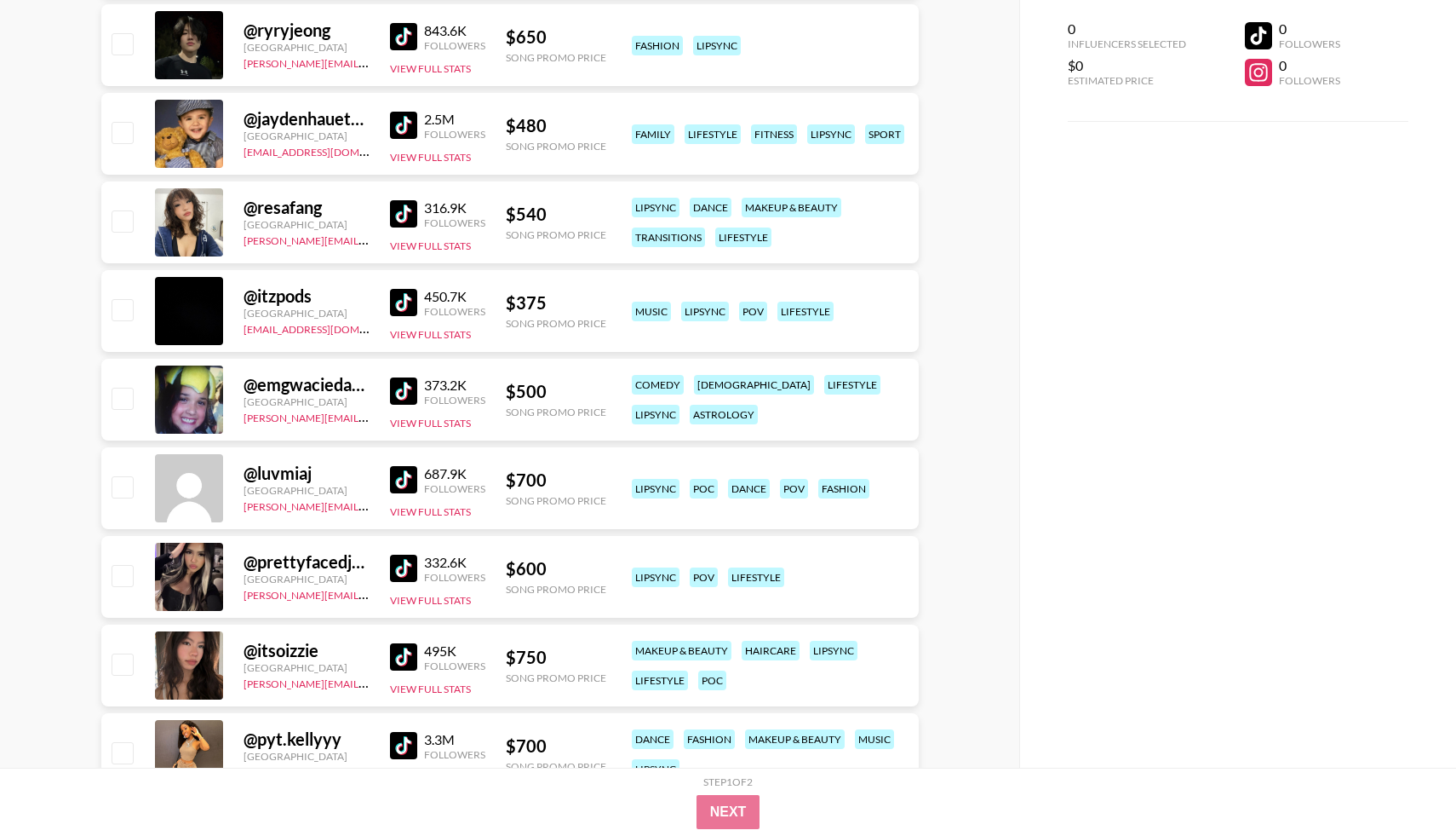
click at [408, 570] on img at bounding box center [404, 568] width 27 height 27
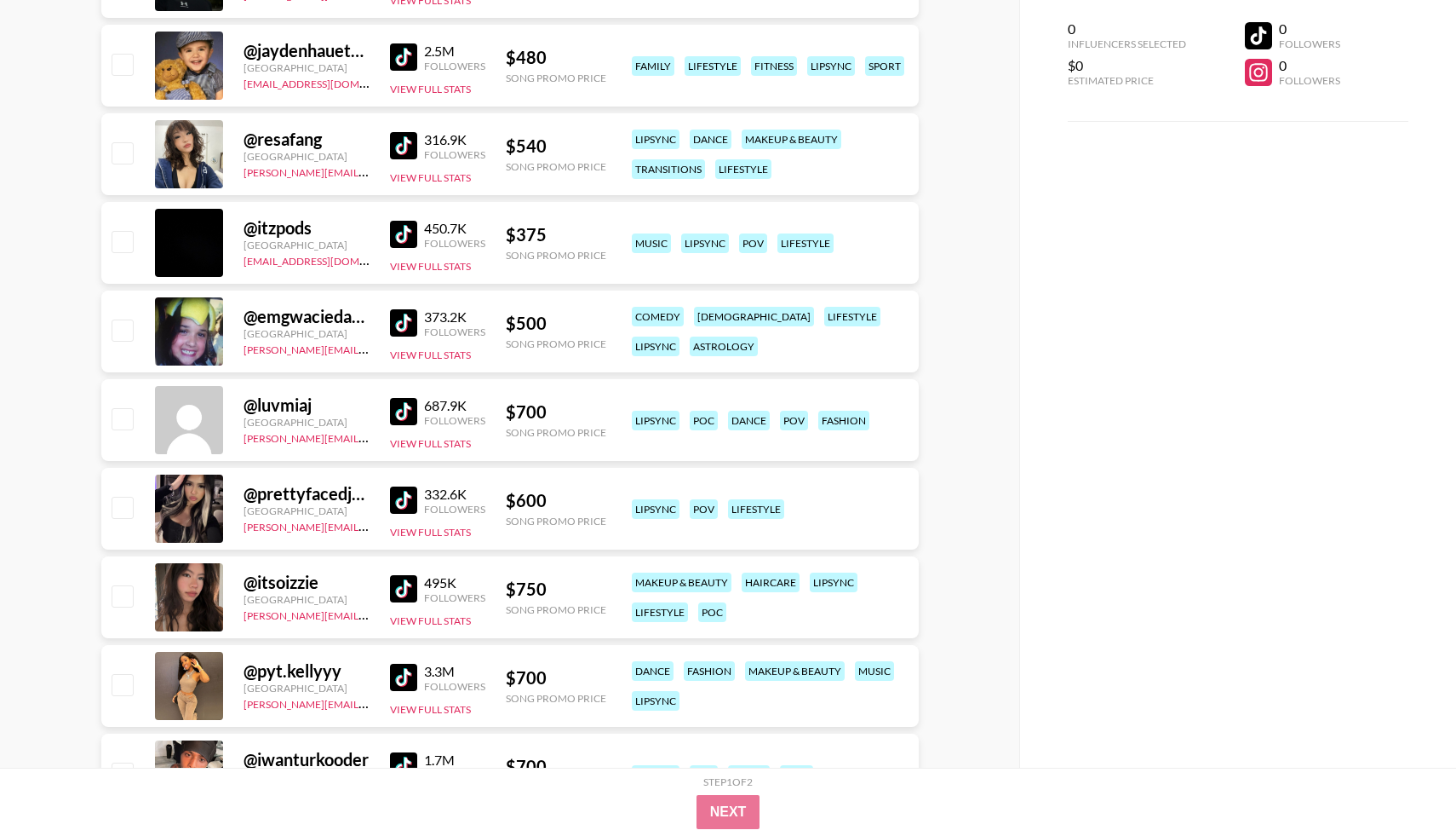
scroll to position [881, 0]
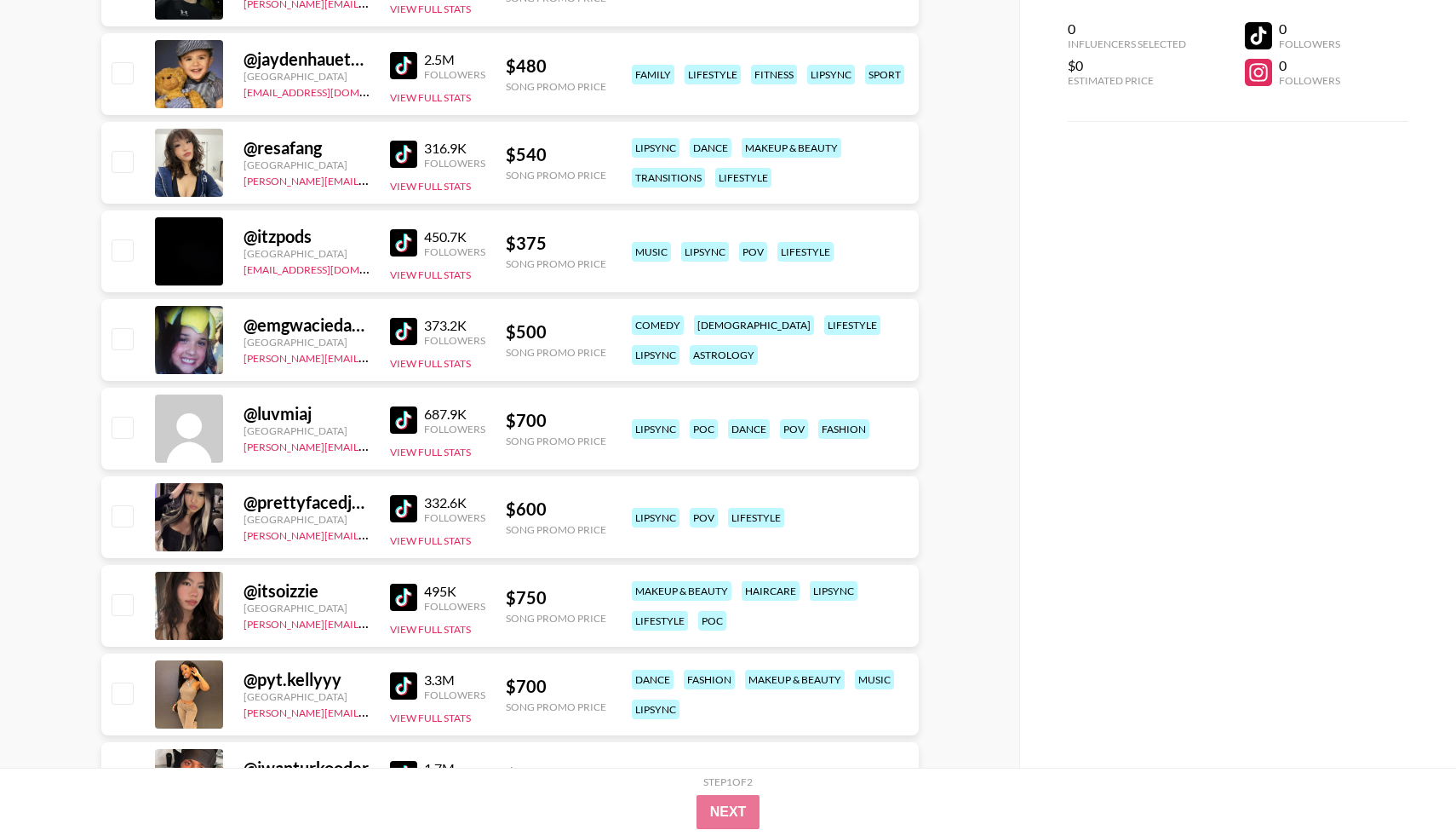
click at [409, 515] on img at bounding box center [404, 508] width 27 height 27
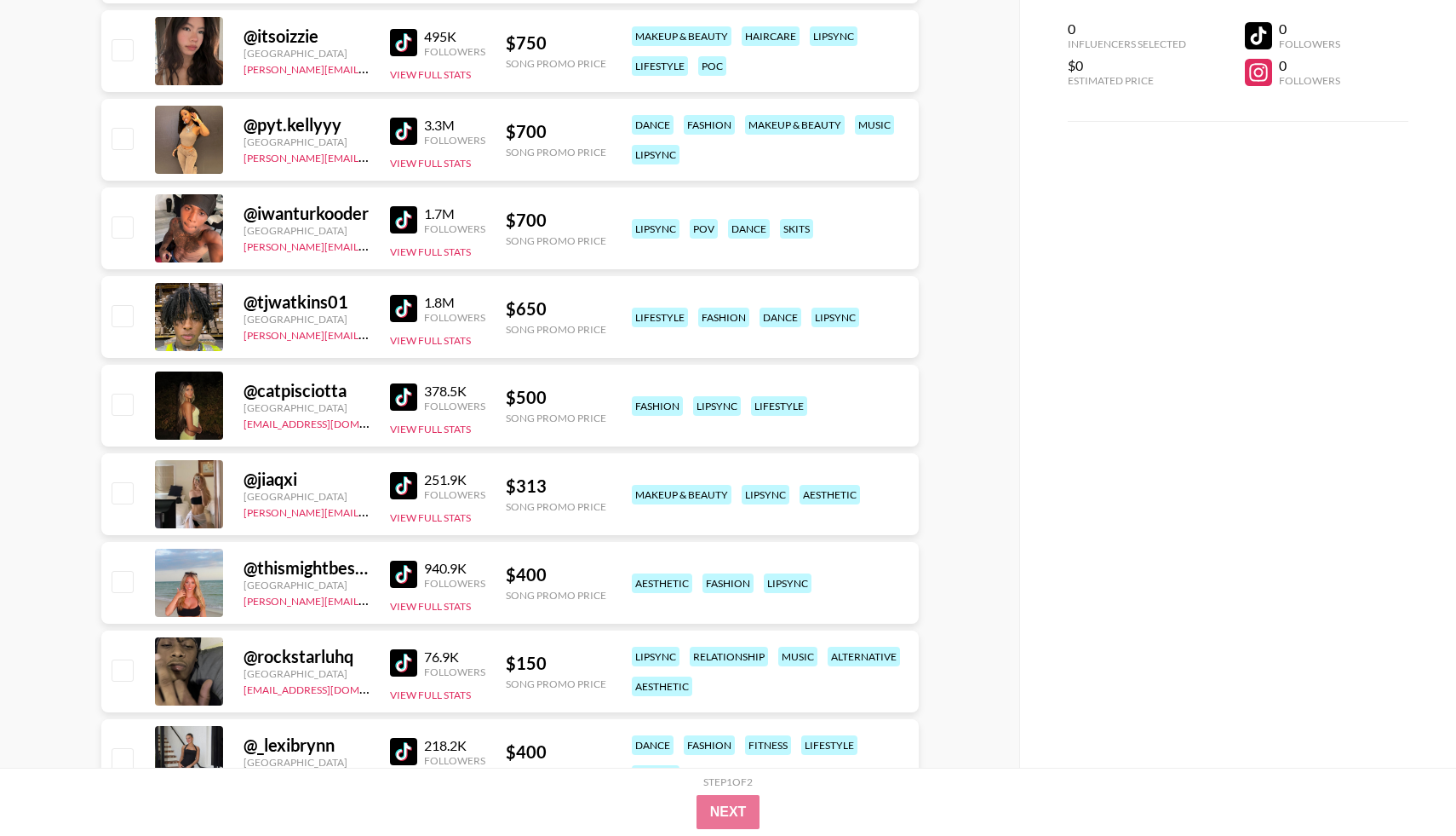
scroll to position [1436, 0]
click at [410, 404] on img at bounding box center [404, 396] width 27 height 27
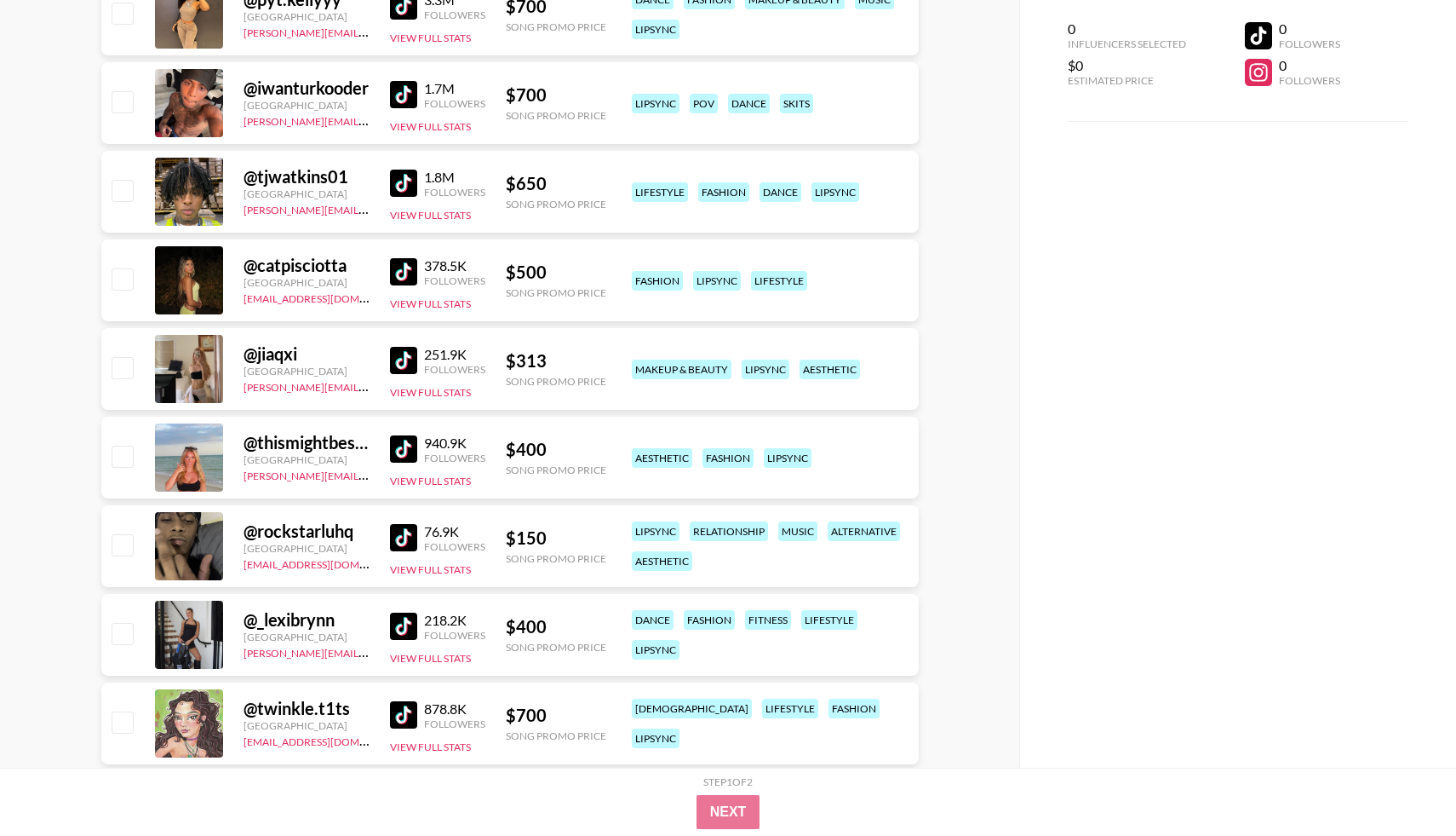
scroll to position [1559, 0]
click at [409, 450] on img at bounding box center [404, 449] width 27 height 27
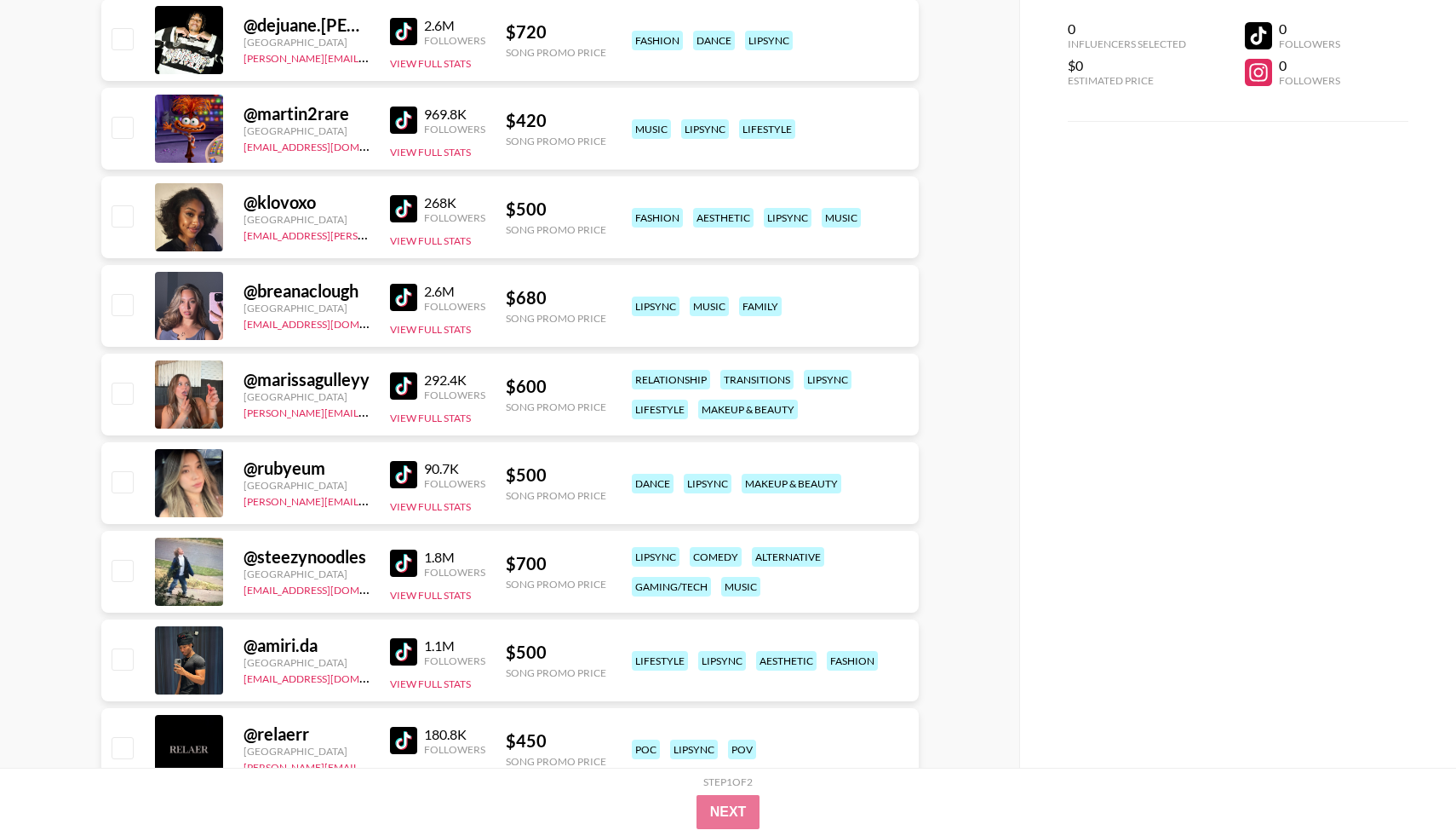
scroll to position [2885, 0]
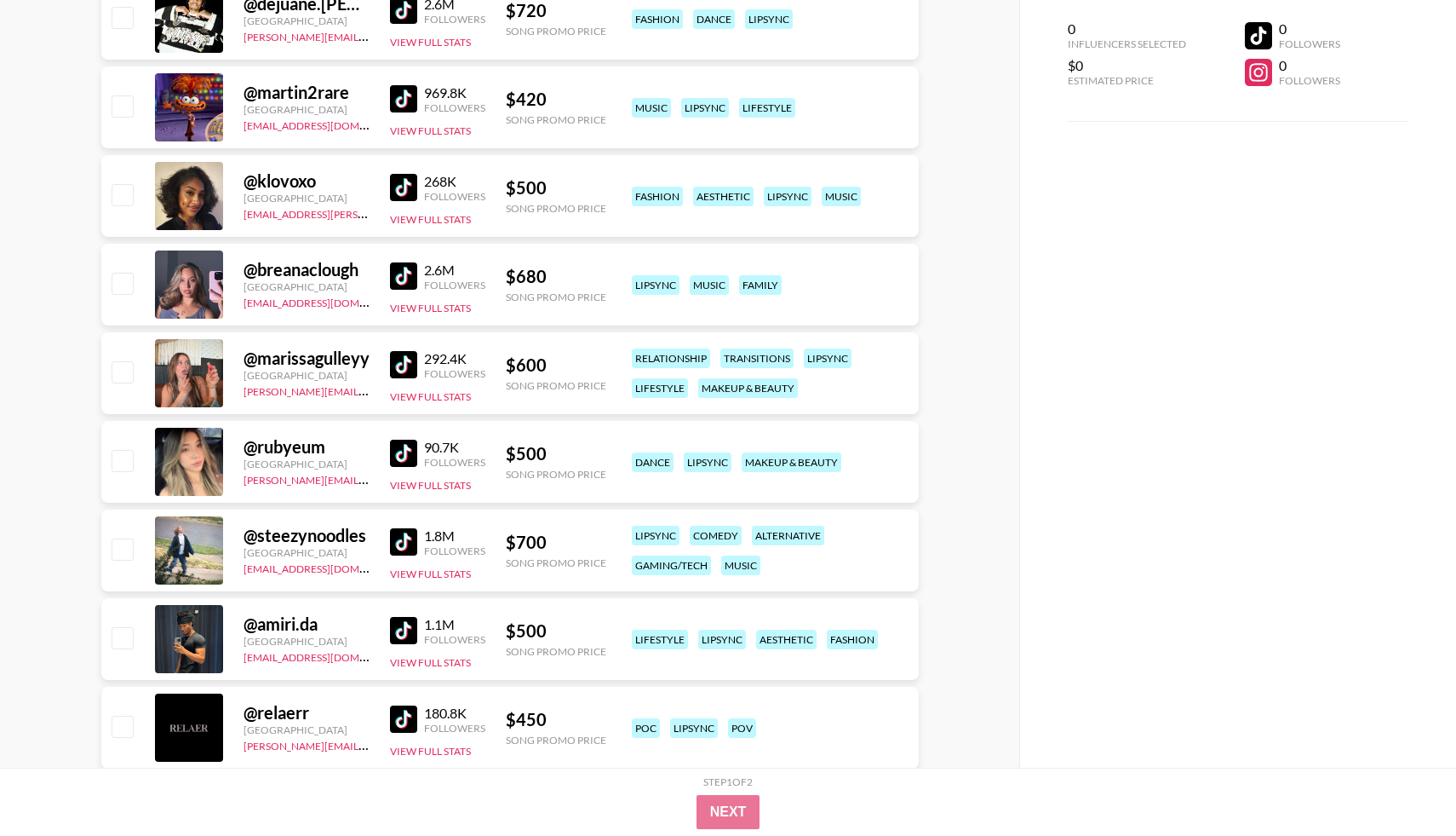
click at [409, 280] on img at bounding box center [404, 275] width 27 height 27
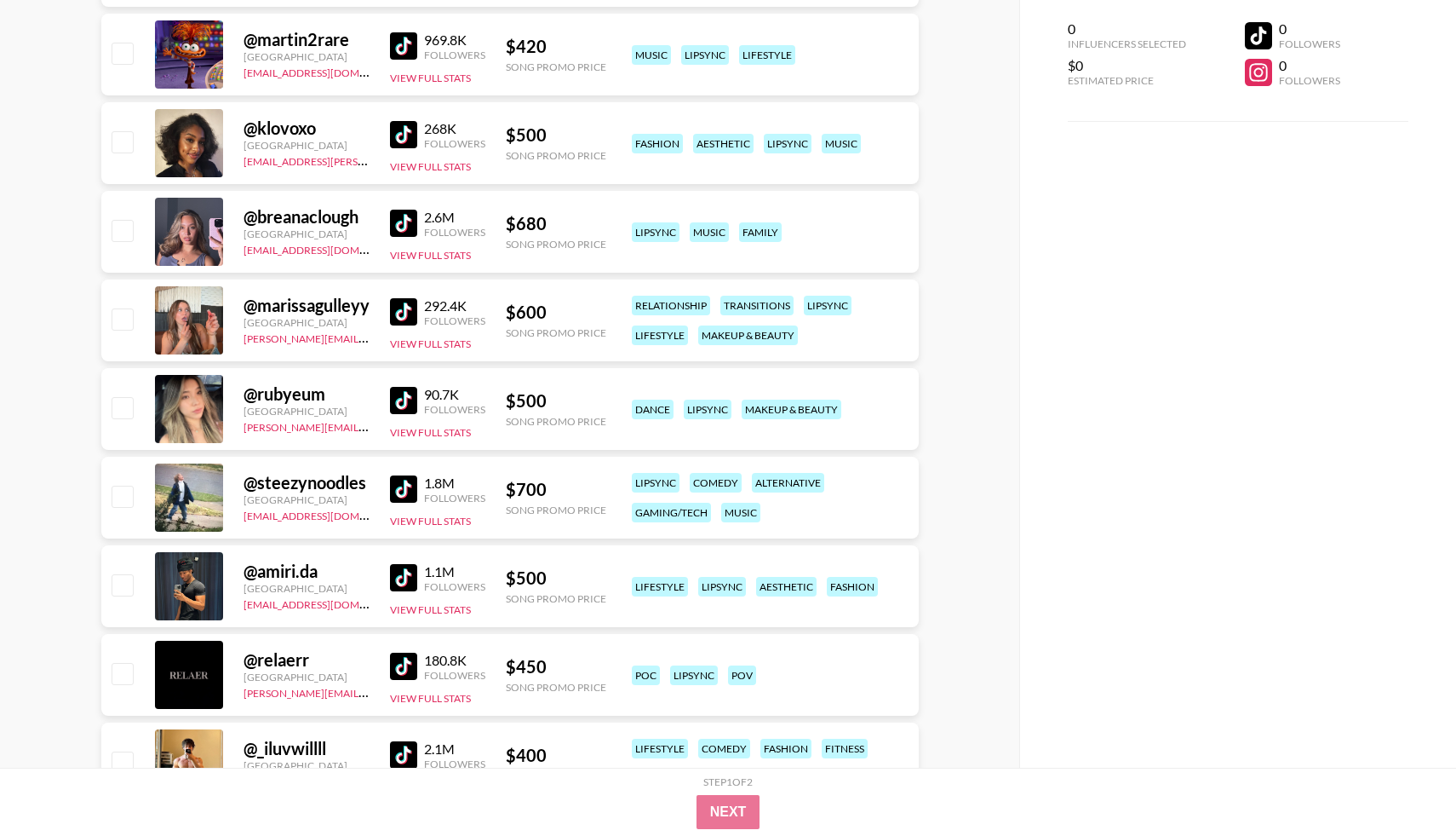
scroll to position [2940, 0]
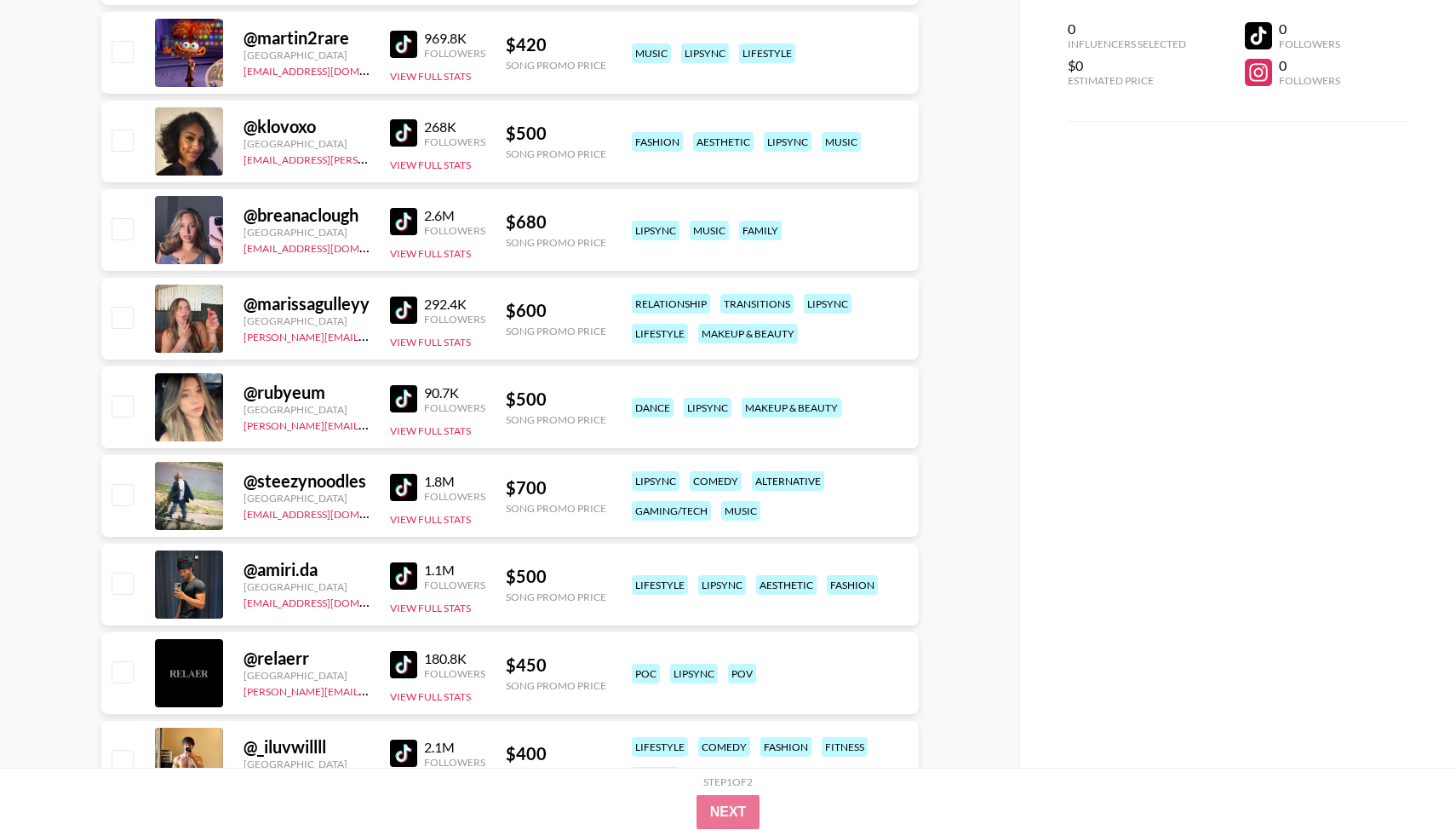
click at [404, 410] on img at bounding box center [404, 398] width 27 height 27
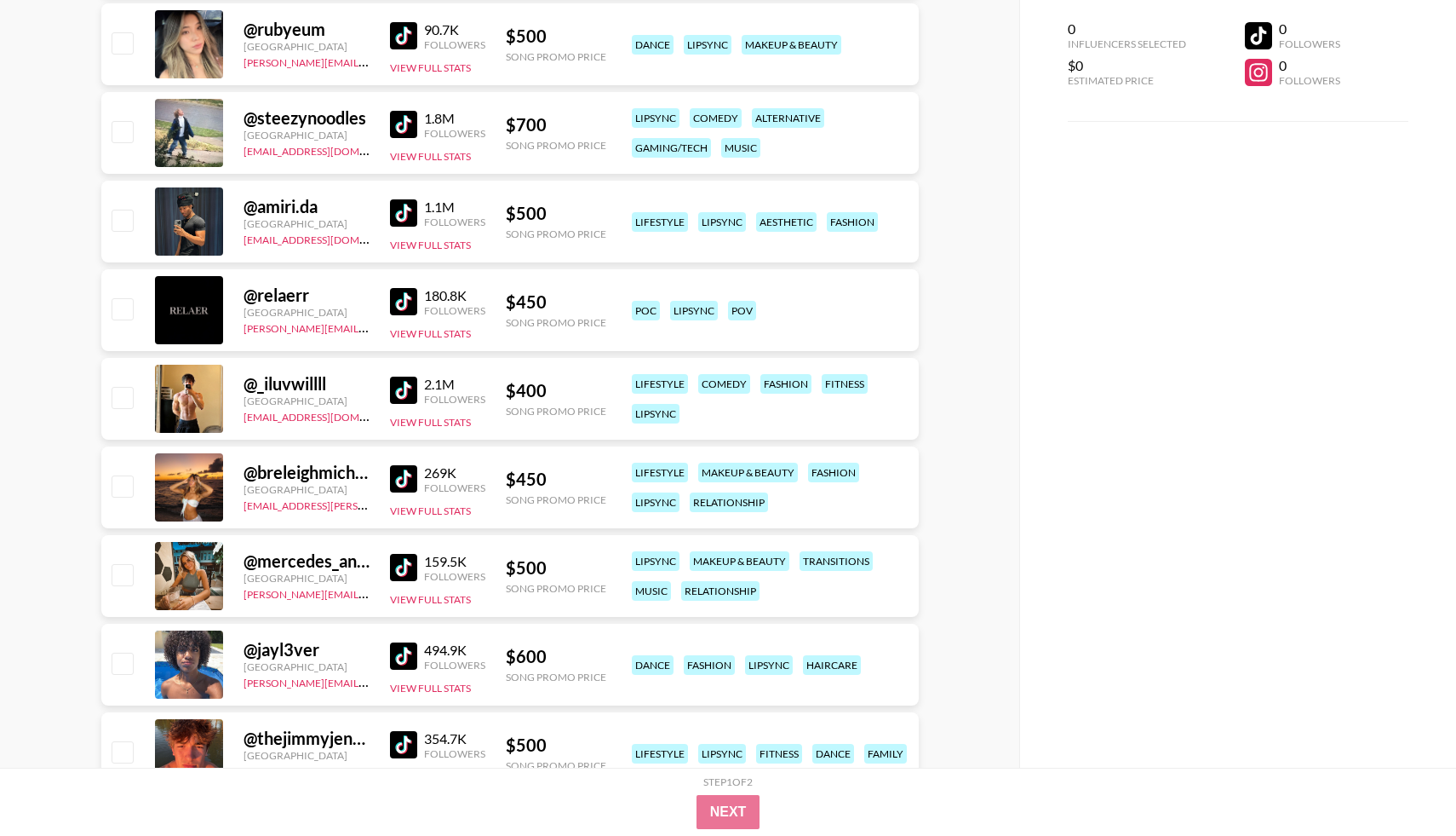
scroll to position [3390, 0]
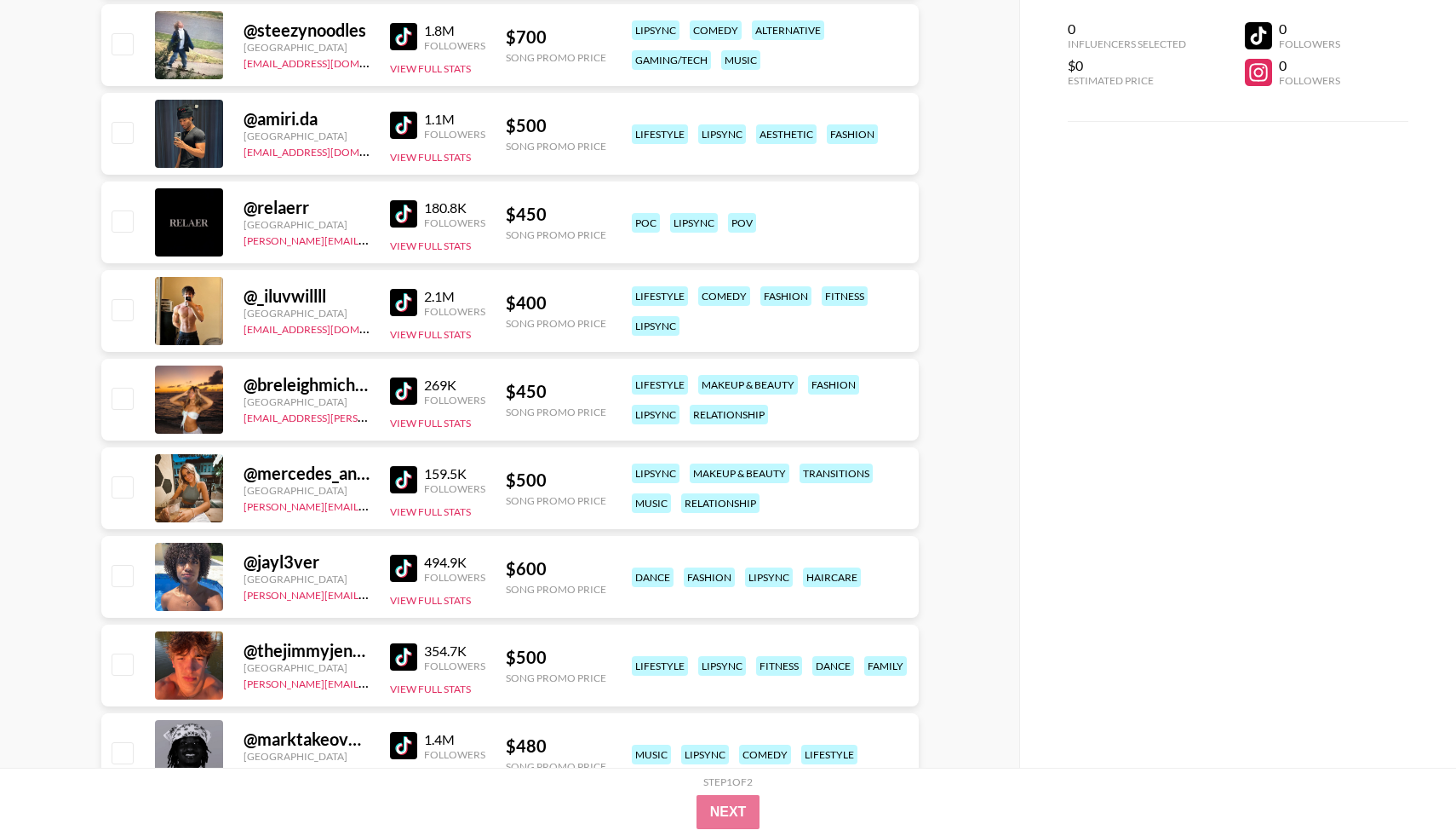
click at [400, 397] on img at bounding box center [404, 390] width 27 height 27
